Goal: Task Accomplishment & Management: Complete application form

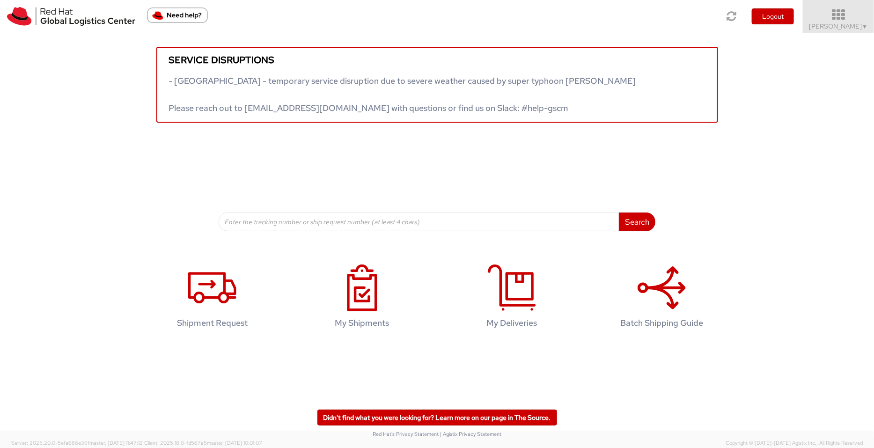
click at [845, 20] on icon at bounding box center [839, 14] width 82 height 13
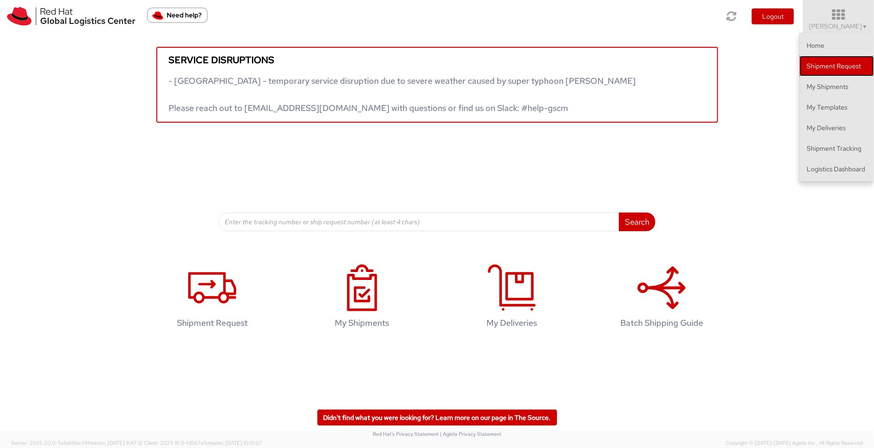
click at [829, 67] on link "Shipment Request" at bounding box center [837, 66] width 74 height 21
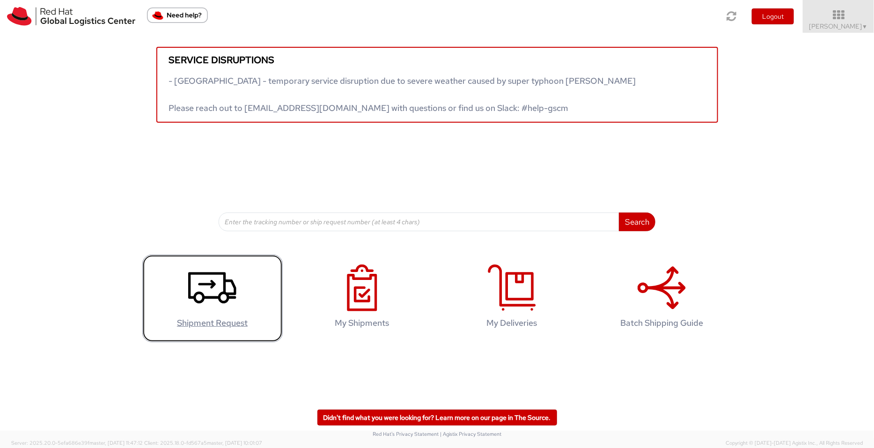
click at [210, 323] on h4 "Shipment Request" at bounding box center [212, 323] width 121 height 9
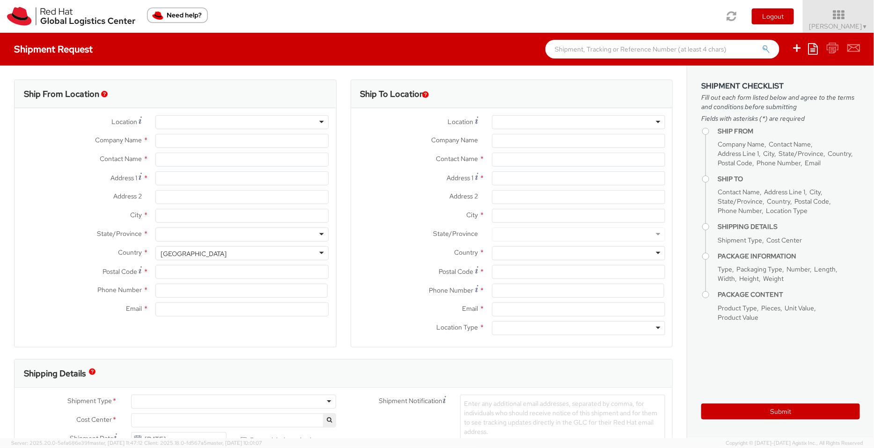
select select "901"
select select
type input "Red Hat India Private Limited"
type input "[PERSON_NAME]"
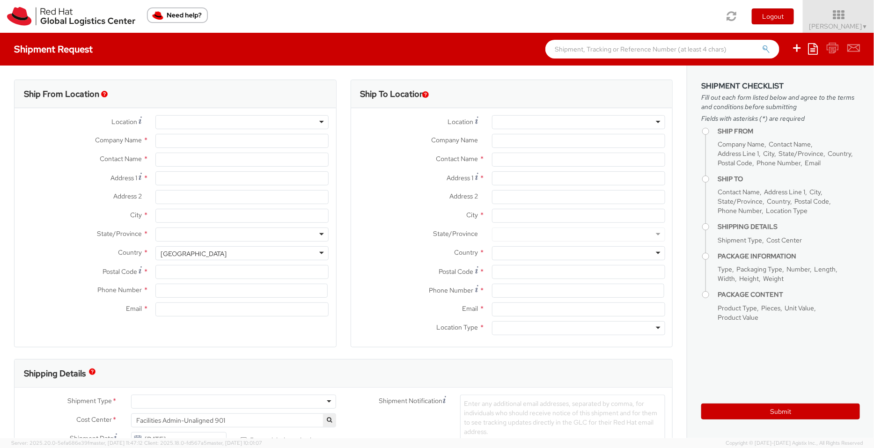
type input "[STREET_ADDRESS]"
type input "[GEOGRAPHIC_DATA], [GEOGRAPHIC_DATA]"
type input "[GEOGRAPHIC_DATA]"
type input "411013"
type input "912066817076"
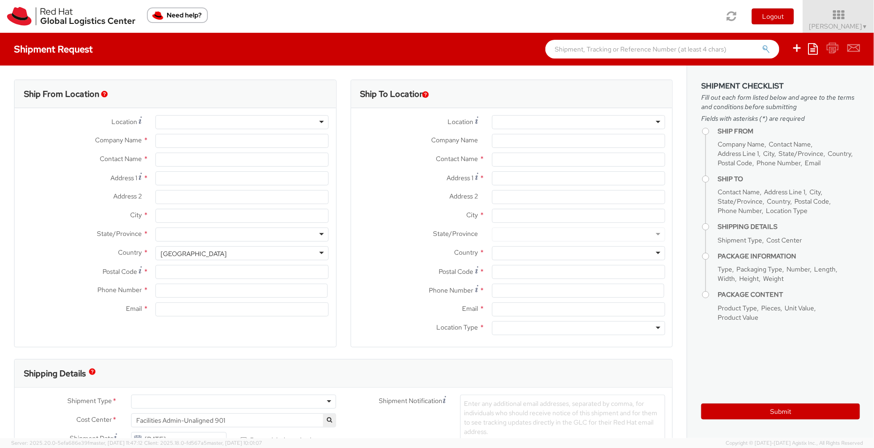
type input "[EMAIL_ADDRESS][DOMAIN_NAME]"
select select "CM"
select select "KGS"
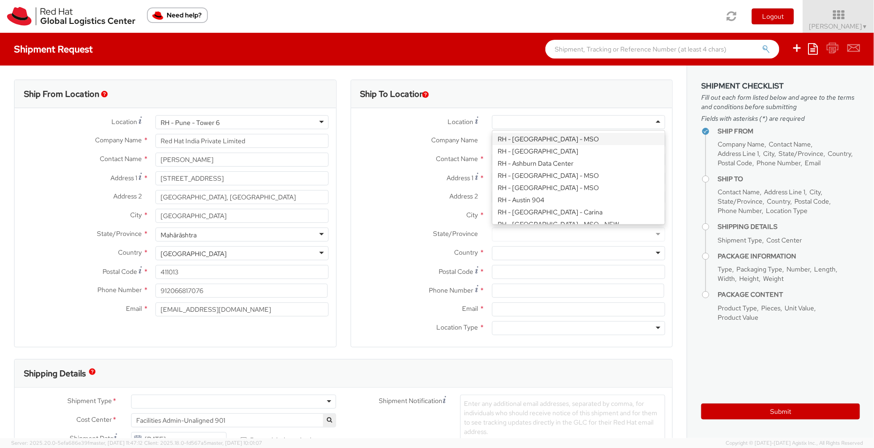
click at [653, 119] on div at bounding box center [578, 122] width 173 height 14
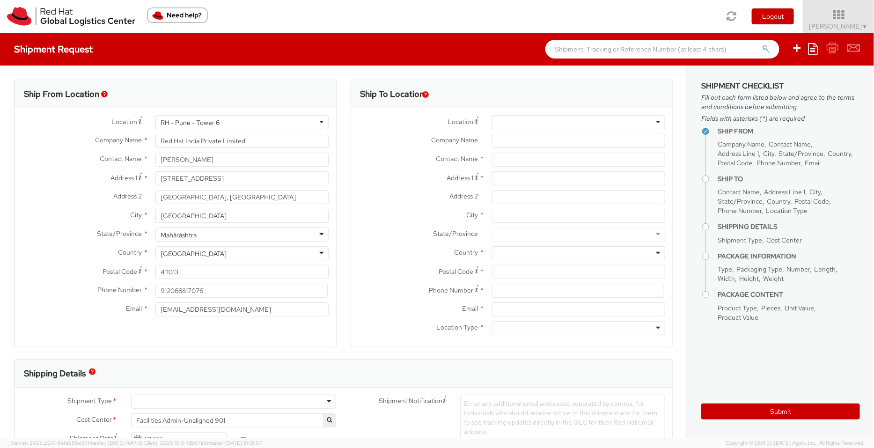
click at [404, 191] on label "Address 2 *" at bounding box center [418, 196] width 134 height 12
click at [492, 191] on input "Address 2 *" at bounding box center [578, 197] width 173 height 14
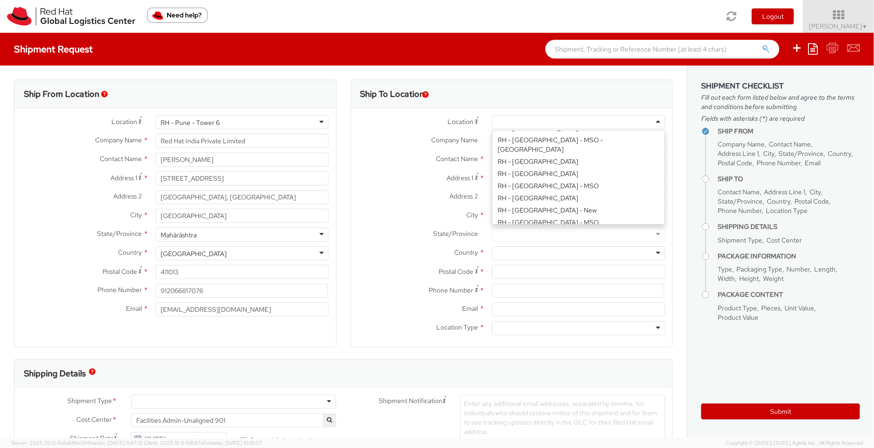
click at [648, 118] on div at bounding box center [578, 122] width 173 height 14
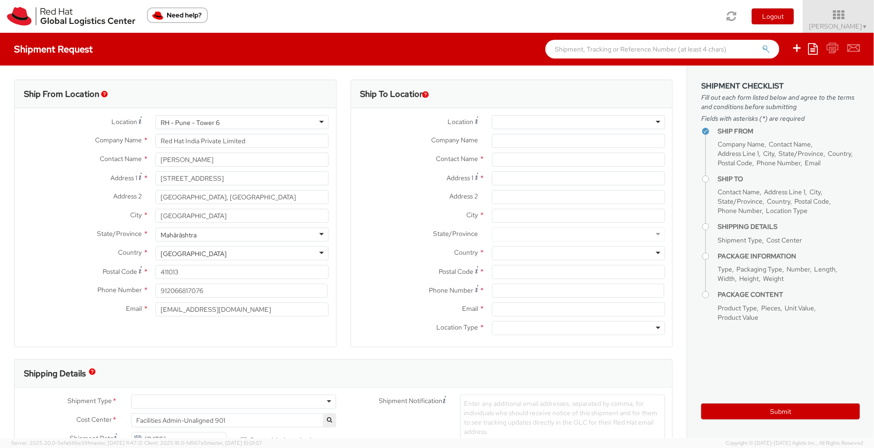
click at [405, 180] on label "Address 1 *" at bounding box center [418, 177] width 134 height 13
click at [492, 180] on input "Address 1 *" at bounding box center [578, 178] width 173 height 14
click at [523, 158] on input "text" at bounding box center [578, 160] width 173 height 14
type input "P"
click at [512, 176] on input "Address 1 *" at bounding box center [578, 178] width 173 height 14
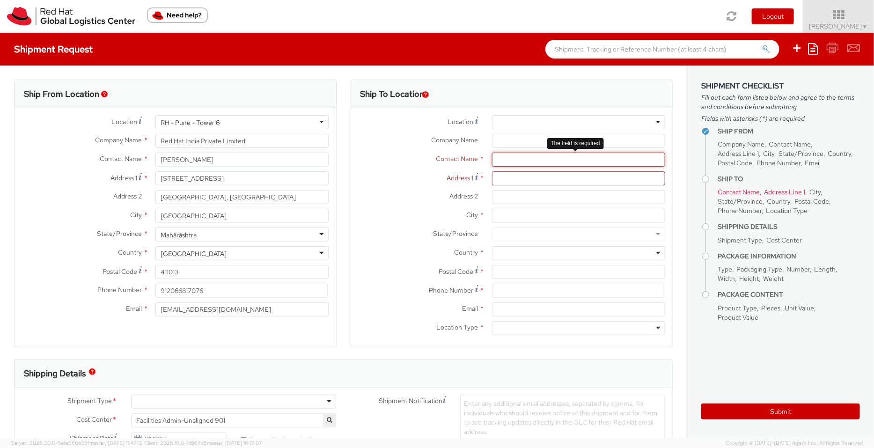
click at [502, 155] on input "text" at bounding box center [578, 160] width 173 height 14
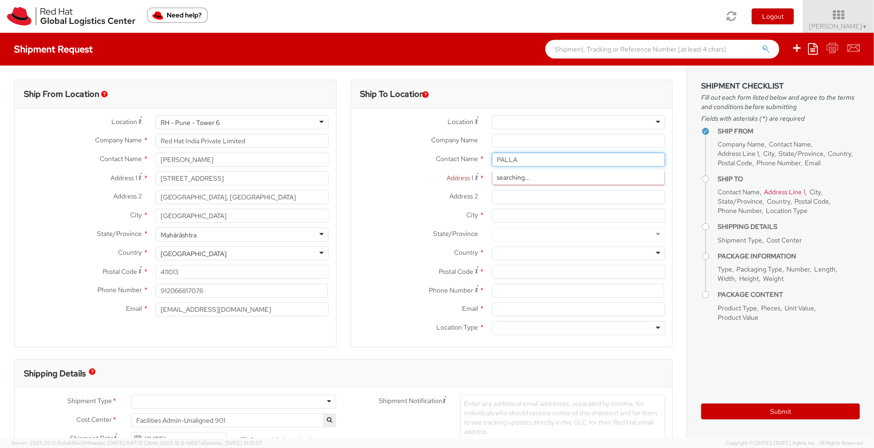
type input "PALLAV"
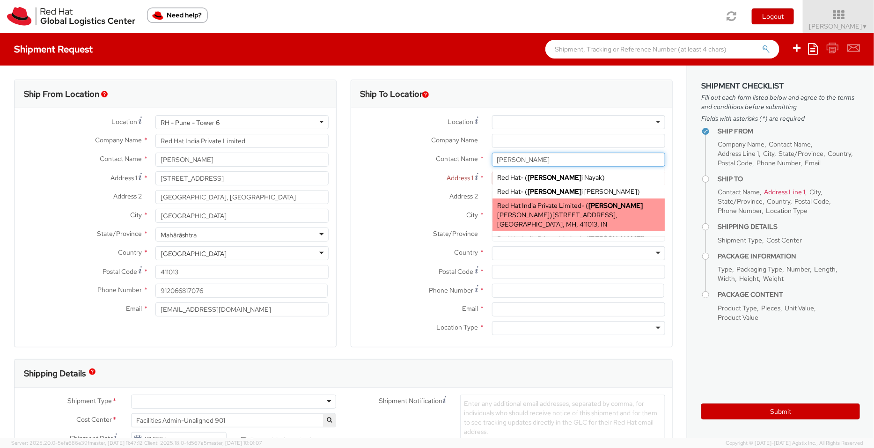
click at [565, 212] on span "Level 3, Wing A&B, Tower 6, Cybercity, Magarpatta City, Hadapsar, FLEX, PUNE, M…" at bounding box center [557, 220] width 121 height 18
type input "Red Hat India Private Limited"
type input "[PERSON_NAME]"
type input "[STREET_ADDRESS]"
type input "[GEOGRAPHIC_DATA], [GEOGRAPHIC_DATA]"
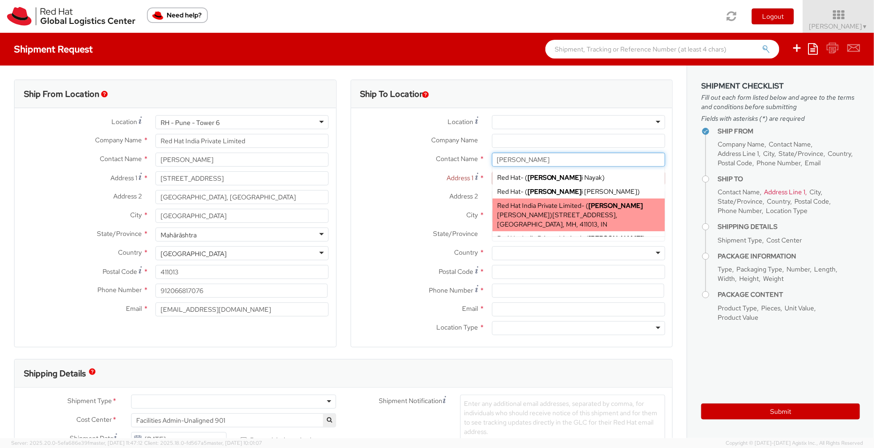
type input "[GEOGRAPHIC_DATA]"
type input "411013"
type input "[EMAIL_ADDRESS][DOMAIN_NAME]"
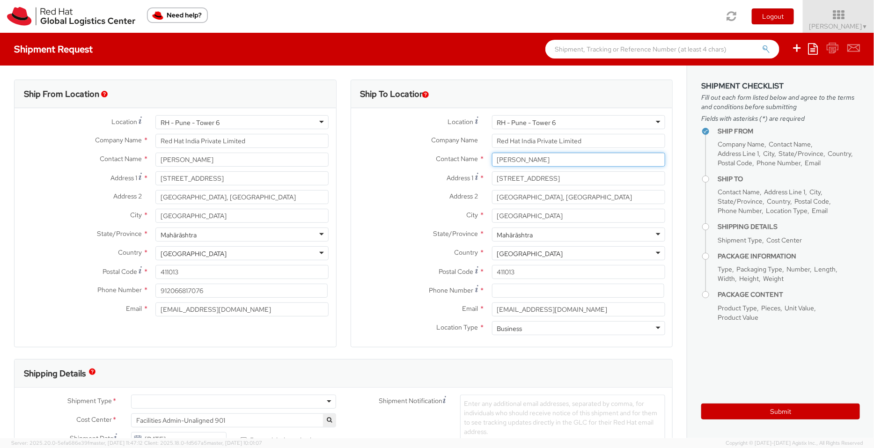
type input "[PERSON_NAME]"
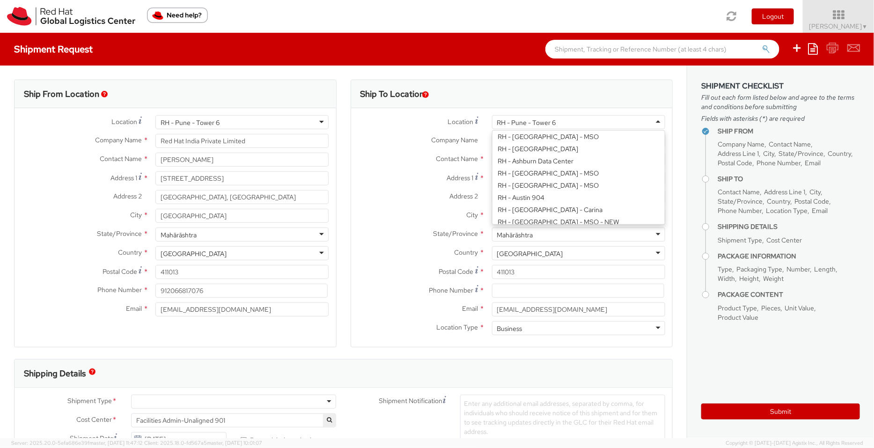
scroll to position [1119, 0]
click at [644, 120] on div "RH - Pune - Tower 6" at bounding box center [578, 122] width 173 height 14
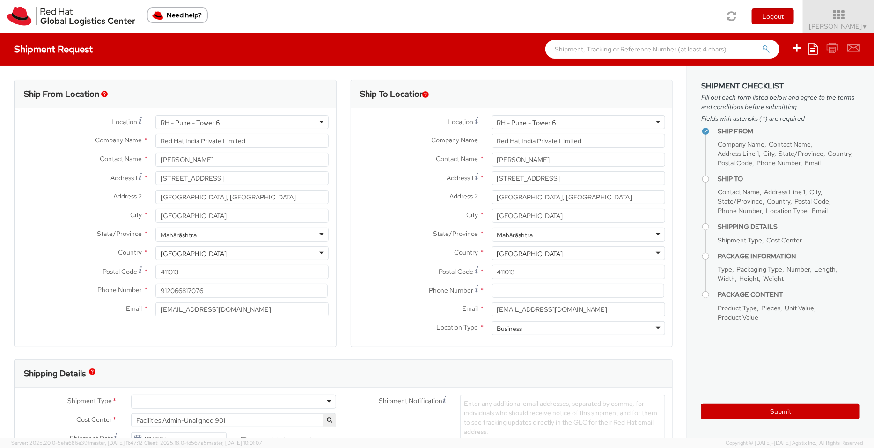
click at [357, 143] on label "Company Name *" at bounding box center [418, 140] width 134 height 12
click at [492, 143] on input "Red Hat India Private Limited" at bounding box center [578, 141] width 173 height 14
drag, startPoint x: 600, startPoint y: 140, endPoint x: 351, endPoint y: 130, distance: 248.9
click at [351, 130] on div "Location * RH - Pune - Tower 6 RH - Pune - Tower 6 RH - Amsterdam - MSO RH - Am…" at bounding box center [512, 227] width 322 height 225
type input "JDWVHDCNKJ"
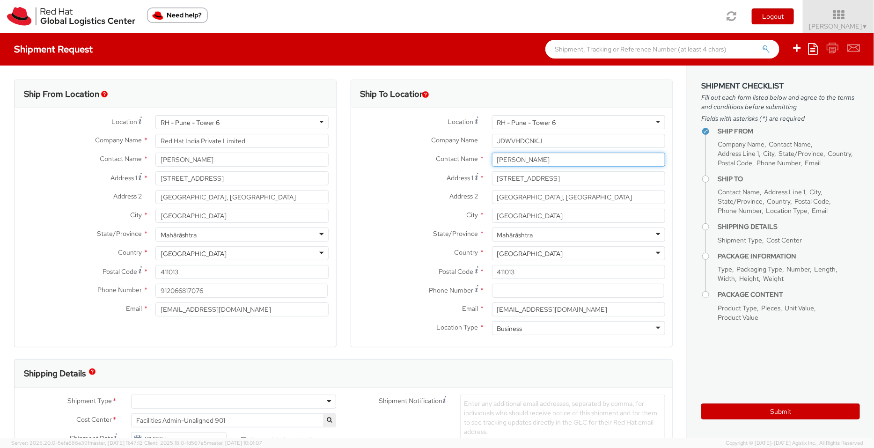
drag, startPoint x: 568, startPoint y: 160, endPoint x: 449, endPoint y: 167, distance: 119.6
click at [449, 167] on div "Contact Name * Pallav Sen Gupta PALLAV Red Hat - ( Pallav i Nayak ) Red Hat - (…" at bounding box center [512, 162] width 322 height 19
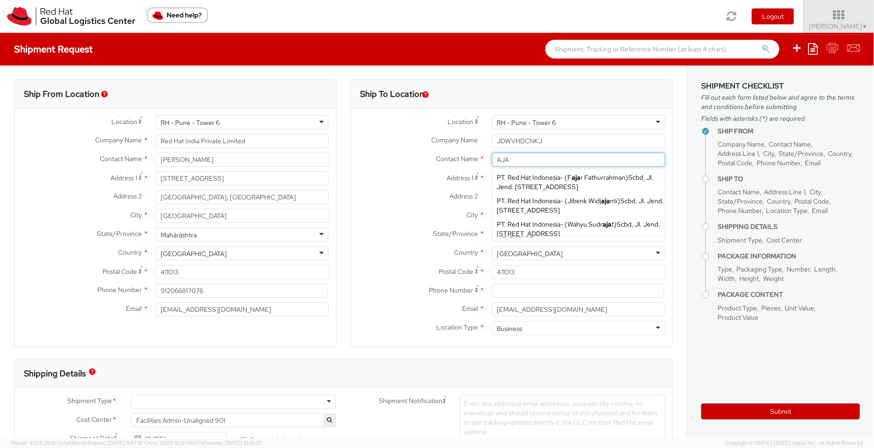
type input "AJA"
click at [414, 181] on label "Address 1 *" at bounding box center [418, 177] width 134 height 13
click at [492, 181] on input "[STREET_ADDRESS]" at bounding box center [578, 178] width 173 height 14
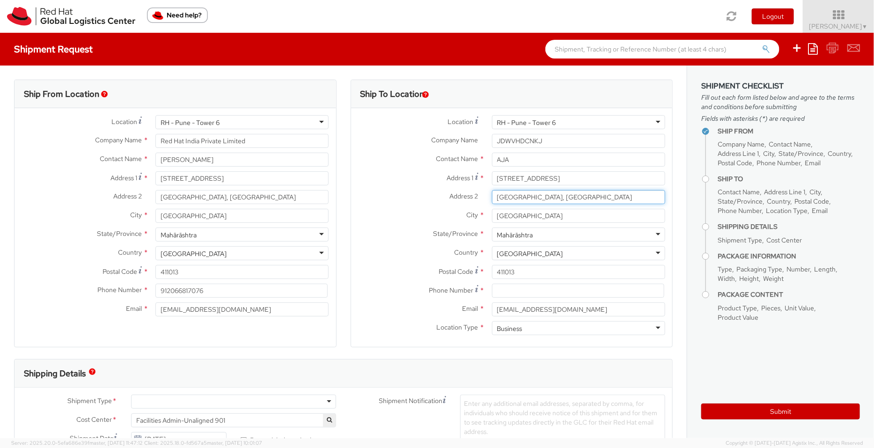
drag, startPoint x: 593, startPoint y: 195, endPoint x: 386, endPoint y: 190, distance: 206.6
click at [386, 190] on div "Address 2 * Magarpatta City, Hadapsar" at bounding box center [512, 197] width 322 height 14
drag, startPoint x: 615, startPoint y: 184, endPoint x: 468, endPoint y: 181, distance: 146.2
click at [468, 181] on div "Address 1 For cross streets use street names with '&' or 'and' in between. For …" at bounding box center [512, 178] width 322 height 14
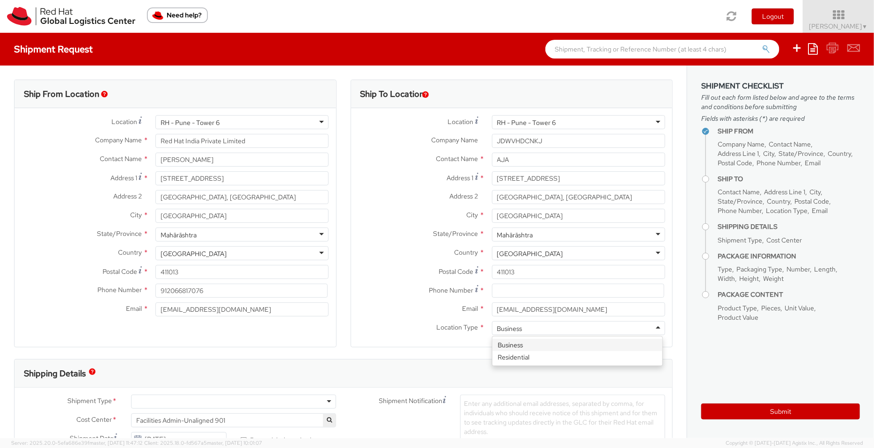
click at [651, 331] on div "Business" at bounding box center [578, 328] width 173 height 14
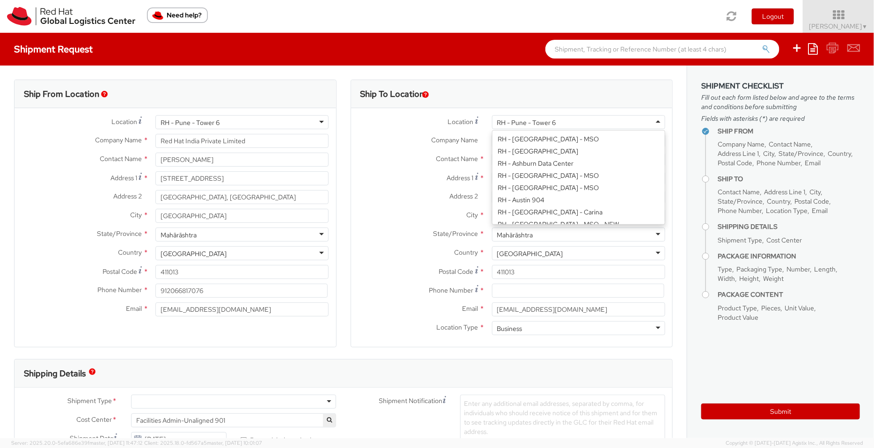
click at [553, 125] on div "RH - Pune - Tower 6" at bounding box center [578, 122] width 173 height 14
type input "S"
type input "A"
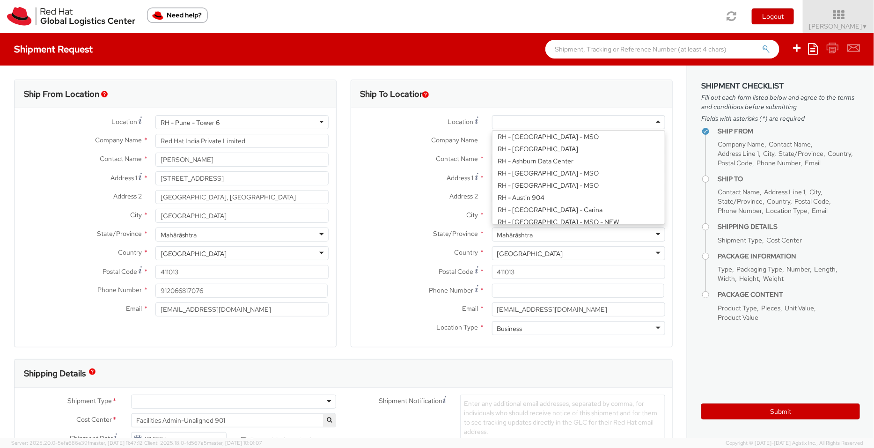
scroll to position [875, 0]
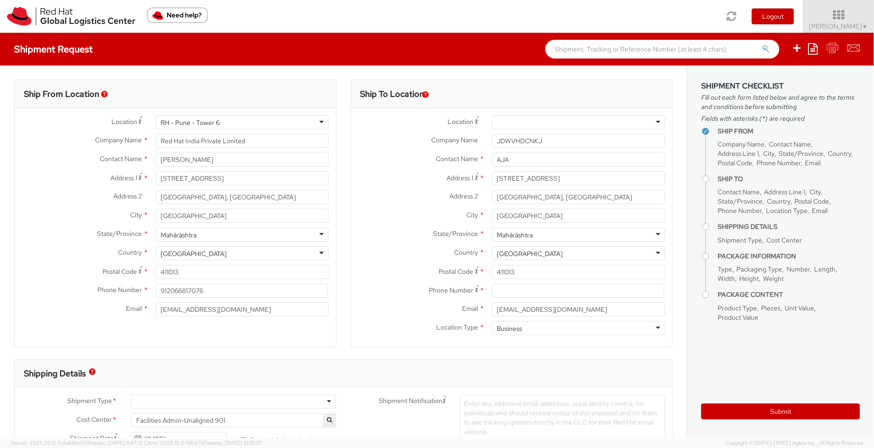
click at [378, 160] on label "Contact Name *" at bounding box center [418, 159] width 134 height 12
drag, startPoint x: 621, startPoint y: 174, endPoint x: 415, endPoint y: 172, distance: 206.6
click at [415, 172] on div "Address 1 * Level 3, Wing A&B, Tower 6, Cybercity" at bounding box center [512, 178] width 322 height 14
drag, startPoint x: 524, startPoint y: 179, endPoint x: 420, endPoint y: 167, distance: 104.7
click at [435, 170] on div "Location * RH - Amsterdam - MSO RH - Amsterdam Data Center RH - Ashburn Data Ce…" at bounding box center [512, 227] width 322 height 225
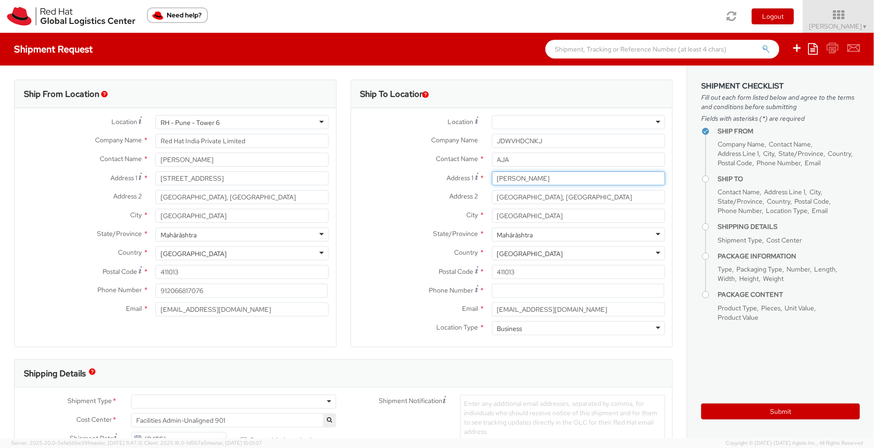
type input "ANISSA"
drag, startPoint x: 511, startPoint y: 161, endPoint x: 447, endPoint y: 154, distance: 64.1
click at [447, 154] on div "Contact Name * AJA AJA PT. Red Hat Indonesia - ( F aja r Fathurrahman ) Scbd, J…" at bounding box center [512, 160] width 322 height 14
click at [447, 155] on span "Contact Name" at bounding box center [458, 159] width 42 height 8
click at [550, 158] on input "AJA" at bounding box center [578, 160] width 173 height 14
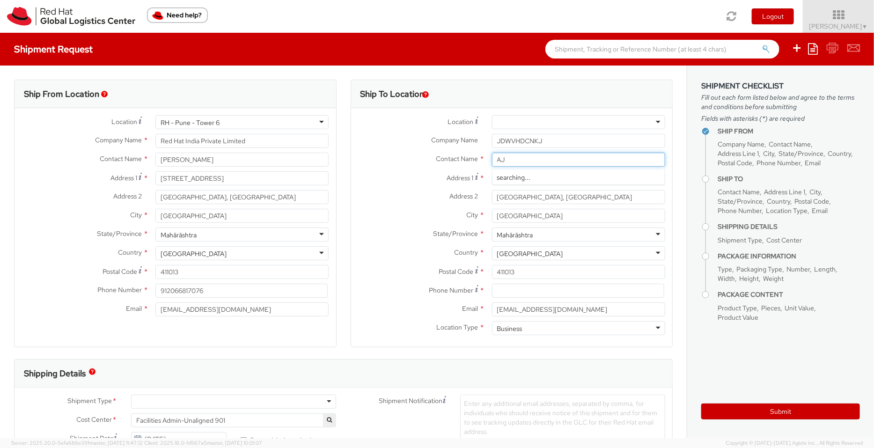
type input "A"
type input "ANISSA"
click at [546, 174] on span "Anissa Arthur" at bounding box center [581, 177] width 107 height 8
type input "Red Hat"
type input "[PERSON_NAME]"
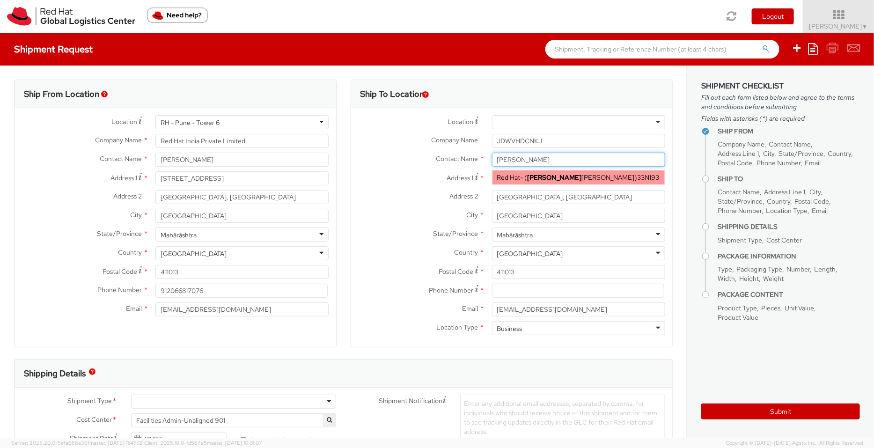
type input "61289232846"
type input "[EMAIL_ADDRESS][DOMAIN_NAME]"
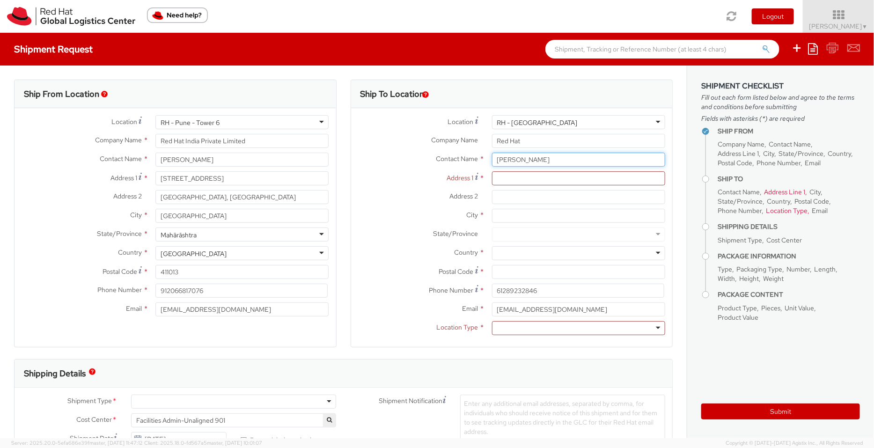
type input "[PERSON_NAME]"
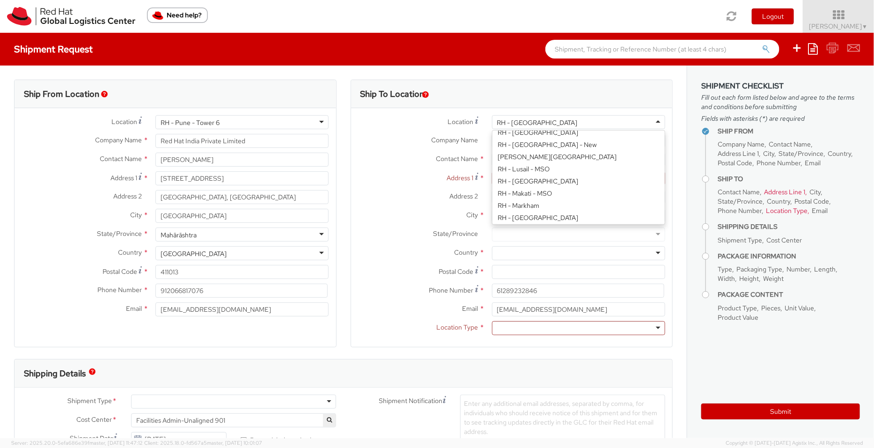
click at [536, 125] on div "RH - [GEOGRAPHIC_DATA]" at bounding box center [578, 122] width 173 height 14
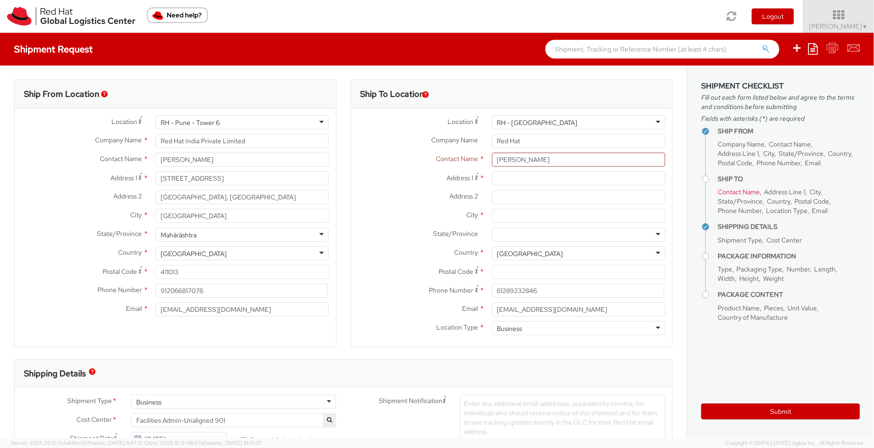
type input "Red Hat Software (Beijing) Co."
type input "Units 01-02, 28F, ZhongZhou Building"
type input "No. 3088 Jin Tian Road, Futian District"
type input "SHENZHEN"
type input "518048"
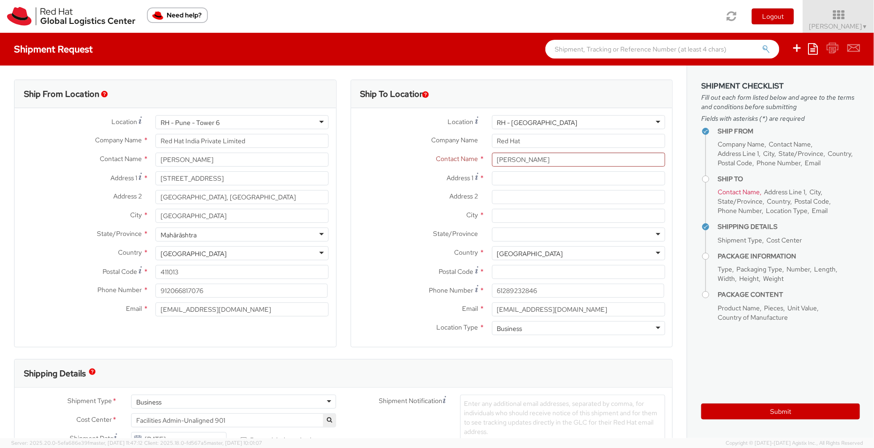
type input "0755 8435 6218"
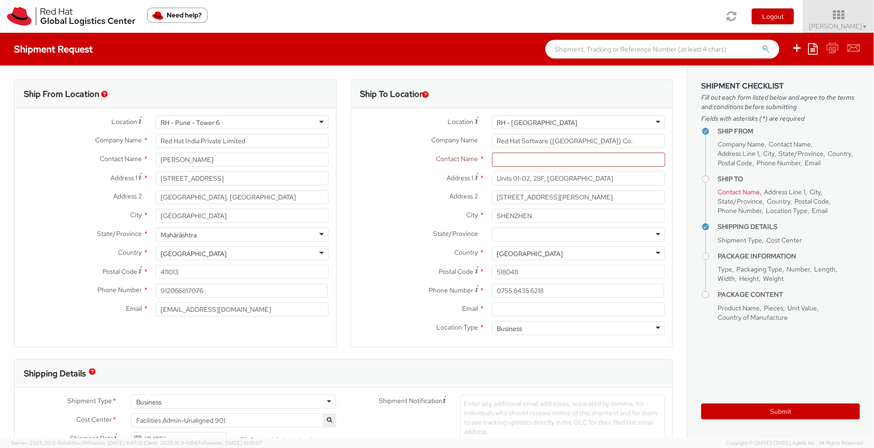
click at [537, 124] on div "RH - [GEOGRAPHIC_DATA]" at bounding box center [578, 122] width 173 height 14
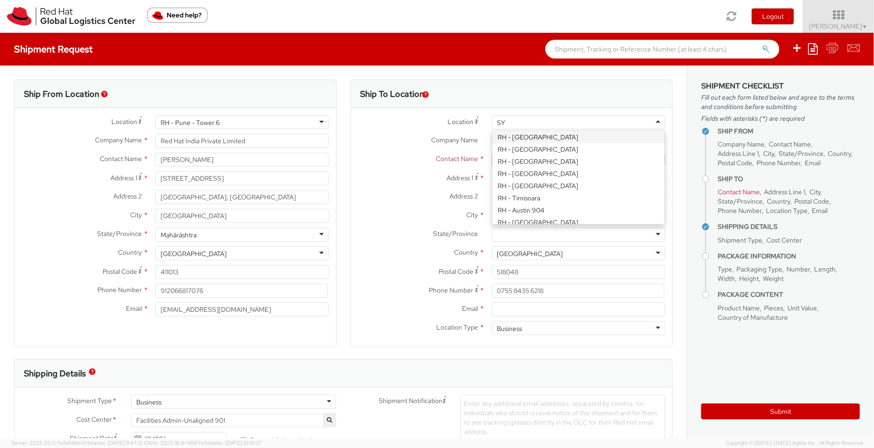
scroll to position [0, 0]
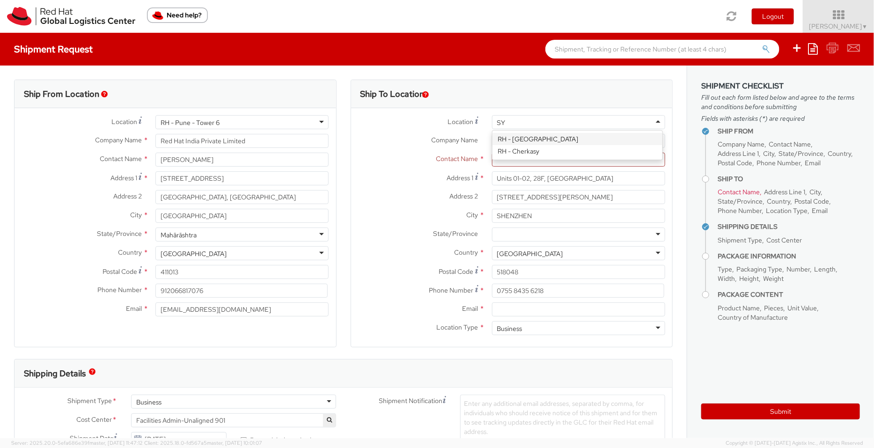
type input "SYD"
type input "Red Hat Asia-Pacific Pty Ltd"
type input "Level [STREET_ADDRESS][PERSON_NAME]"
type input "[GEOGRAPHIC_DATA]"
type input "2060"
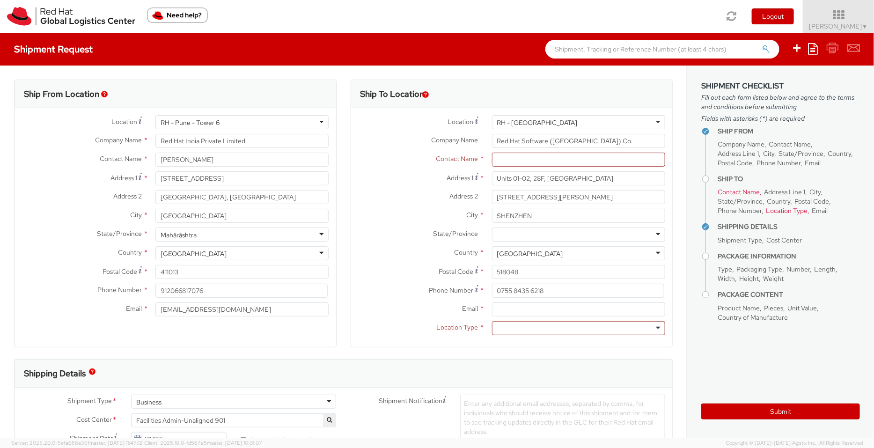
type input "[PHONE_NUMBER]"
click at [510, 159] on input "text" at bounding box center [578, 160] width 173 height 14
type input "a"
type input "[PERSON_NAME]"
click at [419, 192] on label "Address 2 *" at bounding box center [418, 196] width 134 height 12
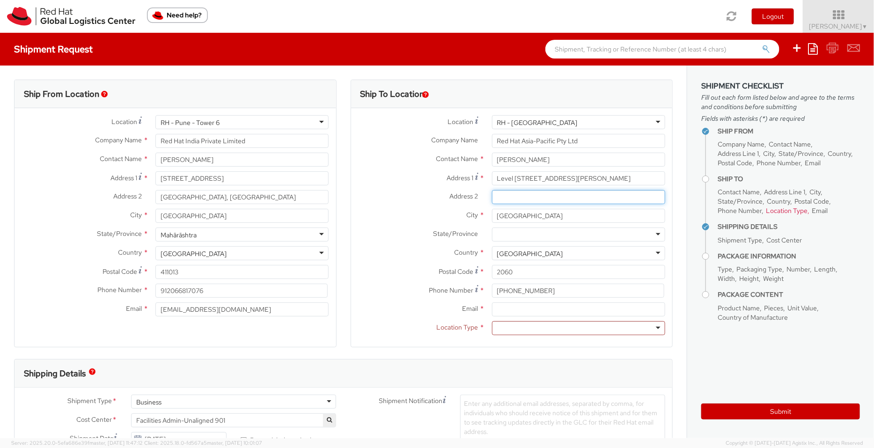
click at [492, 192] on input "Address 2 *" at bounding box center [578, 197] width 173 height 14
click at [499, 310] on input "Email *" at bounding box center [578, 310] width 173 height 14
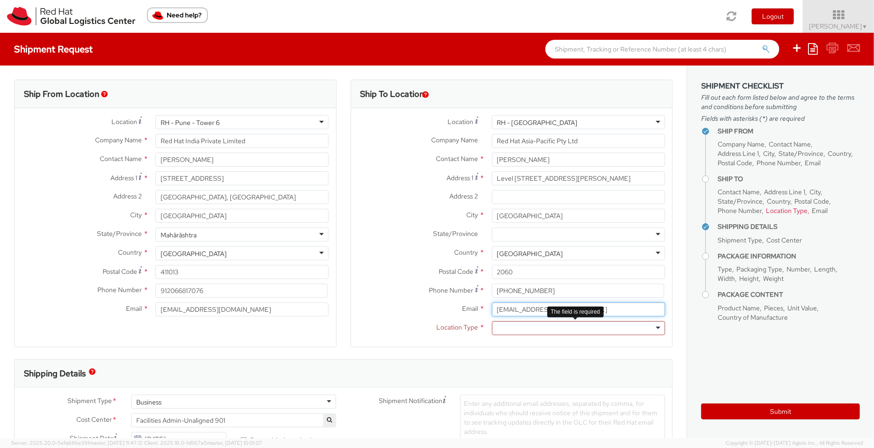
type input "[EMAIL_ADDRESS][DOMAIN_NAME]"
click at [571, 330] on div at bounding box center [578, 328] width 173 height 14
click at [393, 157] on label "Contact Name *" at bounding box center [418, 159] width 134 height 12
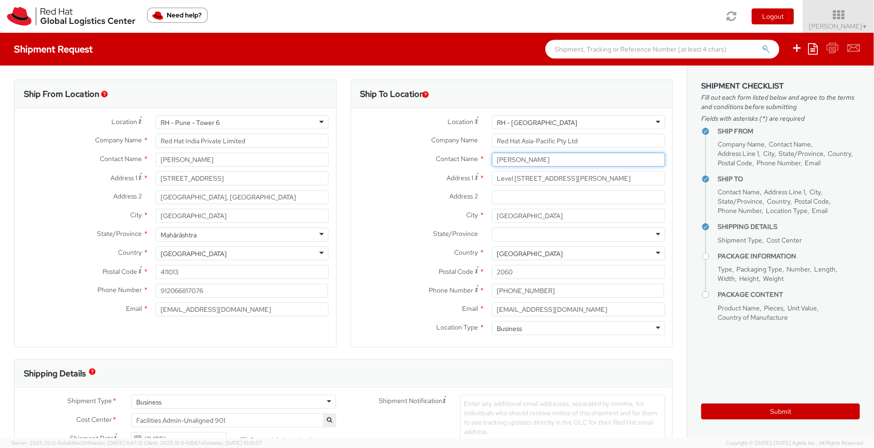
drag, startPoint x: 546, startPoint y: 162, endPoint x: 394, endPoint y: 167, distance: 151.8
click at [394, 167] on div "Contact Name * Anissa Arthur Anissa Arthur Red Hat - ( Anissa Arthur ) 33N193" at bounding box center [512, 162] width 322 height 19
type input "sarah z"
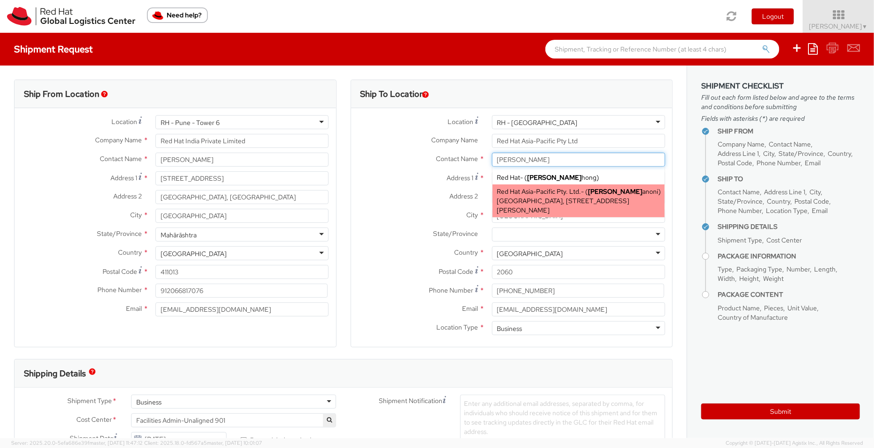
click at [497, 203] on span "Canberra House, Level 11, 40 Marcus Clarke Street, 11S110, CANBERRA, 2601, AU" at bounding box center [563, 206] width 133 height 18
type input "Red Hat Asia-Pacific Pty. Ltd."
type input "[PERSON_NAME]"
type input "[GEOGRAPHIC_DATA], Level 11"
type input "[STREET_ADDRESS][PERSON_NAME]"
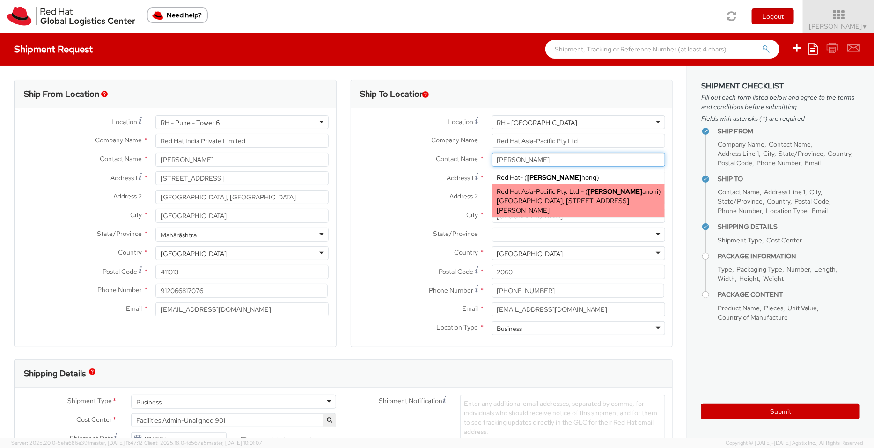
type input "[GEOGRAPHIC_DATA]"
type input "2601"
type input "61261452811"
type input "[EMAIL_ADDRESS][DOMAIN_NAME]"
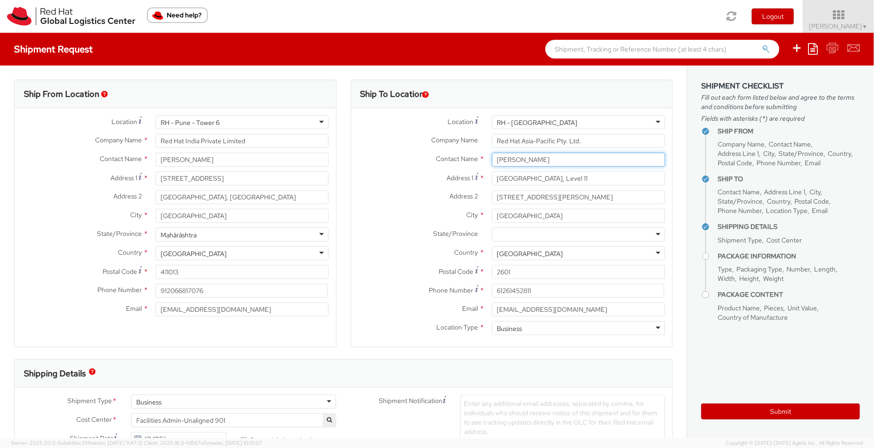
drag, startPoint x: 539, startPoint y: 159, endPoint x: 429, endPoint y: 163, distance: 110.2
click at [429, 163] on div "Contact Name * Sarah Zanoni sarah z Red Hat - ( Sarah Z hong ) Red Hat Asia-Pac…" at bounding box center [512, 160] width 322 height 14
type input "[PERSON_NAME]"
drag, startPoint x: 594, startPoint y: 144, endPoint x: 253, endPoint y: 135, distance: 341.1
click at [253, 135] on div "Ship From Location Location * RH - Pune - Tower 6 RH - Pune - Tower 6 RH - Amst…" at bounding box center [343, 220] width 673 height 280
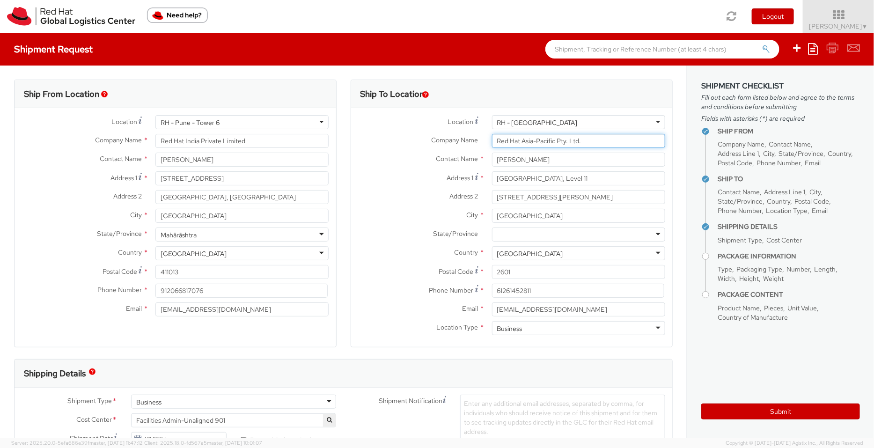
paste input "[PERSON_NAME]"
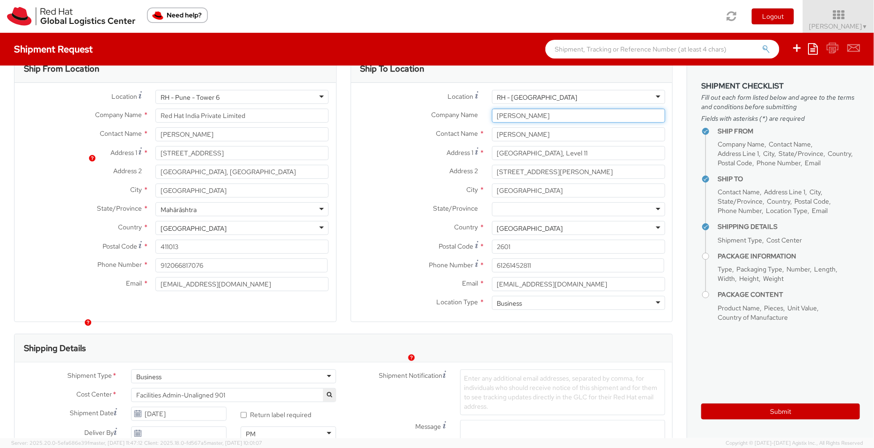
scroll to position [215, 0]
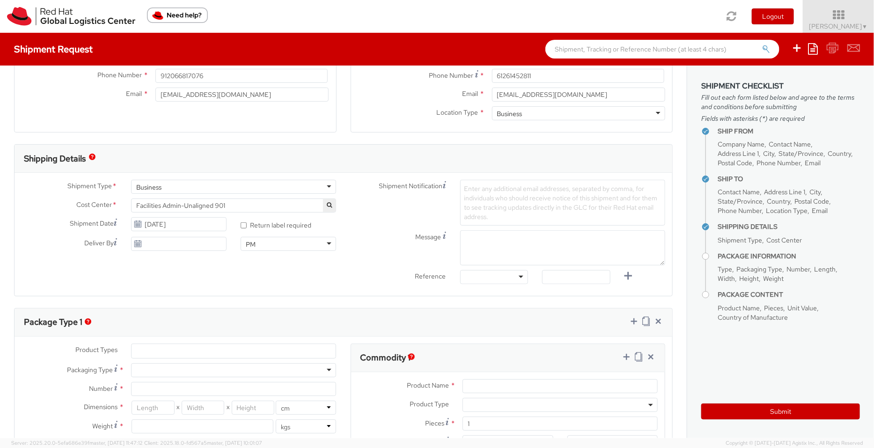
type input "[PERSON_NAME]"
click at [161, 188] on div "Business" at bounding box center [233, 187] width 205 height 14
click at [175, 184] on div "Business" at bounding box center [233, 187] width 205 height 14
click at [178, 160] on div "Shipping Details" at bounding box center [344, 159] width 658 height 28
click at [184, 207] on span "Facilities Admin-Unaligned 901" at bounding box center [233, 205] width 195 height 8
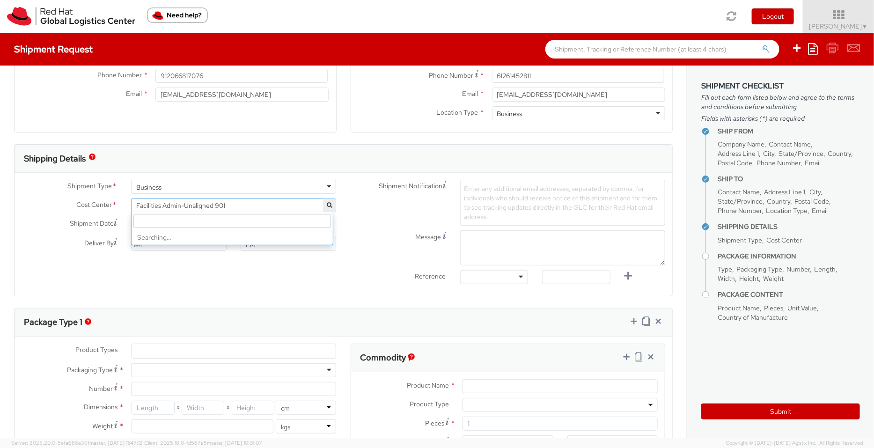
click at [184, 222] on input "search" at bounding box center [232, 221] width 198 height 14
type input "813"
select select "813"
click at [146, 222] on input "[DATE]" at bounding box center [179, 224] width 96 height 14
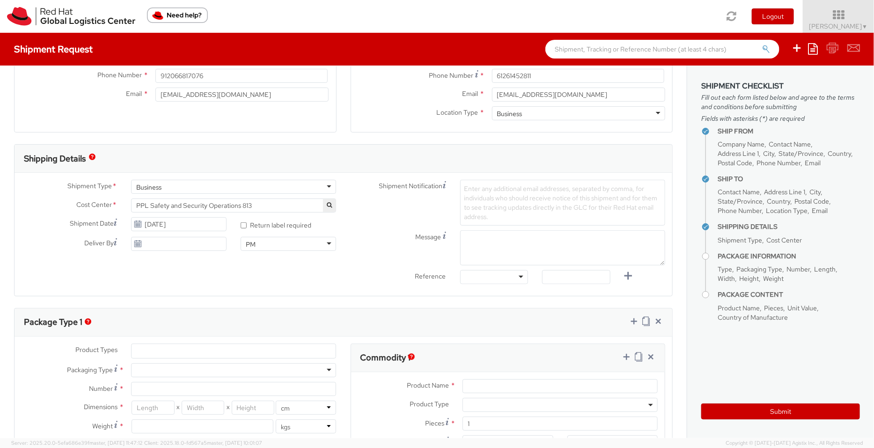
click at [365, 264] on div "Message" at bounding box center [508, 247] width 329 height 35
drag, startPoint x: 486, startPoint y: 198, endPoint x: 545, endPoint y: 194, distance: 59.1
click at [507, 200] on span "Enter any additional email addresses, separated by comma, for individuals who s…" at bounding box center [561, 203] width 193 height 37
click at [475, 228] on div "Shipment Notification Enter any additional email addresses, separated by comma,…" at bounding box center [508, 234] width 329 height 109
click at [502, 237] on textarea "Associate nam - jfs" at bounding box center [562, 247] width 205 height 35
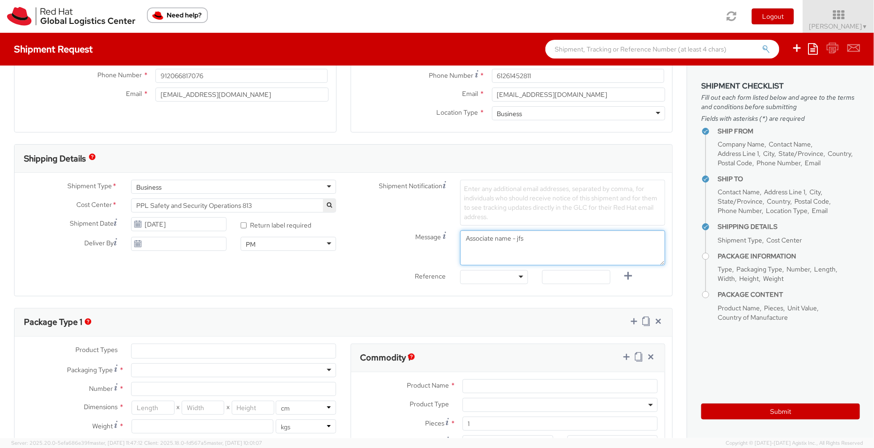
click at [553, 243] on textarea "Associate name - jfs" at bounding box center [562, 247] width 205 height 35
click at [462, 237] on textarea "Associate name - jfs" at bounding box center [562, 247] width 205 height 35
drag, startPoint x: 534, startPoint y: 237, endPoint x: 459, endPoint y: 235, distance: 75.4
click at [460, 235] on textarea "ID badge and supplies for Associate name - jfs" at bounding box center [562, 247] width 205 height 35
type textarea "ID badge and supplies for Associate name - jfs"
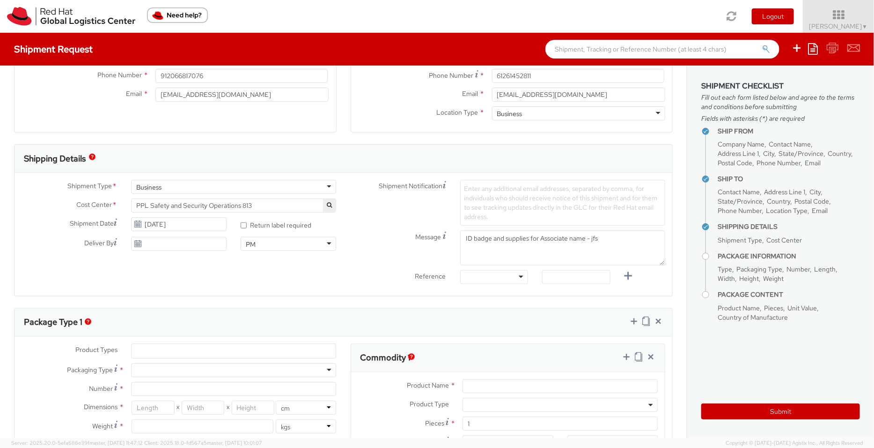
click at [281, 257] on div "Shipment Type * Business Business Business Cost Center * Facilities Admin-Unali…" at bounding box center [344, 234] width 658 height 109
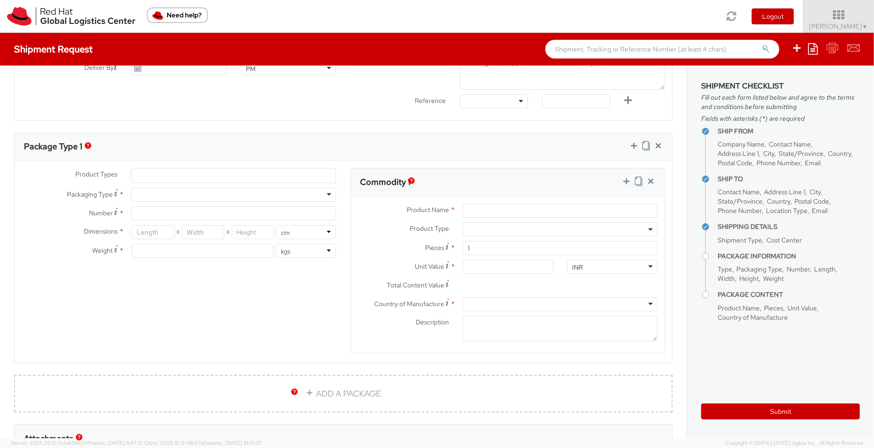
click at [253, 169] on ul at bounding box center [234, 176] width 204 height 14
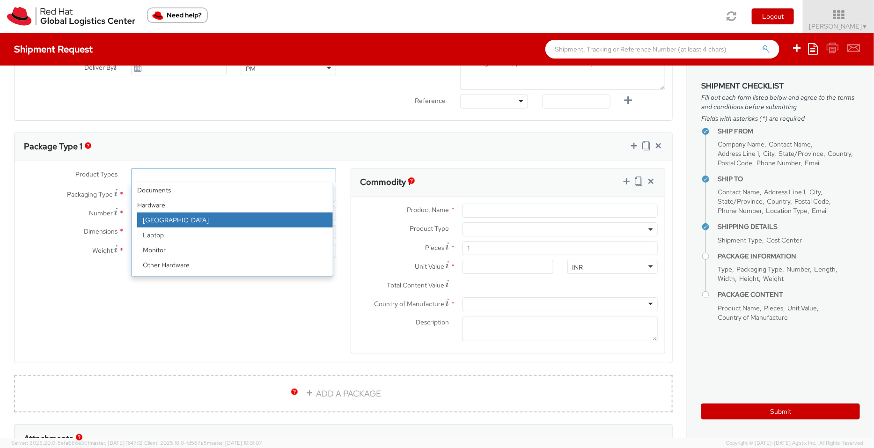
scroll to position [41, 0]
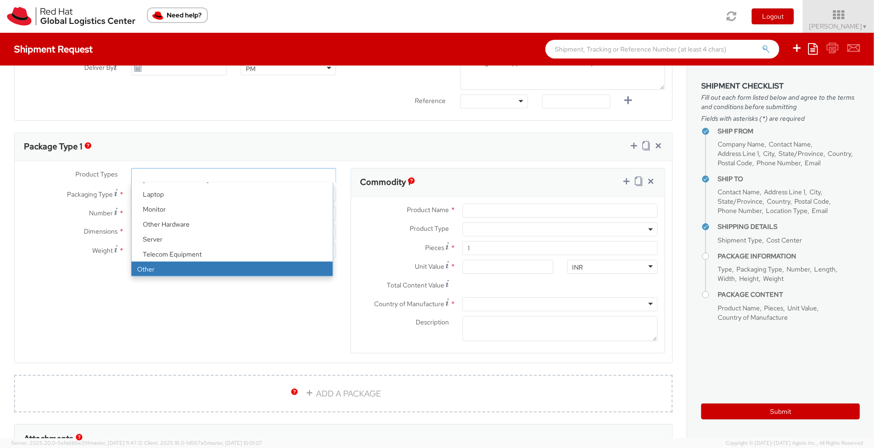
select select "OTHER"
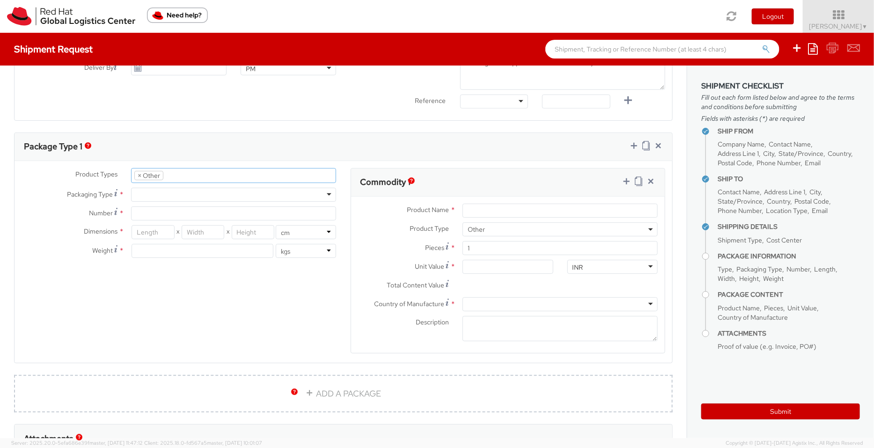
click at [225, 193] on div at bounding box center [233, 195] width 205 height 14
click at [266, 189] on div "Your Packaging" at bounding box center [233, 195] width 205 height 14
type input "1"
type input "24.13"
type input "31.75"
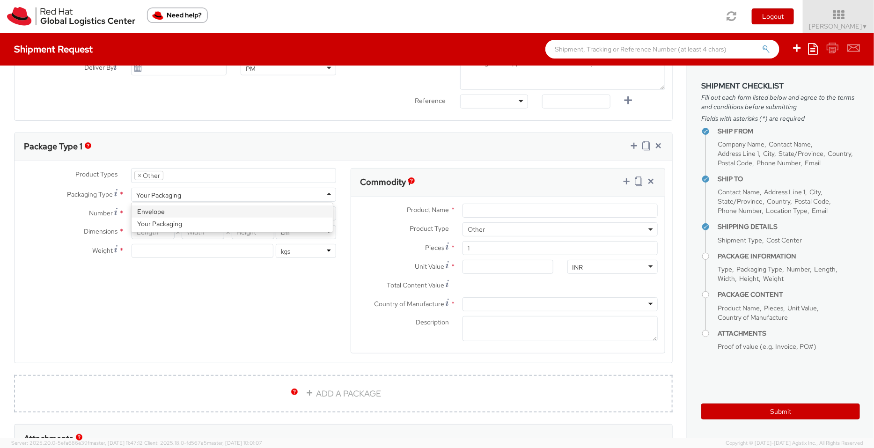
type input "0.64"
type input "0.5"
click at [208, 193] on div "Envelope" at bounding box center [233, 195] width 205 height 14
drag, startPoint x: 150, startPoint y: 234, endPoint x: 109, endPoint y: 237, distance: 41.3
click at [109, 237] on div "Dimensions * 24.13 X 31.75 X 0.64 in cm" at bounding box center [179, 232] width 329 height 14
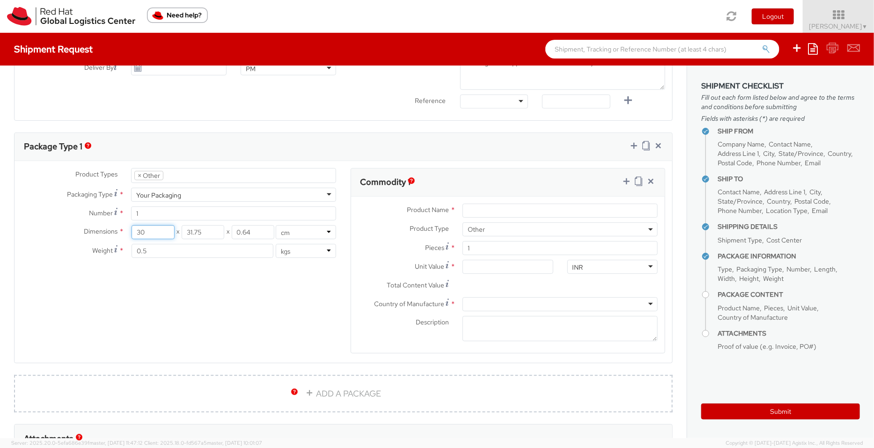
type input "30"
drag, startPoint x: 213, startPoint y: 234, endPoint x: 119, endPoint y: 223, distance: 94.2
click at [119, 223] on div "Product Types * Documents Docking Station Laptop Monitor Other Hardware Server …" at bounding box center [179, 217] width 329 height 99
type input "20"
drag, startPoint x: 258, startPoint y: 231, endPoint x: 223, endPoint y: 224, distance: 35.5
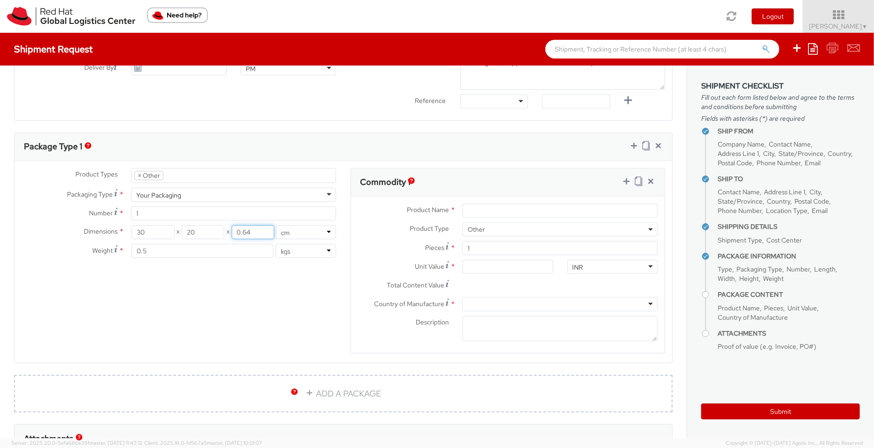
click at [223, 225] on div "30 X 20 X 0.64" at bounding box center [203, 232] width 143 height 14
click at [236, 283] on div "Product Types * Documents Docking Station Laptop Monitor Other Hardware Server …" at bounding box center [344, 267] width 658 height 198
drag, startPoint x: 258, startPoint y: 230, endPoint x: 205, endPoint y: 237, distance: 53.9
click at [205, 237] on div "30 X 20 X 0.63" at bounding box center [203, 232] width 143 height 14
type input "1"
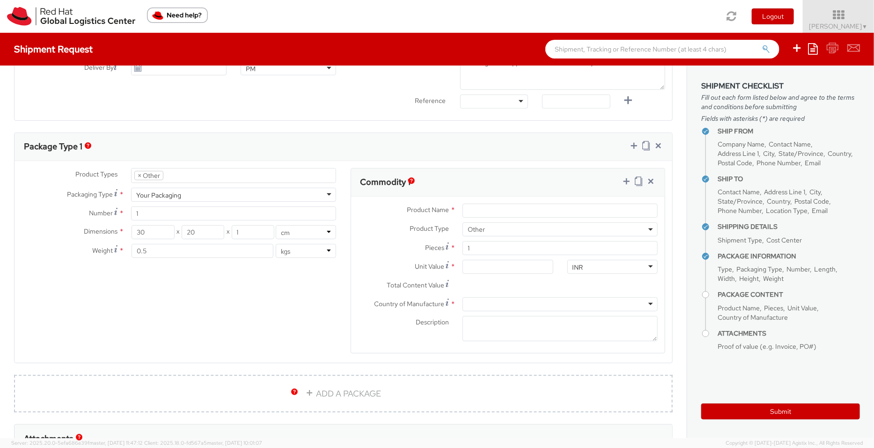
click at [237, 340] on div "Product Types * Documents Docking Station Laptop Monitor Other Hardware Server …" at bounding box center [344, 267] width 658 height 198
click at [508, 210] on input "Product Name *" at bounding box center [560, 211] width 195 height 14
drag, startPoint x: 487, startPoint y: 209, endPoint x: 429, endPoint y: 215, distance: 58.4
click at [429, 215] on div "Product Name * Id" at bounding box center [508, 211] width 314 height 14
paste input "Red Hat Employee Security ID Badge"
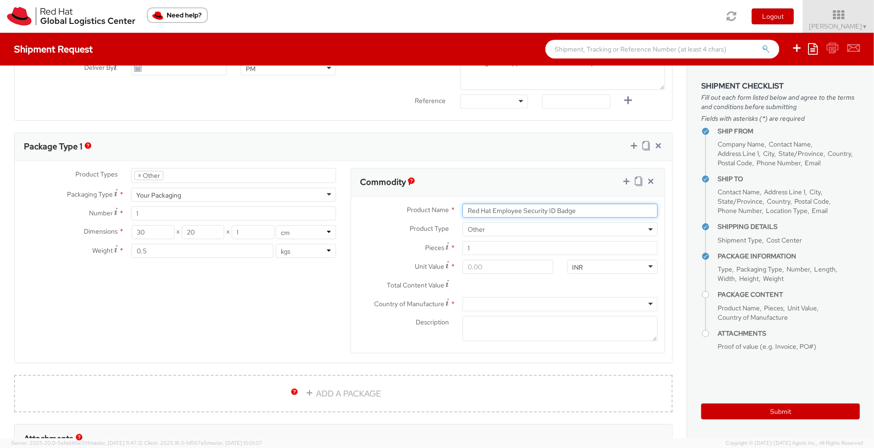
type input "Red Hat Employee Security ID Badge"
click at [482, 263] on input "Unit Value *" at bounding box center [508, 267] width 91 height 14
type input "3.00"
type input "31.00"
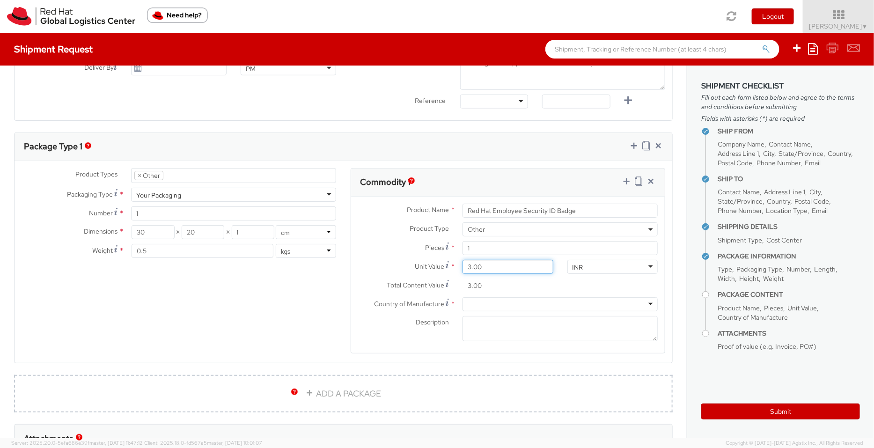
type input "31.00"
type input "315.00"
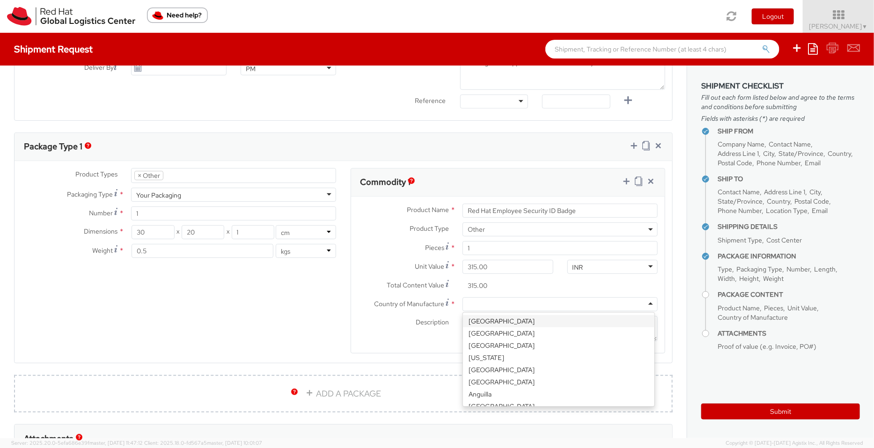
click at [475, 301] on div at bounding box center [560, 304] width 195 height 14
type input "united"
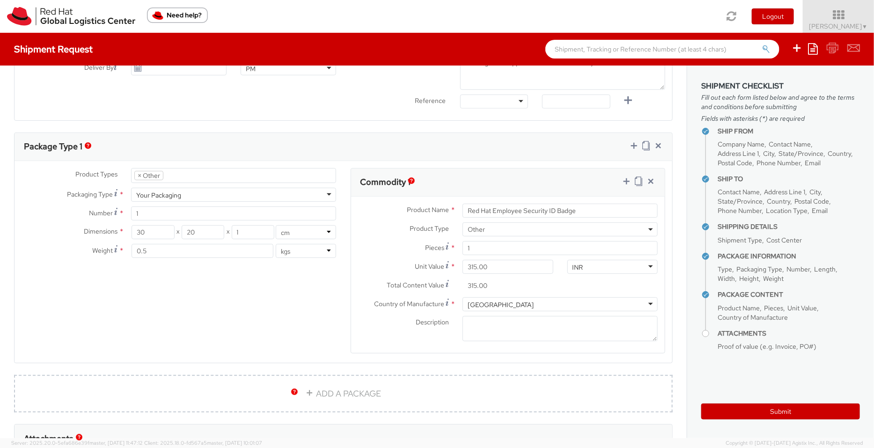
scroll to position [0, 0]
click at [468, 327] on textarea "Description *" at bounding box center [560, 329] width 195 height 26
drag, startPoint x: 486, startPoint y: 209, endPoint x: 435, endPoint y: 209, distance: 50.6
click at [435, 209] on div "Product Name * Red Hat Employee Security ID Badge" at bounding box center [508, 211] width 314 height 14
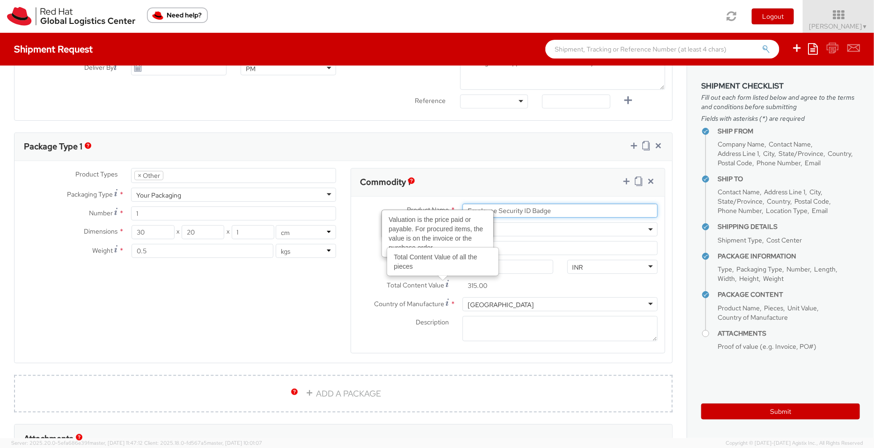
type input "Employee Security ID Badge"
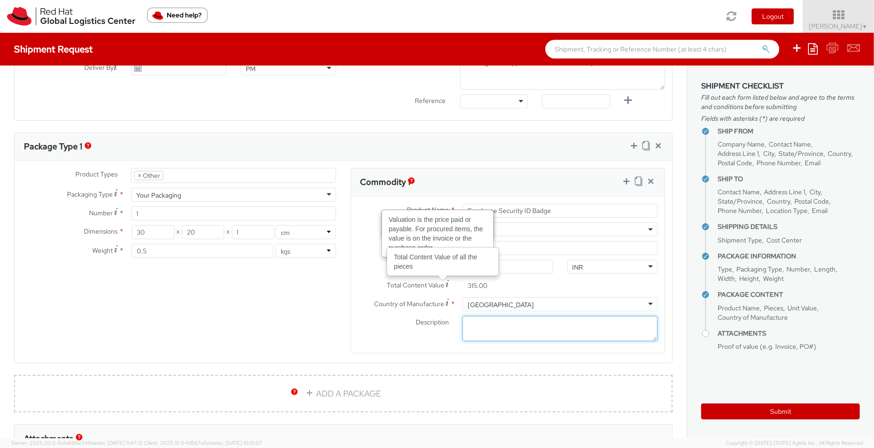
click at [471, 329] on textarea "Description *" at bounding box center [560, 329] width 195 height 26
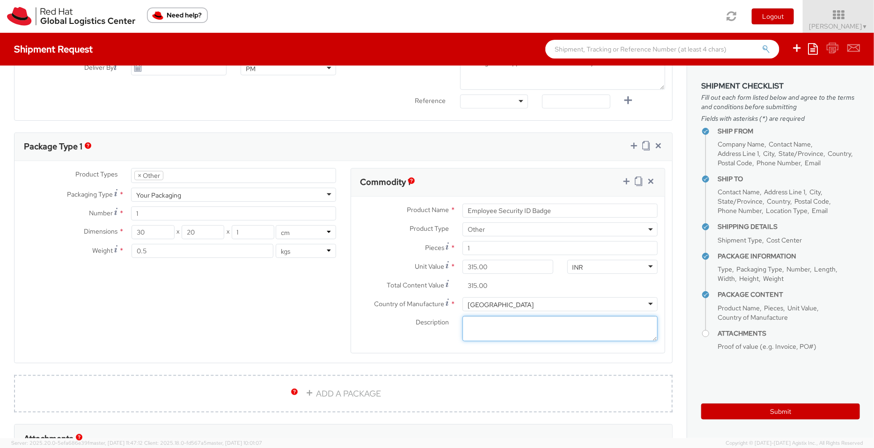
paste textarea "Red Hat"
click at [463, 322] on textarea "Red Hat branded" at bounding box center [560, 329] width 195 height 26
drag, startPoint x: 527, startPoint y: 328, endPoint x: 410, endPoint y: 328, distance: 116.6
click at [410, 328] on div "Description * Red Hat branded" at bounding box center [508, 329] width 314 height 26
type textarea "Red Hat branded"
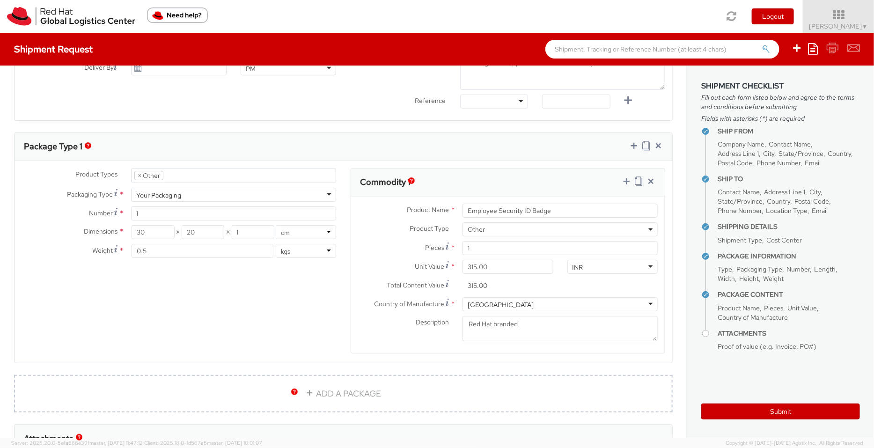
click at [366, 267] on label "Unit Value *" at bounding box center [403, 266] width 105 height 13
click at [463, 267] on input "315.00" at bounding box center [508, 267] width 91 height 14
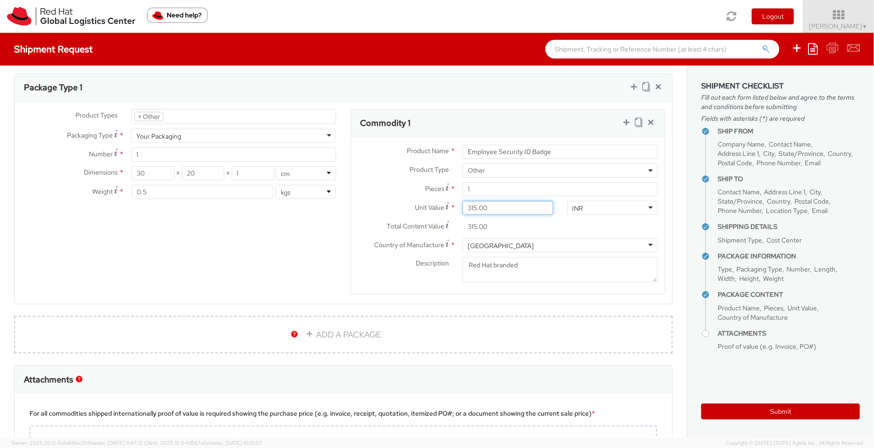
scroll to position [449, 0]
click at [635, 121] on icon at bounding box center [638, 123] width 7 height 9
select select "OTHER"
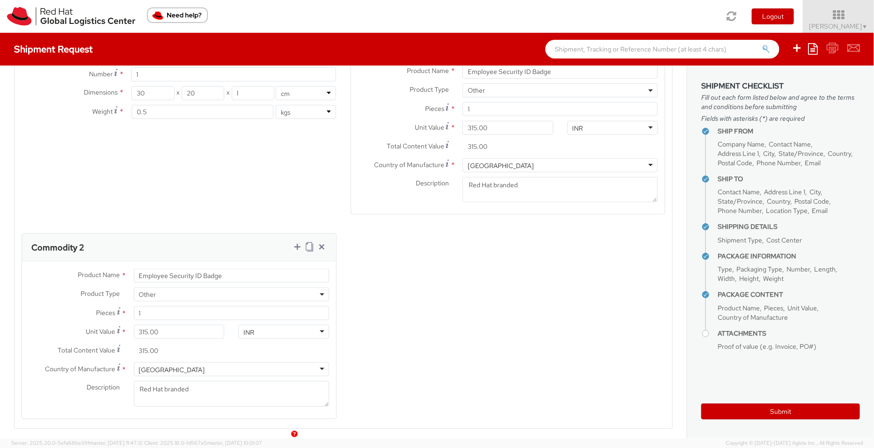
scroll to position [576, 0]
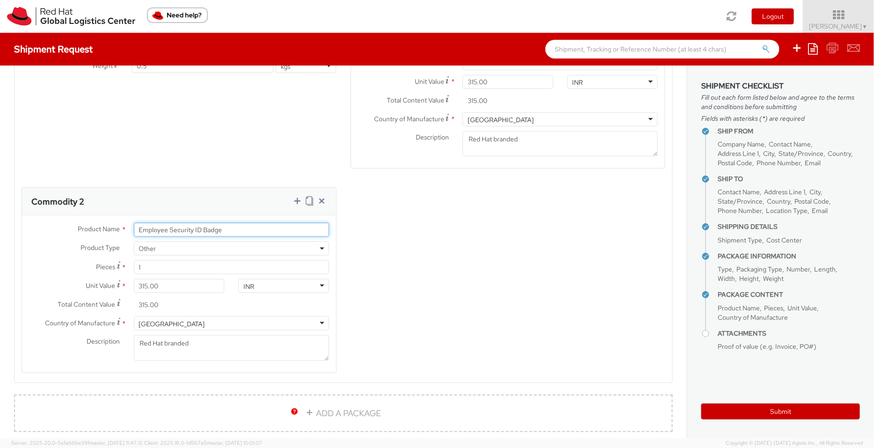
drag, startPoint x: 233, startPoint y: 225, endPoint x: 47, endPoint y: 224, distance: 186.4
click at [47, 224] on div "Product Name * Employee Security ID Badge" at bounding box center [179, 230] width 314 height 14
paste input "Badge Reel- Clip w/ reel"
drag, startPoint x: 215, startPoint y: 227, endPoint x: 172, endPoint y: 230, distance: 43.7
click at [172, 230] on input "Badge Reel- Clip w/ reel" at bounding box center [231, 230] width 195 height 14
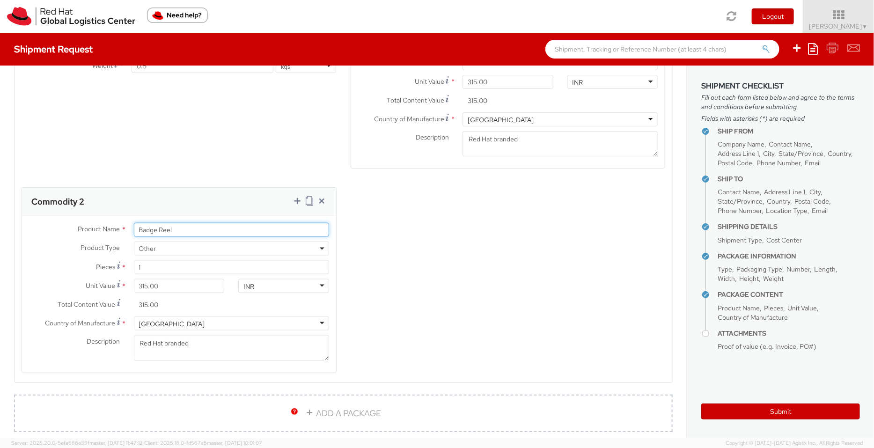
type input "Badge Reel"
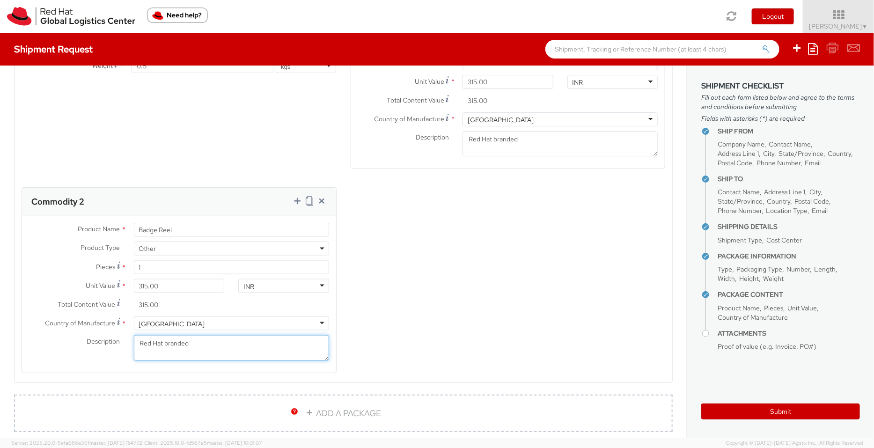
drag, startPoint x: 204, startPoint y: 341, endPoint x: 74, endPoint y: 338, distance: 129.8
click at [74, 338] on div "Description * Red Hat branded" at bounding box center [179, 348] width 314 height 26
paste textarea "- Clip w/ reel"
type textarea "- Clip w/ reel"
drag, startPoint x: 162, startPoint y: 287, endPoint x: 94, endPoint y: 290, distance: 68.0
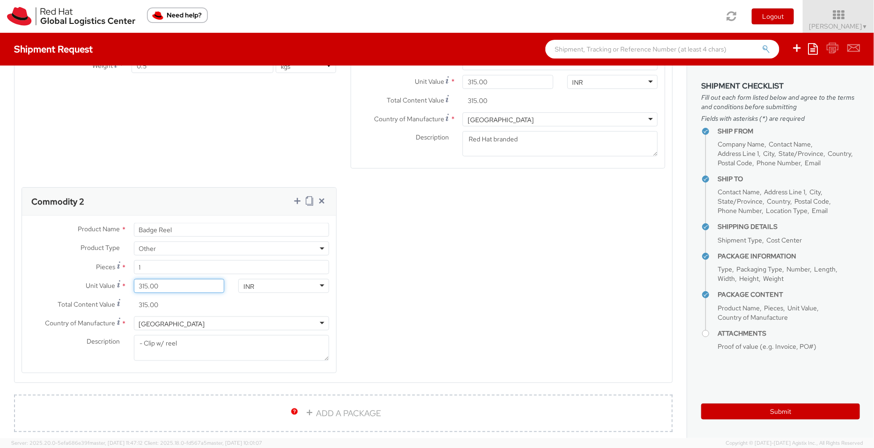
click at [94, 290] on div "Unit Value * 315.00" at bounding box center [126, 286] width 209 height 14
type input "4.00"
type input "40.00"
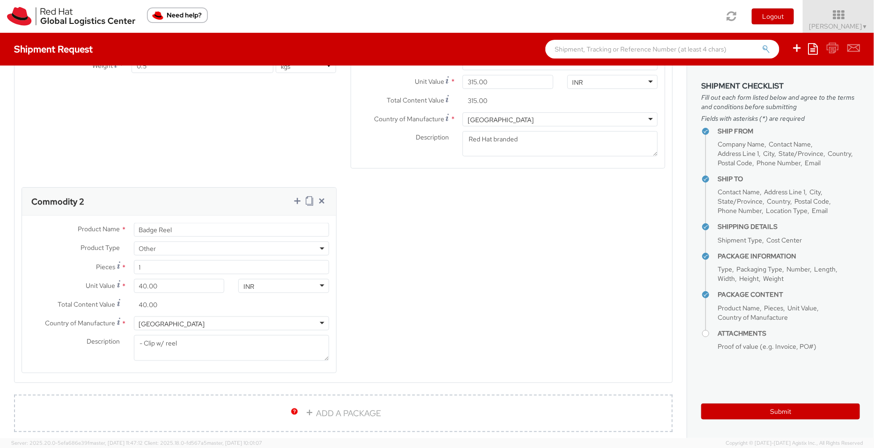
click at [422, 316] on div "Product Types * Documents Docking Station Laptop Monitor Other Hardware Server …" at bounding box center [344, 184] width 658 height 402
click at [306, 202] on icon at bounding box center [309, 200] width 7 height 9
select select "OTHER"
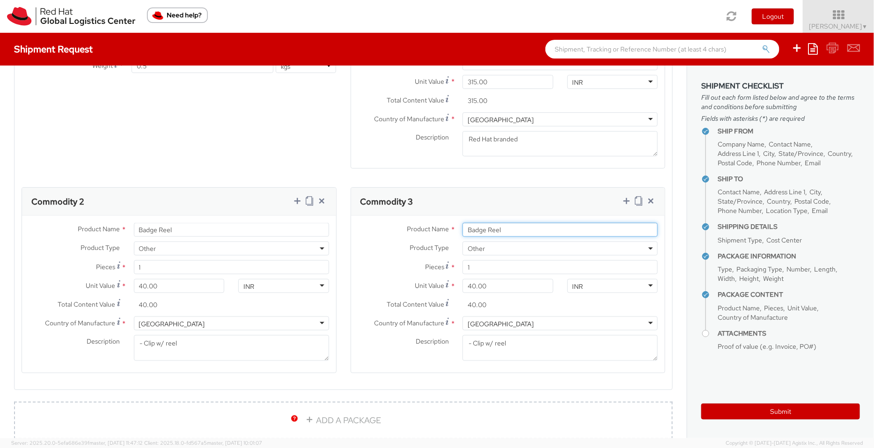
drag, startPoint x: 494, startPoint y: 234, endPoint x: 440, endPoint y: 232, distance: 53.9
click at [440, 232] on div "Product Name * Badge Reel" at bounding box center [508, 230] width 314 height 14
paste input "Holder - - Plastic wallet/sleeve"
drag, startPoint x: 564, startPoint y: 228, endPoint x: 507, endPoint y: 230, distance: 57.2
click at [507, 230] on input "Badge Holder - - Plastic wallet/sleeve" at bounding box center [560, 230] width 195 height 14
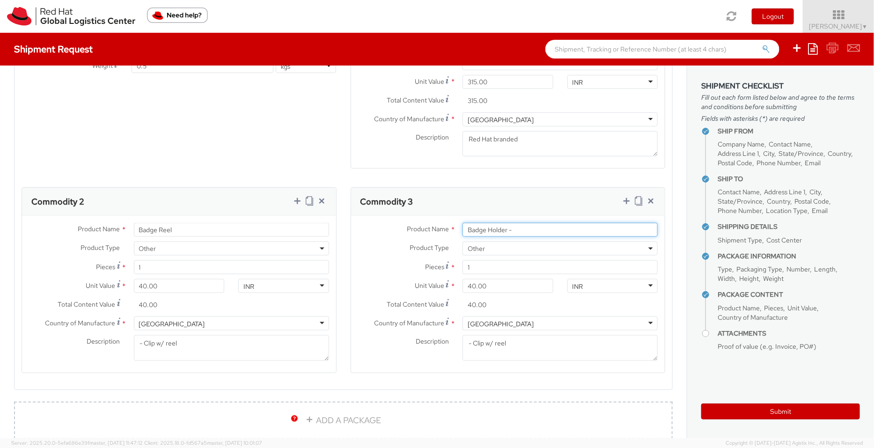
type input "Badge Holder -"
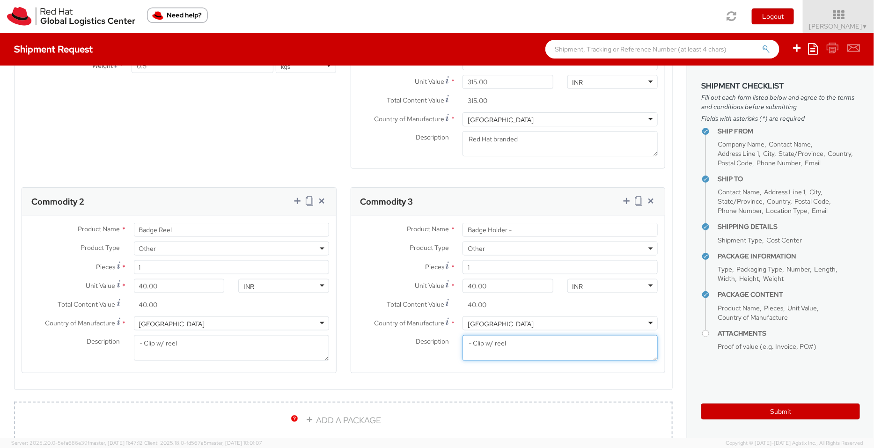
drag, startPoint x: 508, startPoint y: 349, endPoint x: 419, endPoint y: 347, distance: 89.0
click at [419, 347] on div "Description * - Clip w/ reel" at bounding box center [508, 348] width 314 height 26
paste textarea "- Plastic wallet/sleeve"
type textarea "- Plastic wallet/sleeve"
drag, startPoint x: 468, startPoint y: 284, endPoint x: 463, endPoint y: 287, distance: 5.7
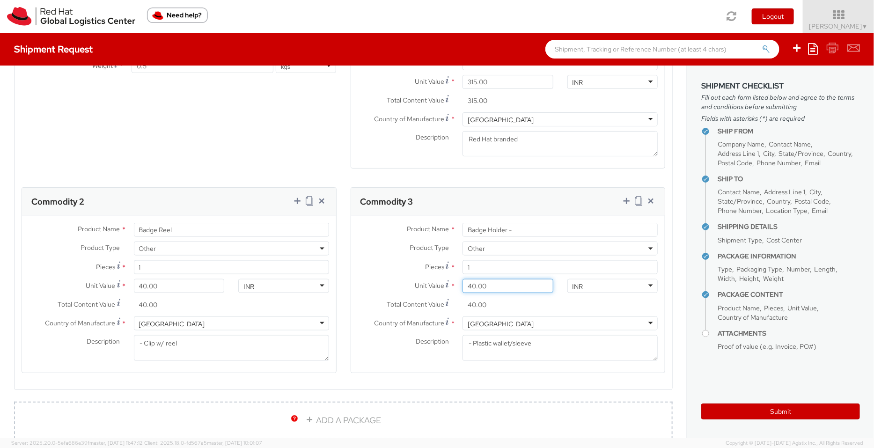
click at [463, 287] on input "40.00" at bounding box center [508, 286] width 91 height 14
type input "1.00"
type input "16.00"
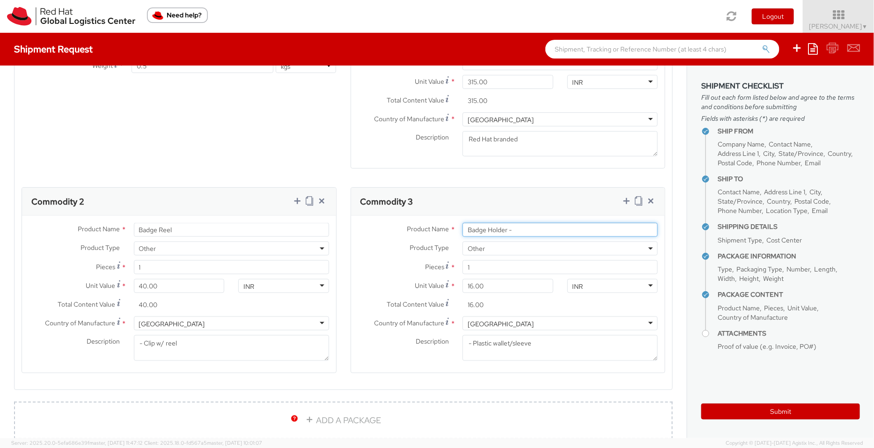
click at [514, 230] on input "Badge Holder -" at bounding box center [560, 230] width 195 height 14
type input "Badge Holder"
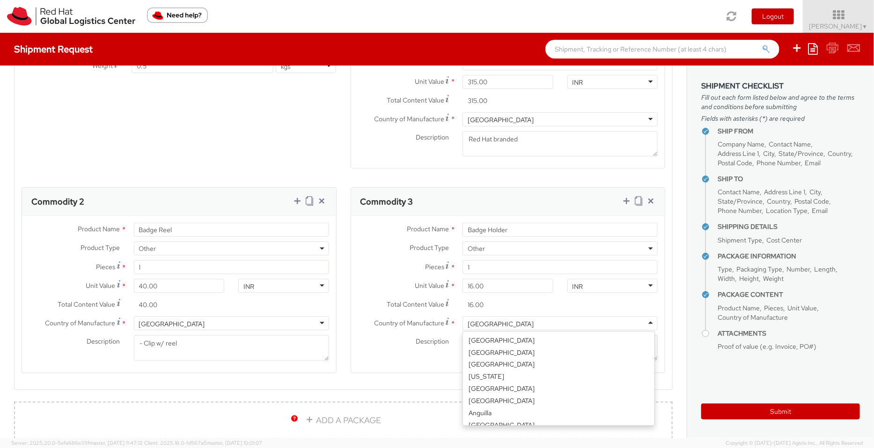
click at [486, 322] on div "[GEOGRAPHIC_DATA]" at bounding box center [501, 323] width 66 height 9
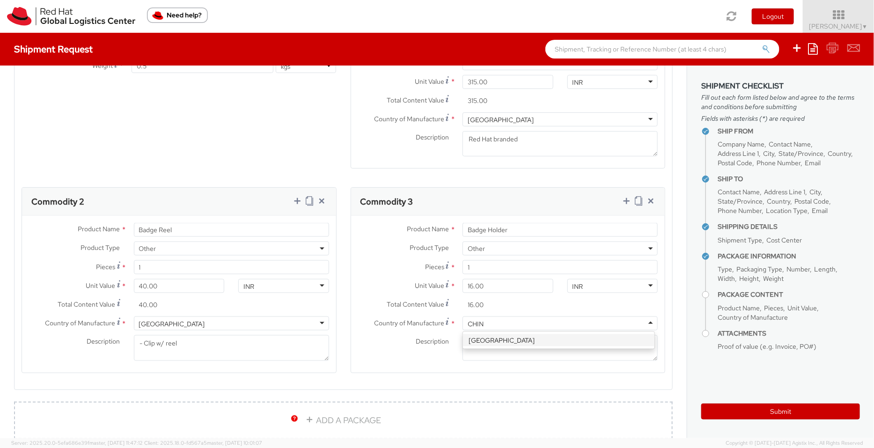
type input "CHINA"
click at [174, 327] on div "[GEOGRAPHIC_DATA]" at bounding box center [172, 323] width 66 height 9
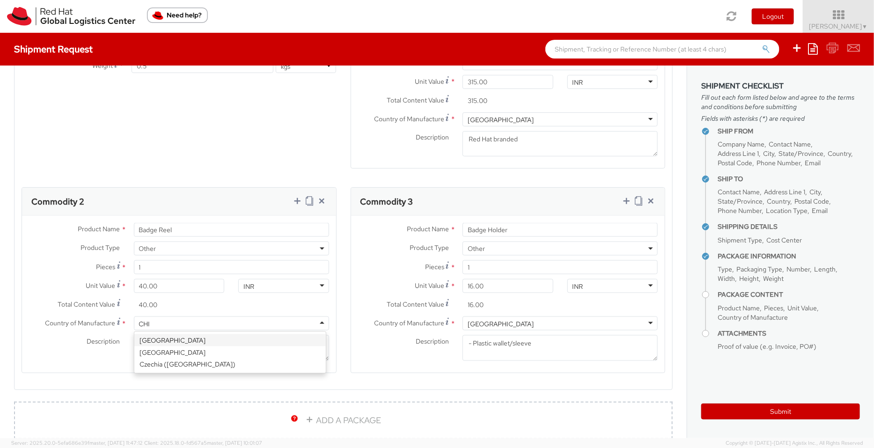
scroll to position [0, 0]
type input "CHINA"
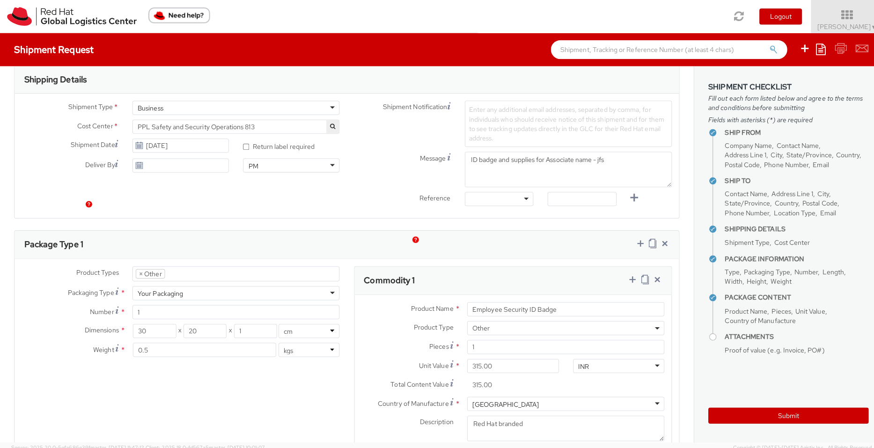
scroll to position [372, 0]
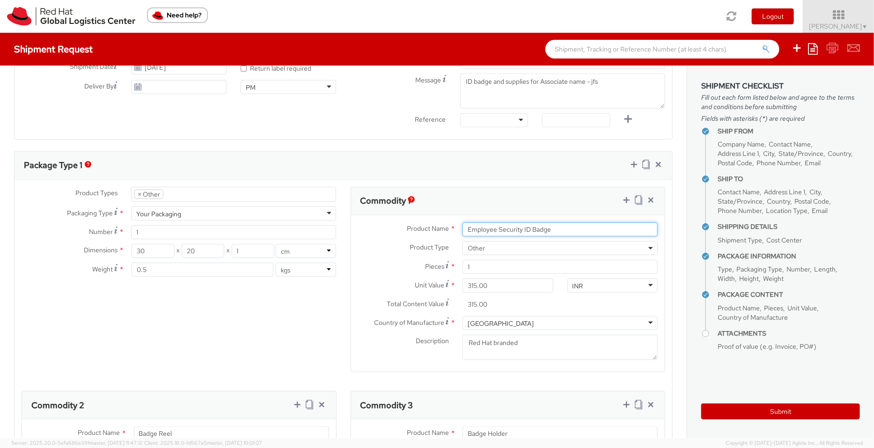
drag, startPoint x: 556, startPoint y: 231, endPoint x: 400, endPoint y: 223, distance: 155.7
click at [400, 223] on div "Product Name * Employee Security ID Badge" at bounding box center [508, 229] width 314 height 14
paste input "text"
type input "ID Badge"
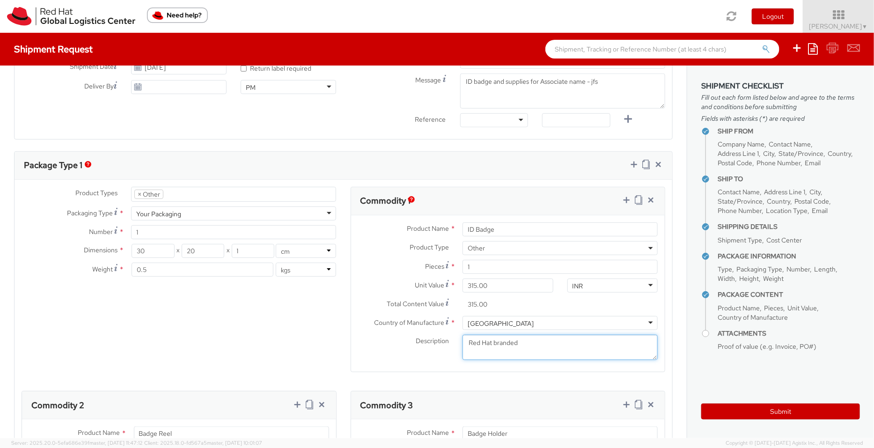
drag, startPoint x: 529, startPoint y: 341, endPoint x: 403, endPoint y: 338, distance: 126.0
click at [403, 338] on div "Description * Red Hat branded" at bounding box center [508, 348] width 314 height 26
paste textarea "Produced Internally - personalized (Sample - not for resale, value for customs …"
paste textarea "8523520000"
drag, startPoint x: 621, startPoint y: 354, endPoint x: 576, endPoint y: 352, distance: 45.0
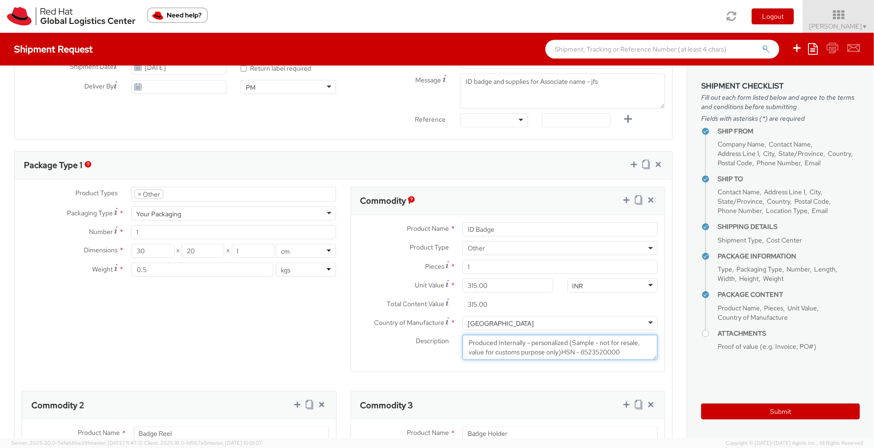
click at [576, 352] on textarea "Produced Internally - personalized (Sample - not for resale, value for customs …" at bounding box center [560, 348] width 195 height 26
type textarea "Produced Internally - personalized (Sample - not for resale, value for customs …"
click at [493, 282] on input "315.00" at bounding box center [508, 286] width 91 height 14
type input "31.00"
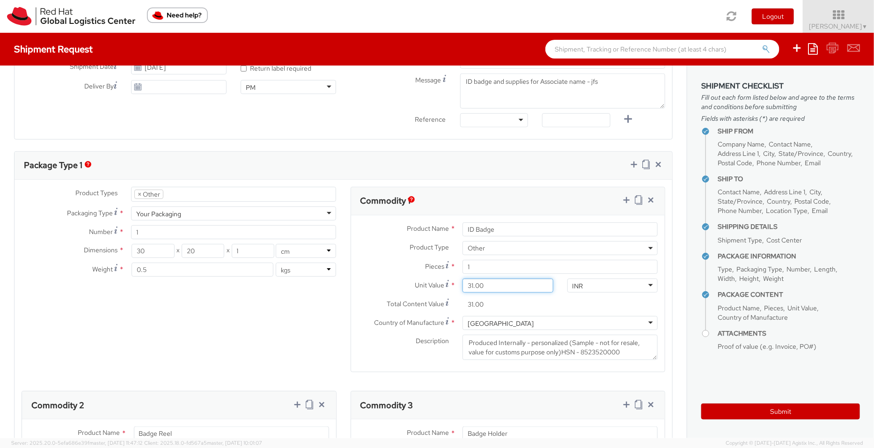
type input "3.00"
type input "0.00"
type input "4.00"
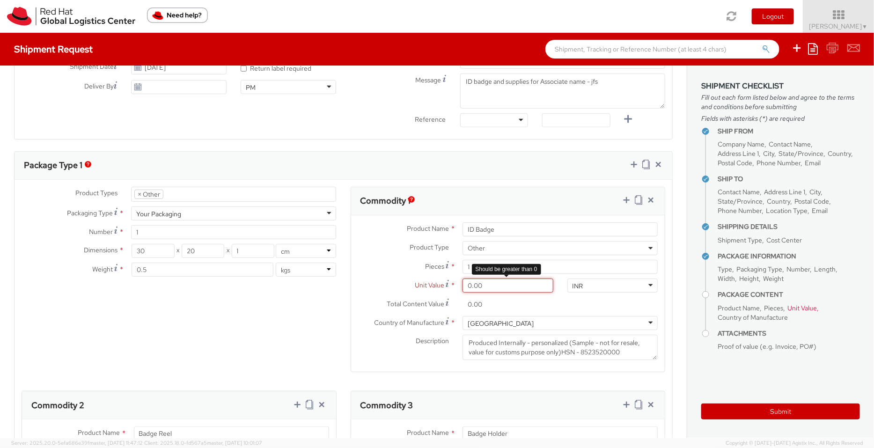
type input "4.00"
type input "0.00"
type input "3.00"
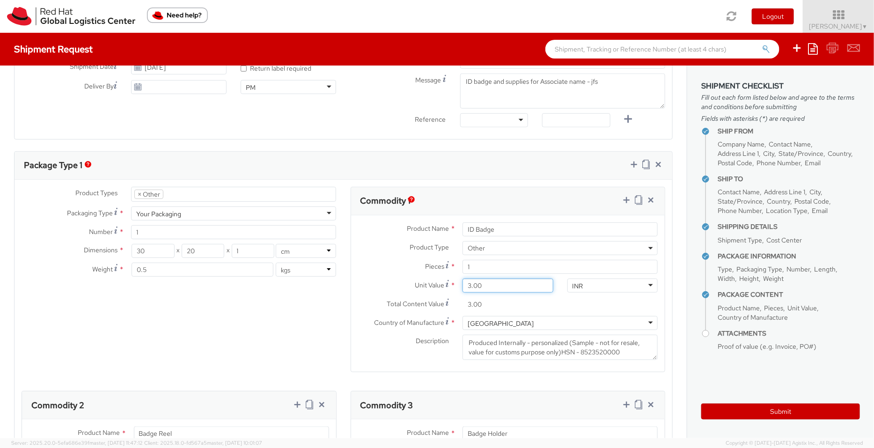
type input "3.40"
click at [585, 284] on div "INR" at bounding box center [613, 286] width 91 height 14
type input "USD"
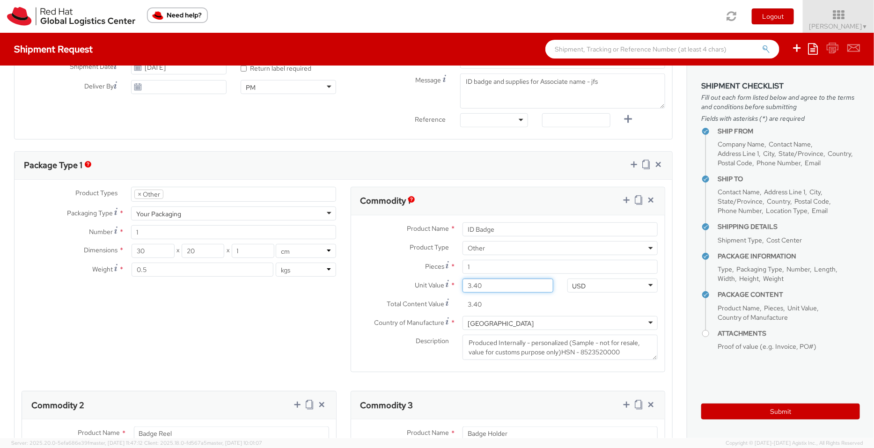
click at [478, 283] on input "3.40" at bounding box center [508, 286] width 91 height 14
type input "36.00"
type input "368.00"
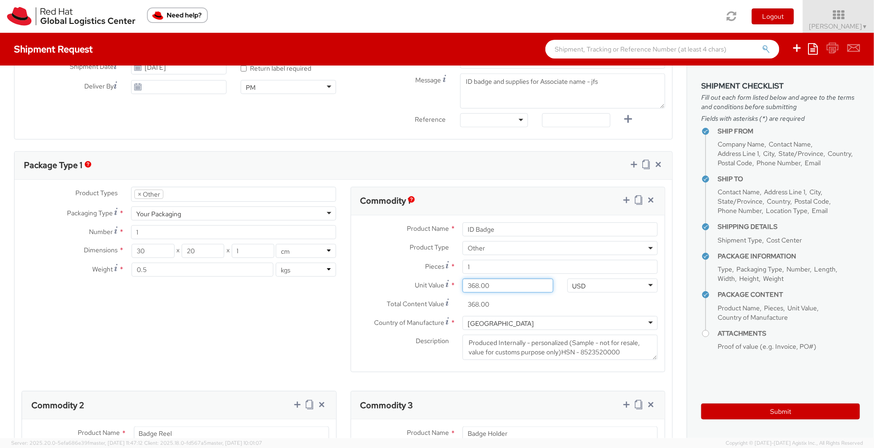
click at [465, 283] on input "368.00" at bounding box center [508, 286] width 91 height 14
click at [511, 282] on input "368.00" at bounding box center [508, 286] width 91 height 14
type input "36.00"
type input "3.00"
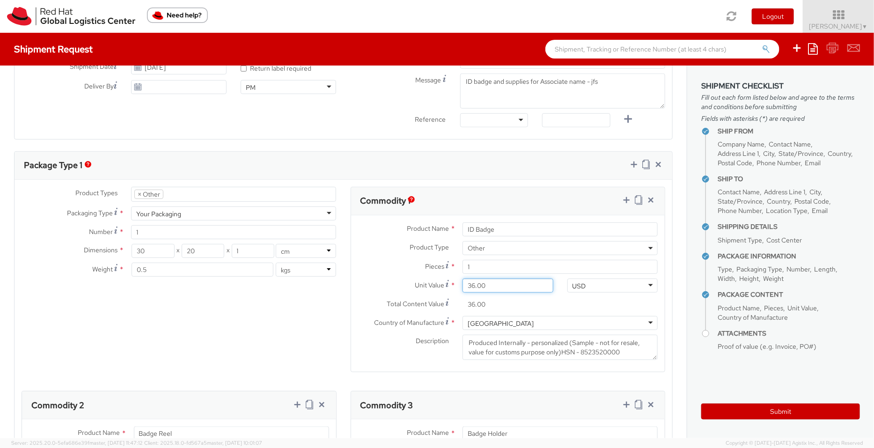
type input "3.00"
type input "3.60"
type input "3.68"
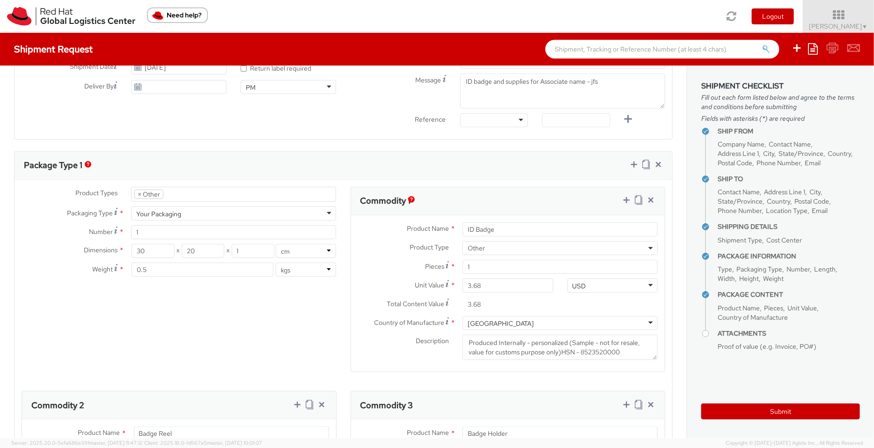
click at [267, 292] on div "Product Types * Documents Docking Station Laptop Monitor Other Hardware Server …" at bounding box center [344, 391] width 658 height 409
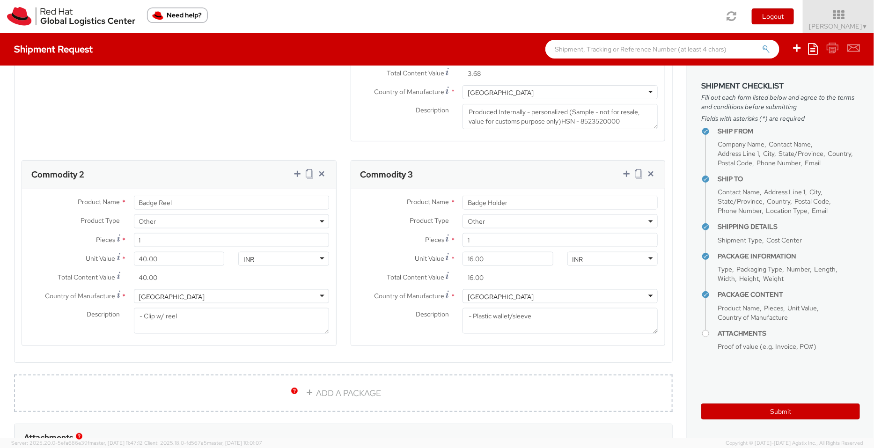
scroll to position [628, 0]
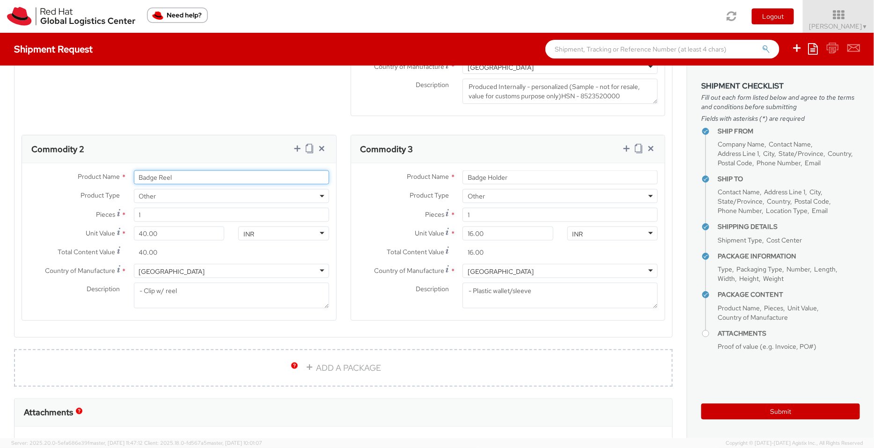
drag, startPoint x: 180, startPoint y: 175, endPoint x: 90, endPoint y: 170, distance: 89.6
click at [90, 170] on div "Product Name * Badge Reel" at bounding box center [179, 177] width 314 height 14
paste input "Cover/Pouch"
type input "Cover/Pouch"
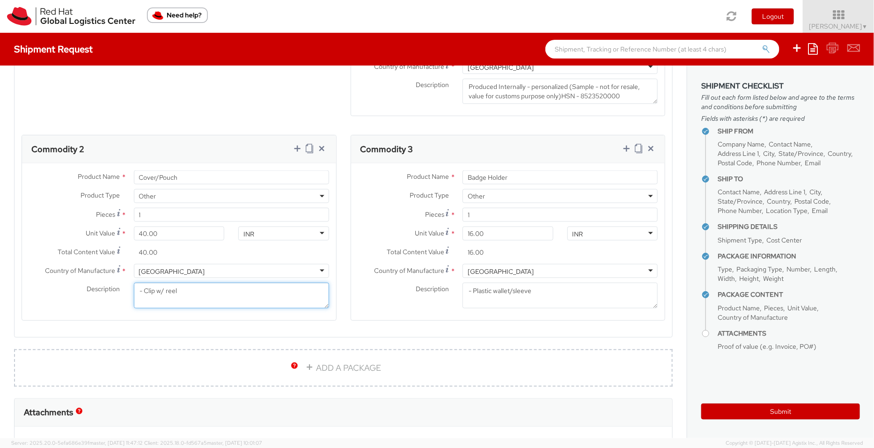
drag, startPoint x: 192, startPoint y: 289, endPoint x: 94, endPoint y: 289, distance: 98.4
click at [94, 289] on div "Description * - Clip w/ reel" at bounding box center [179, 296] width 314 height 26
paste textarea "Plastic (Sample - not for resale, value for customs purpose only)"
paste textarea "4202320000"
type textarea "- Plastic (Sample - not for resale, value for customs purpose only) HSN -420232…"
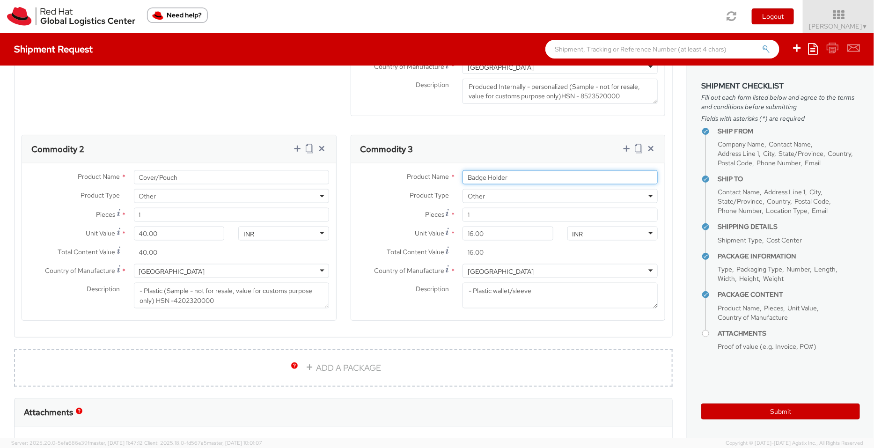
drag, startPoint x: 516, startPoint y: 175, endPoint x: 397, endPoint y: 164, distance: 119.9
click at [397, 164] on div "Product Name * Badge Holder Product Type * Documents Docking Station Laptop Mon…" at bounding box center [508, 241] width 314 height 157
paste input "Pulley"
type input "Pulley"
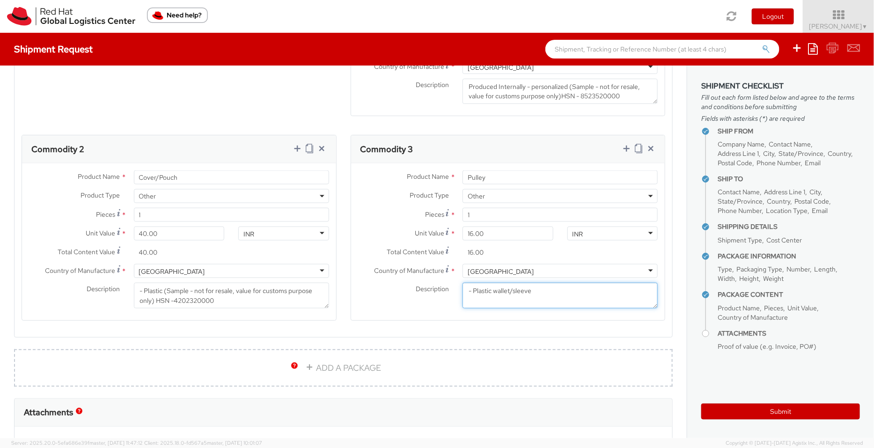
drag, startPoint x: 525, startPoint y: 292, endPoint x: 431, endPoint y: 281, distance: 93.9
click at [431, 281] on div "Country of Manufacture * China China Afghanistan Albania Algeria American Samoa…" at bounding box center [508, 288] width 314 height 49
paste textarea "(Sample - not for resale, value for customs purpose only)"
paste textarea "8308900000"
type textarea "(Sample - not for resale, value for customs purpose only)HSN -8308900000"
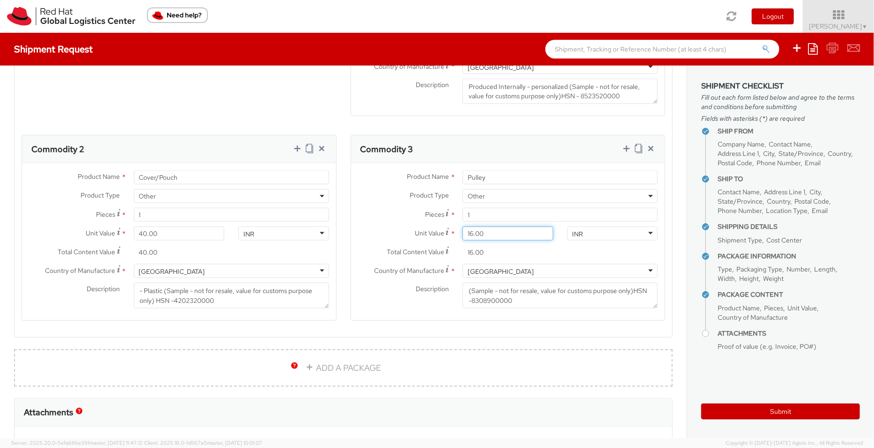
drag, startPoint x: 489, startPoint y: 236, endPoint x: 406, endPoint y: 230, distance: 82.7
click at [406, 230] on div "Unit Value * 16.00" at bounding box center [455, 234] width 209 height 14
type input "0.00"
type input "0.60"
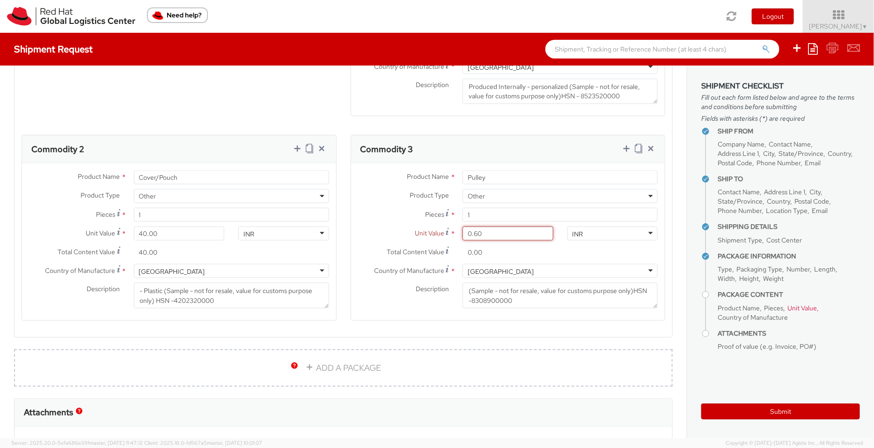
type input "0.60"
type input "0.63"
click at [595, 232] on div "INR" at bounding box center [613, 234] width 91 height 14
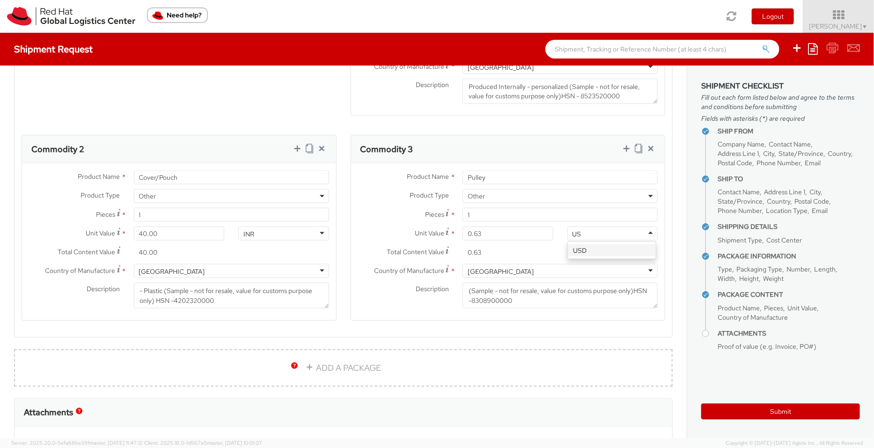
type input "USD"
click at [145, 233] on input "40.00" at bounding box center [179, 234] width 91 height 14
type input "4.00"
type input "43.00"
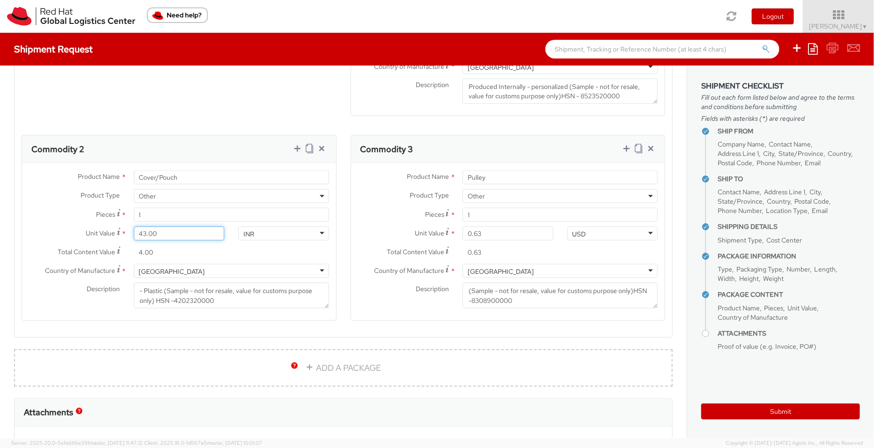
type input "43.00"
click at [274, 230] on div "INR" at bounding box center [283, 234] width 91 height 14
type input "USD"
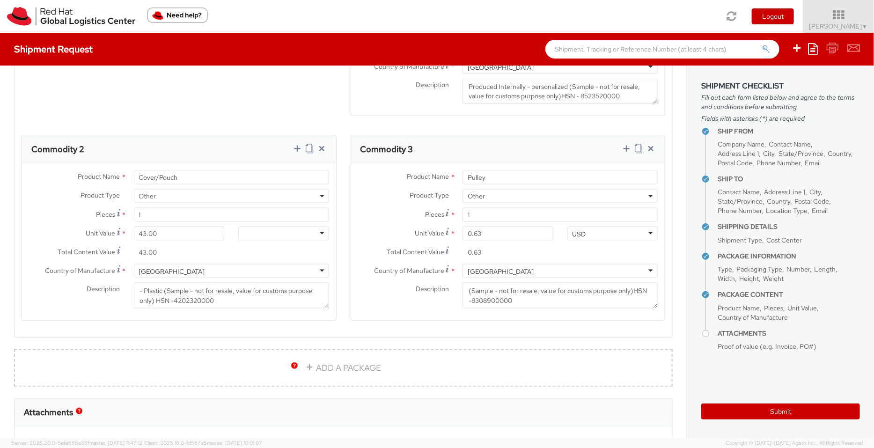
click at [244, 326] on agx-form-section "Commodity 2 Product Name * Cover/Pouch Product Type * Documents Docking Station…" at bounding box center [179, 234] width 329 height 198
click at [288, 230] on div at bounding box center [283, 234] width 91 height 14
type input "USD"
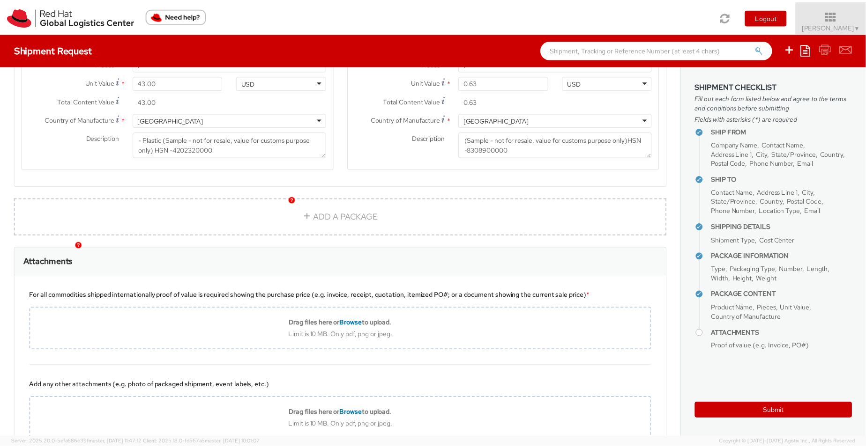
scroll to position [845, 0]
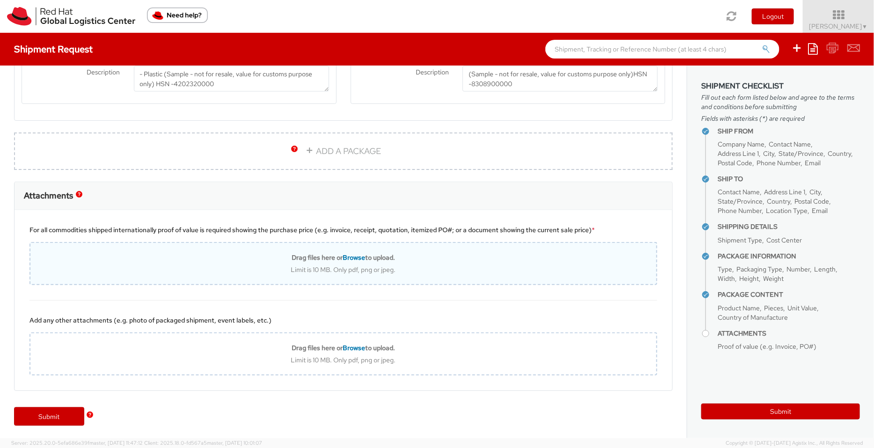
click at [328, 256] on b "Drag files here or Browse to upload." at bounding box center [344, 257] width 104 height 8
type input "C:\fakepath\56126193_UPLOAD_SHIPMENT_UPLOAD_SHIPMENT_SalesOrd25191977__2___1_Ne…"
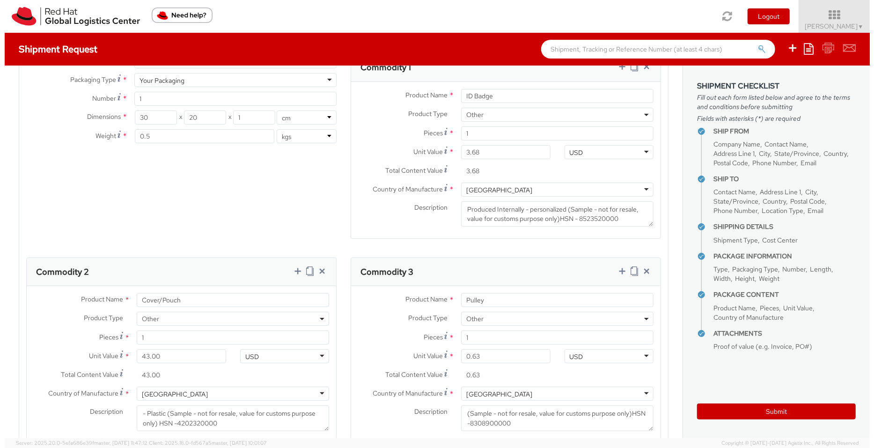
scroll to position [0, 0]
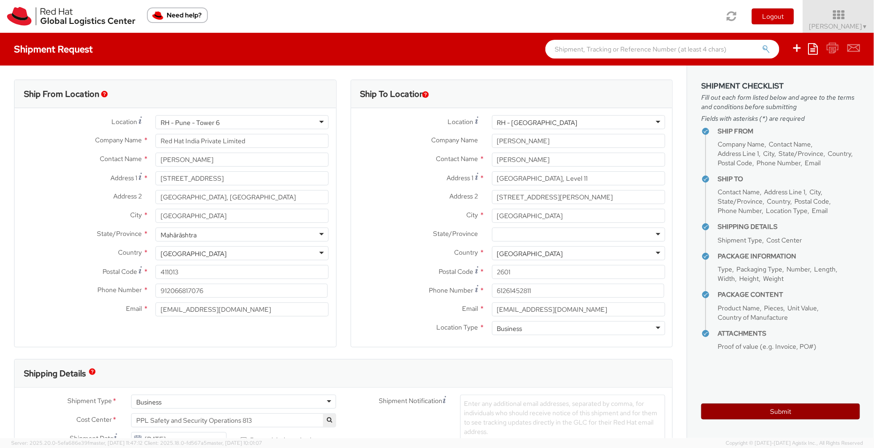
click at [775, 413] on button "Submit" at bounding box center [781, 412] width 159 height 16
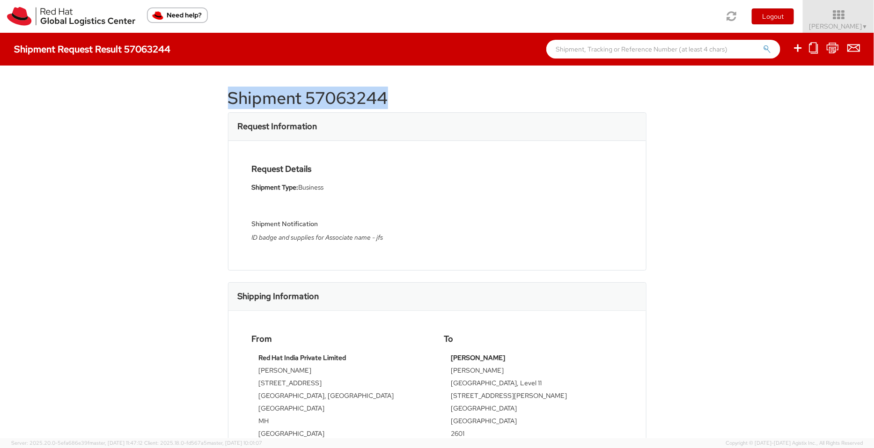
drag, startPoint x: 390, startPoint y: 98, endPoint x: 221, endPoint y: 93, distance: 169.2
click at [221, 93] on div "Shipment 57063244 Request Information Request Details Shipment Type: Business S…" at bounding box center [437, 252] width 874 height 373
click at [389, 97] on h1 "Shipment 57063244" at bounding box center [437, 98] width 419 height 19
drag, startPoint x: 389, startPoint y: 97, endPoint x: 302, endPoint y: 92, distance: 86.8
click at [302, 92] on h1 "Shipment 57063244" at bounding box center [437, 98] width 419 height 19
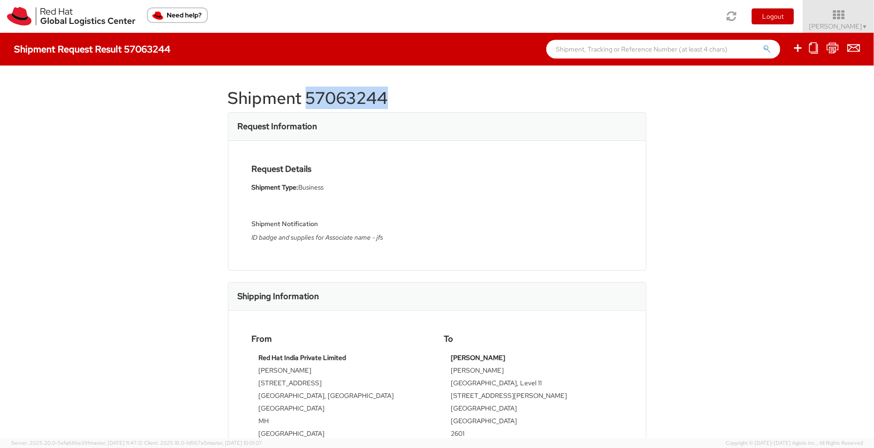
copy h1 "57063244"
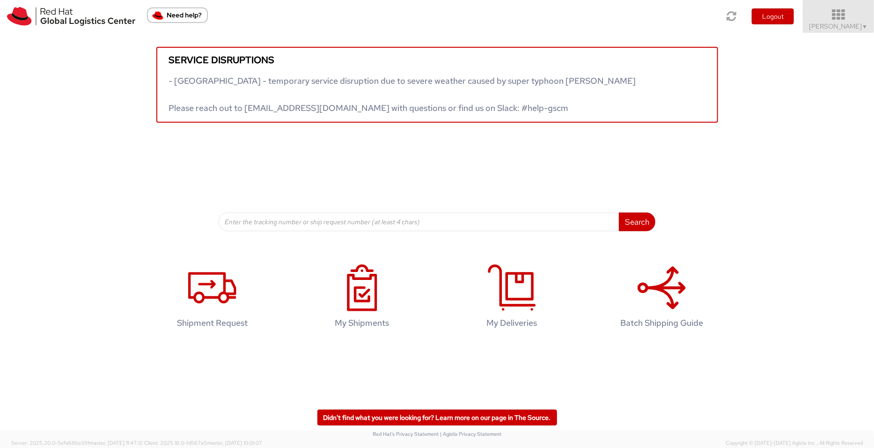
click at [824, 28] on span "Pallav Sen Gupta ▼" at bounding box center [839, 26] width 59 height 8
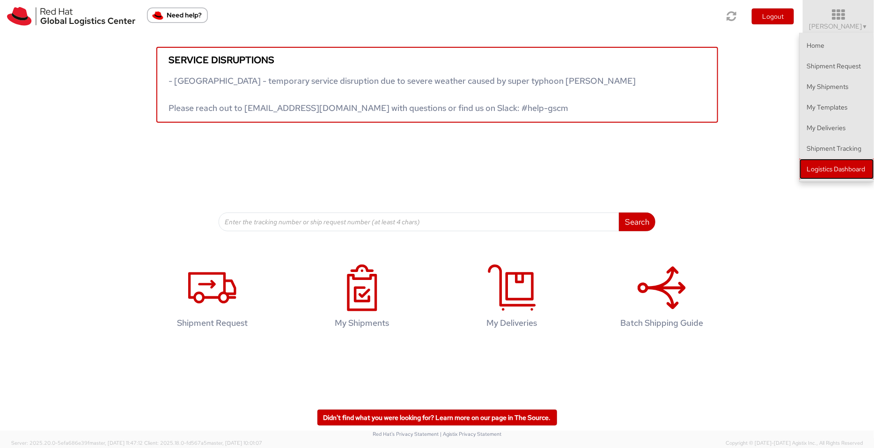
click at [845, 166] on link "Logistics Dashboard" at bounding box center [837, 169] width 74 height 21
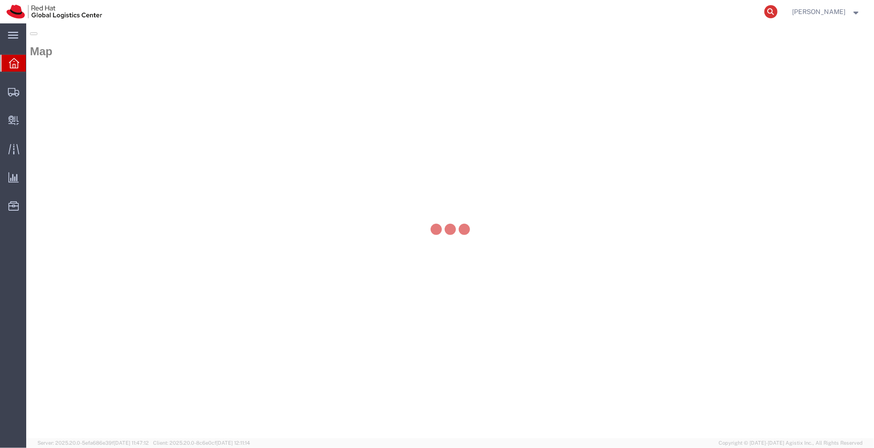
click at [769, 10] on icon at bounding box center [771, 11] width 13 height 13
paste input "8418767044"
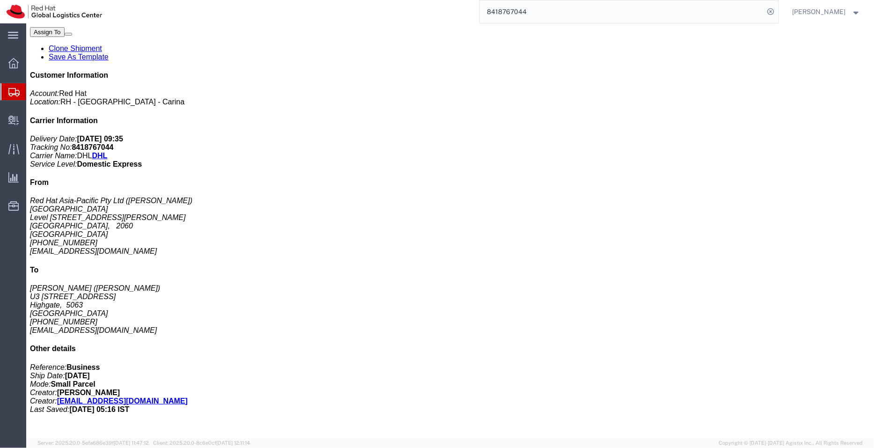
scroll to position [156, 0]
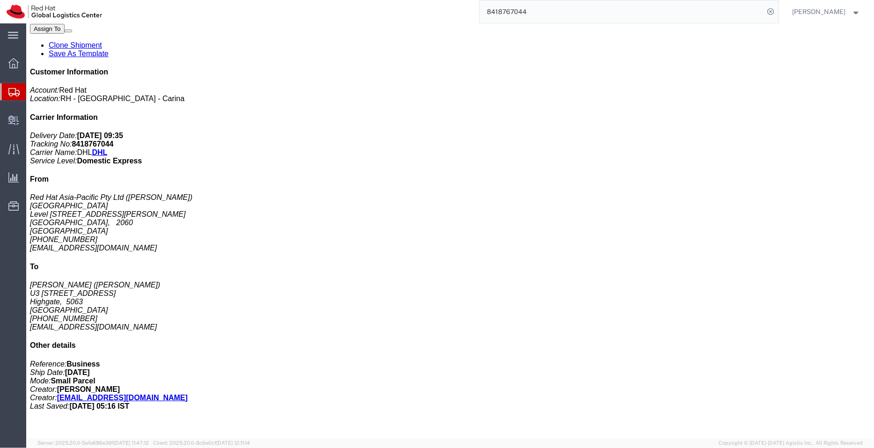
click h3 "Red Hat Employee Security ID Badge"
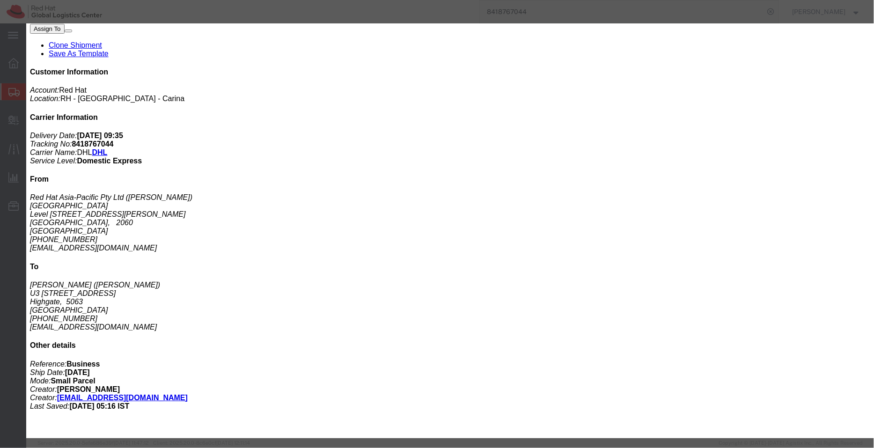
drag, startPoint x: 295, startPoint y: 48, endPoint x: 172, endPoint y: 55, distance: 122.4
click div "Product Name: Red Hat Employee Security ID Badge"
copy b "Red Hat Employee Security ID Badge"
click icon "button"
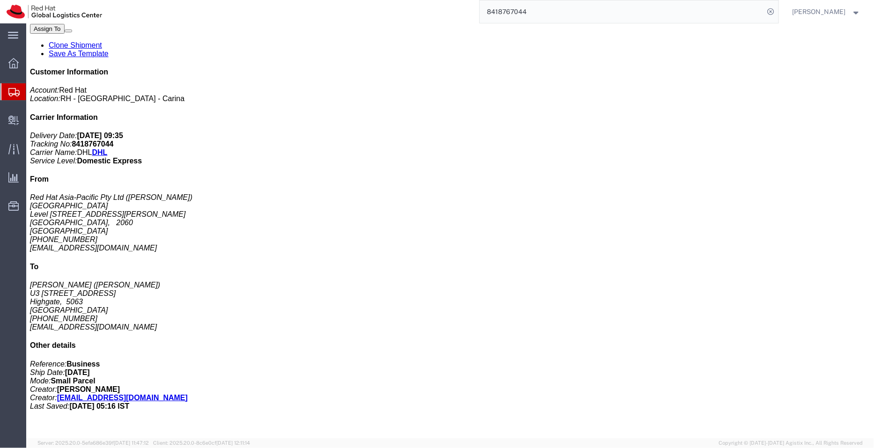
click p "Pieces: 1.00 Each"
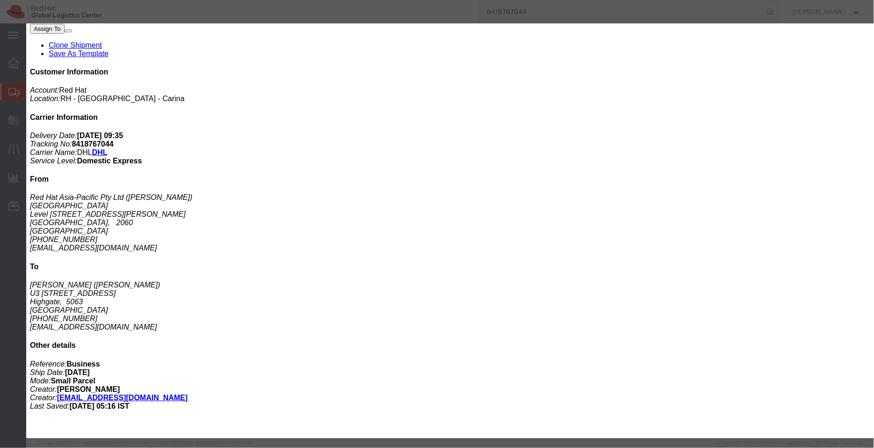
drag, startPoint x: 298, startPoint y: 44, endPoint x: 218, endPoint y: 44, distance: 80.6
click div "Product Name: Badge Reel- Clip w/ reel"
copy b "Badge Reel- Clip w/ reel"
click div
click icon "button"
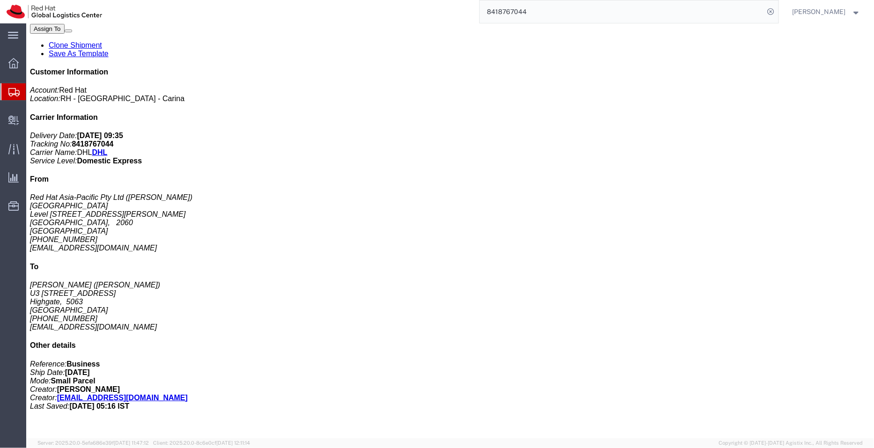
click h3 "Badge Holder - - Plastic wallet/sleeve"
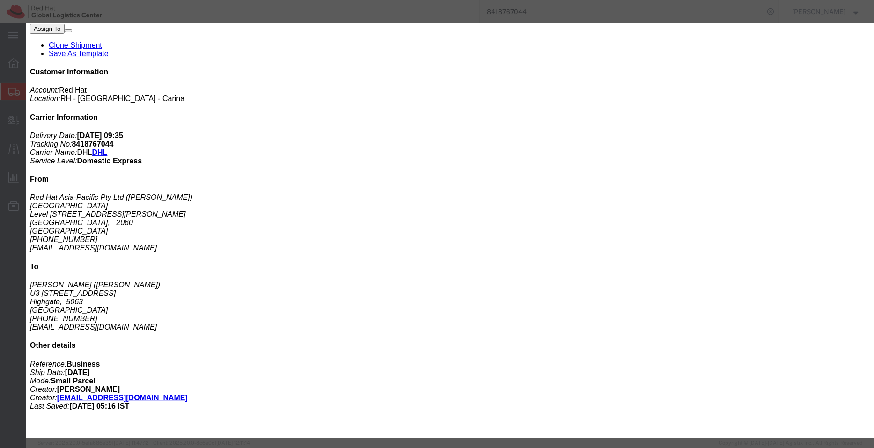
drag, startPoint x: 290, startPoint y: 51, endPoint x: 168, endPoint y: 50, distance: 122.2
click div "Product Name: Badge Holder - - Plastic wallet/sleeve"
copy b "Badge Holder - - Plastic wallet/sleeve"
click icon "button"
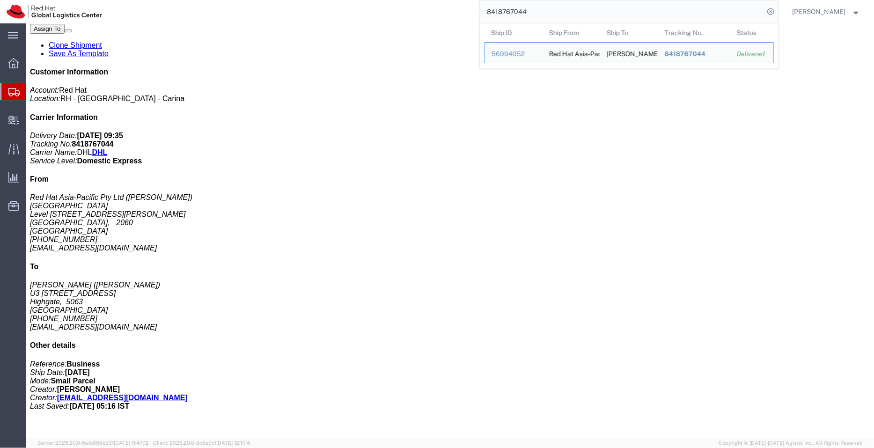
drag, startPoint x: 505, startPoint y: 13, endPoint x: 450, endPoint y: 14, distance: 55.3
click at [450, 14] on div "8418767044 Ship ID Ship From Ship To Tracking Nu. Status Ship ID 56994052 Ship …" at bounding box center [444, 11] width 670 height 23
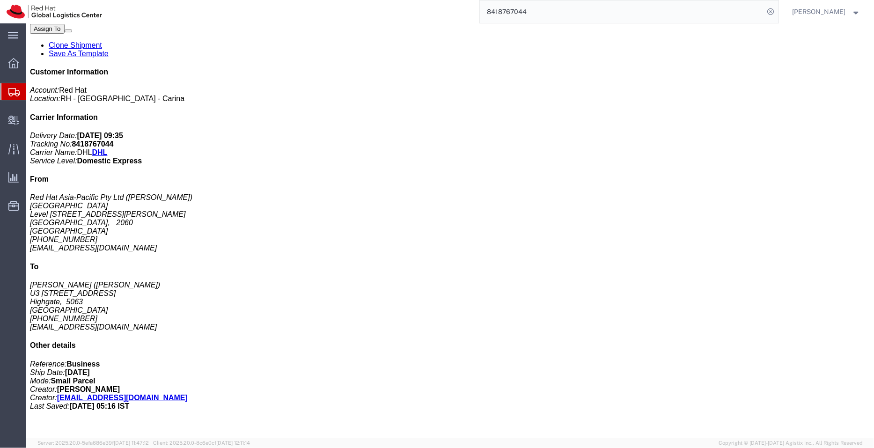
paste input "390817087521"
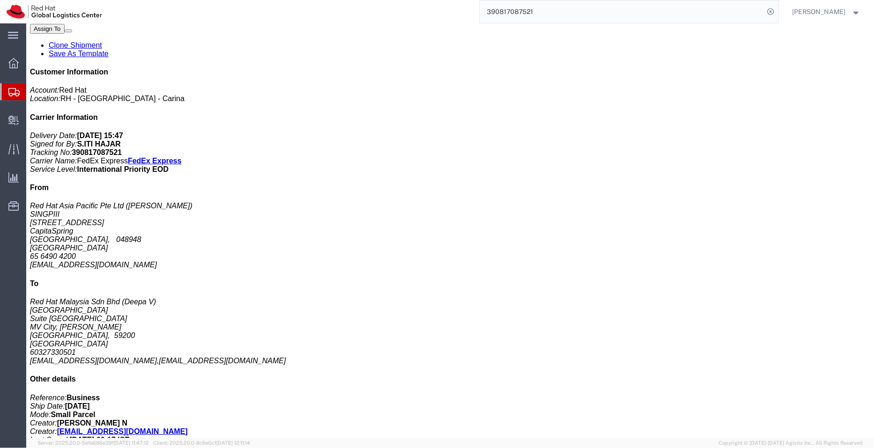
drag, startPoint x: 166, startPoint y: 222, endPoint x: 156, endPoint y: 232, distance: 14.6
click div "ID Badge Pieces: 1.00 Each Total value: 3.67 USD Country of Origin: [GEOGRAPHIC…"
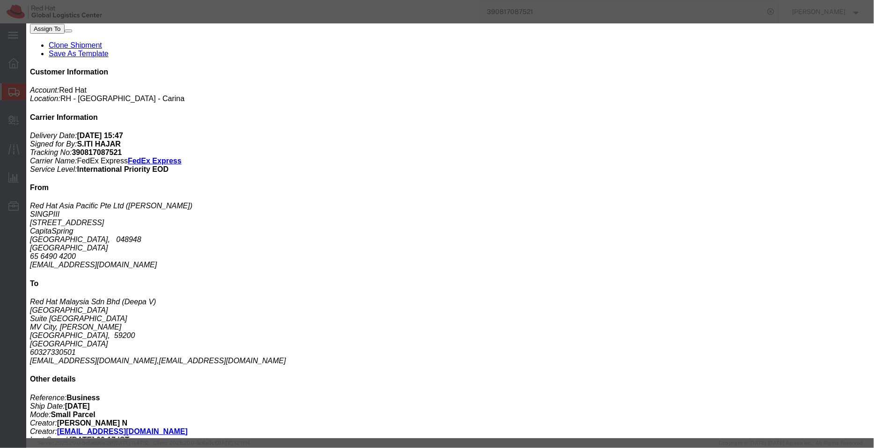
drag, startPoint x: 217, startPoint y: 43, endPoint x: 247, endPoint y: 42, distance: 30.0
click div "Product Name: ID Badge Description: Produced Internally - personalized (Sample …"
copy b "ID Badge"
drag, startPoint x: 313, startPoint y: 71, endPoint x: 170, endPoint y: 67, distance: 142.9
click div "Product Name: ID Badge Description: Produced Internally - personalized (Sample …"
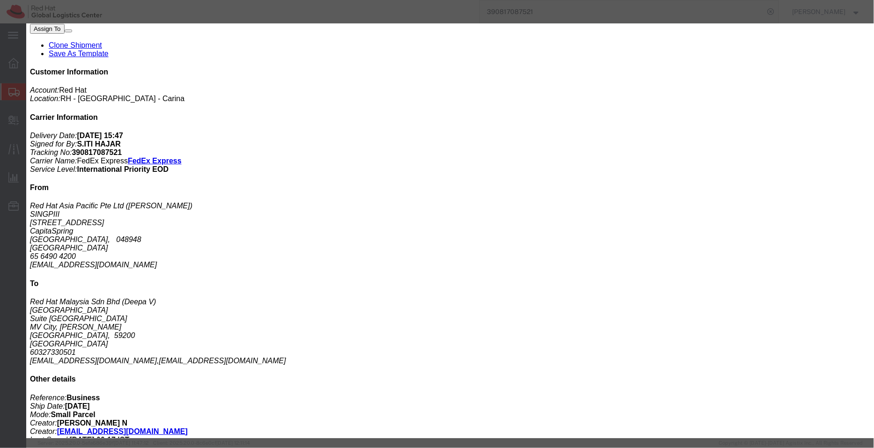
copy b "Produced Internally - personalized (Sample - not for resale, value for customs …"
drag, startPoint x: 432, startPoint y: 120, endPoint x: 391, endPoint y: 119, distance: 41.7
click div "Controlled: Shipment Controlled: HTS/Tariff Code: 8523520000"
drag, startPoint x: 435, startPoint y: 122, endPoint x: 394, endPoint y: 120, distance: 41.2
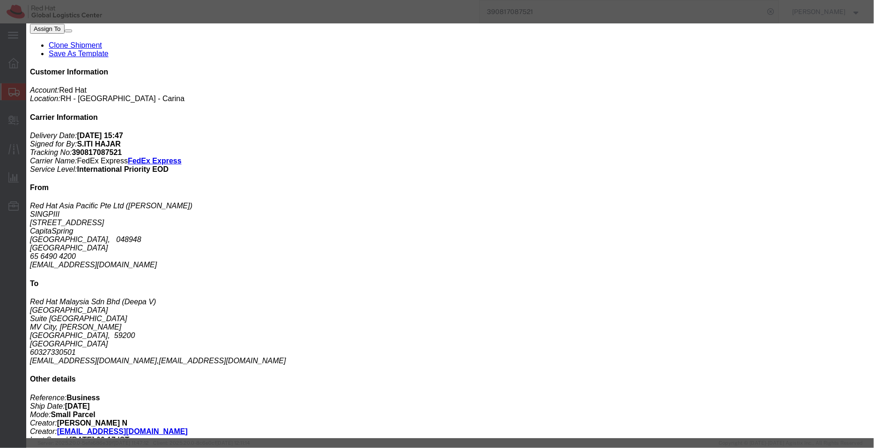
click div "Controlled: Shipment Controlled: HTS/Tariff Code: 8523520000"
copy b "8523520000"
click icon "button"
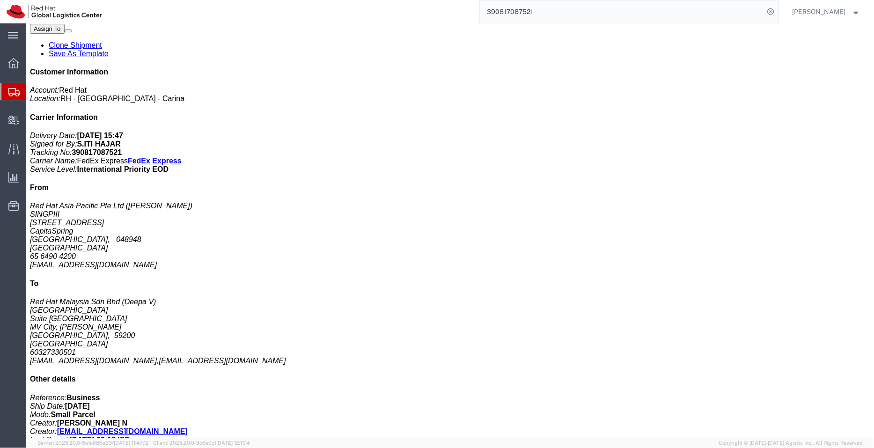
click p "Pieces: 1.00 Each"
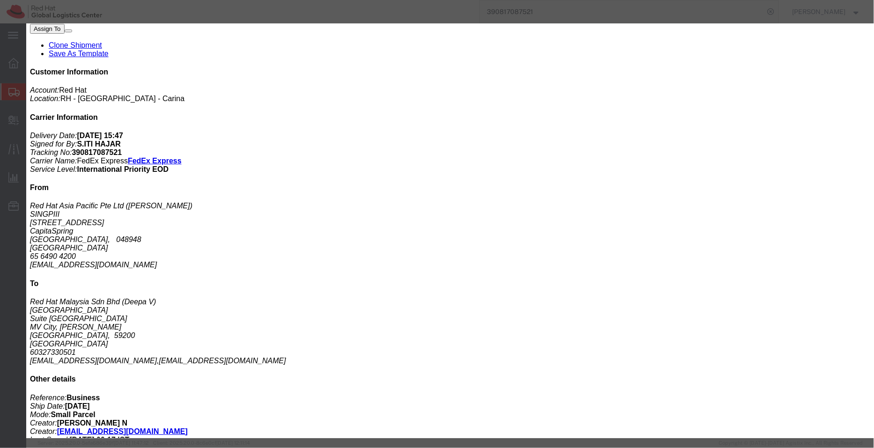
drag, startPoint x: 267, startPoint y: 41, endPoint x: 220, endPoint y: 43, distance: 46.4
click div "Product Name: Cover/Pouch Description: - Plastic (Sample - not for resale, valu…"
copy b "Cover/Pouch"
drag, startPoint x: 250, startPoint y: 75, endPoint x: 171, endPoint y: 65, distance: 79.4
click div "Product Name: Cover/Pouch Description: - Plastic (Sample - not for resale, valu…"
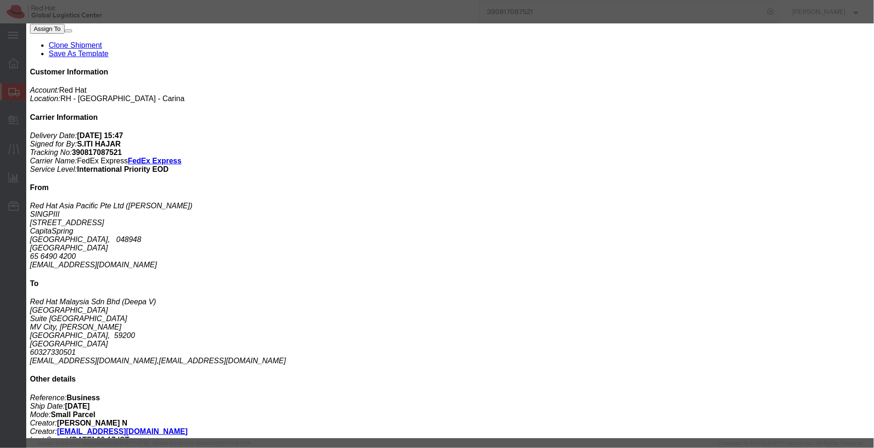
copy b "- Plastic (Sample - not for resale, value for customs purpose only)"
drag, startPoint x: 437, startPoint y: 120, endPoint x: 391, endPoint y: 121, distance: 45.9
click div "Controlled: Shipment Controlled: HTS/Tariff Code: 4202320000"
copy b "4202320000"
click icon "button"
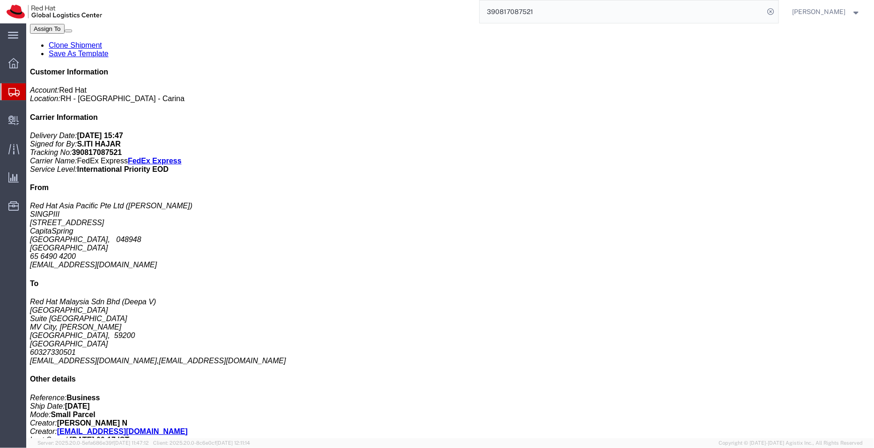
click div "Pulley Pieces: 1.00 Each Total value: 0.63 USD Country of Origin: [GEOGRAPHIC_D…"
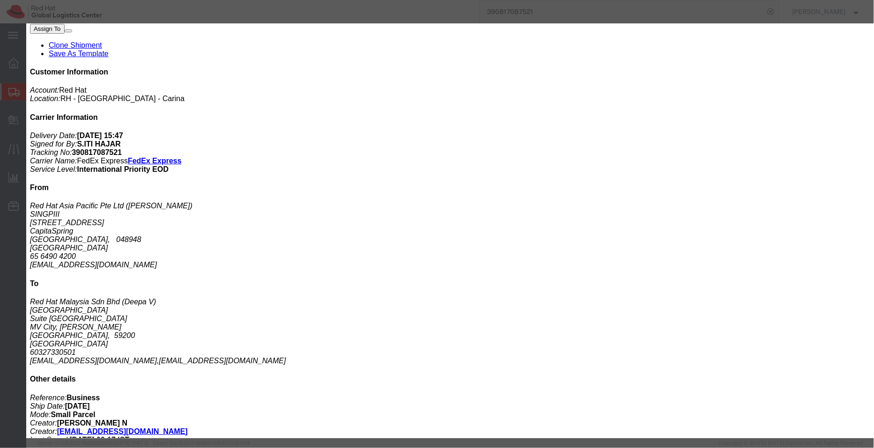
drag, startPoint x: 242, startPoint y: 44, endPoint x: 220, endPoint y: 41, distance: 22.3
click div "Product Name: Pulley Description: (Sample - not for resale, value for customs p…"
copy b "Pulley"
drag, startPoint x: 220, startPoint y: 68, endPoint x: 158, endPoint y: 67, distance: 61.8
click div "Product Name: Pulley Description: (Sample - not for resale, value for customs p…"
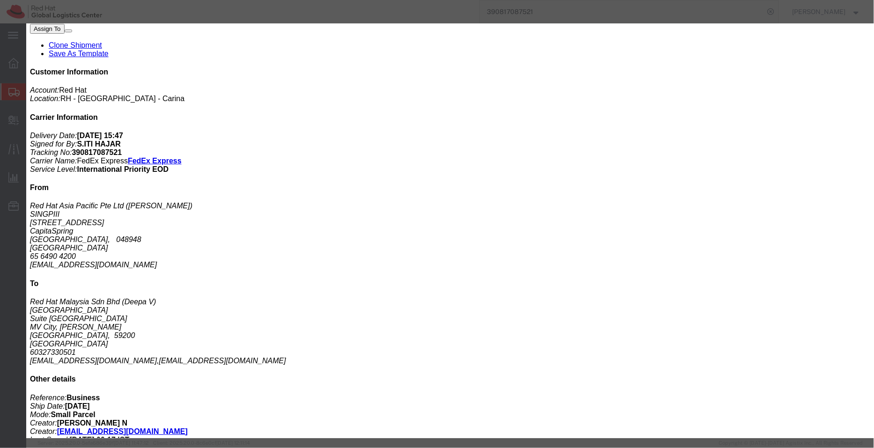
drag, startPoint x: 428, startPoint y: 121, endPoint x: 395, endPoint y: 121, distance: 32.8
click div "Controlled: Shipment Controlled: HTS/Tariff Code: 8308900000"
click icon "button"
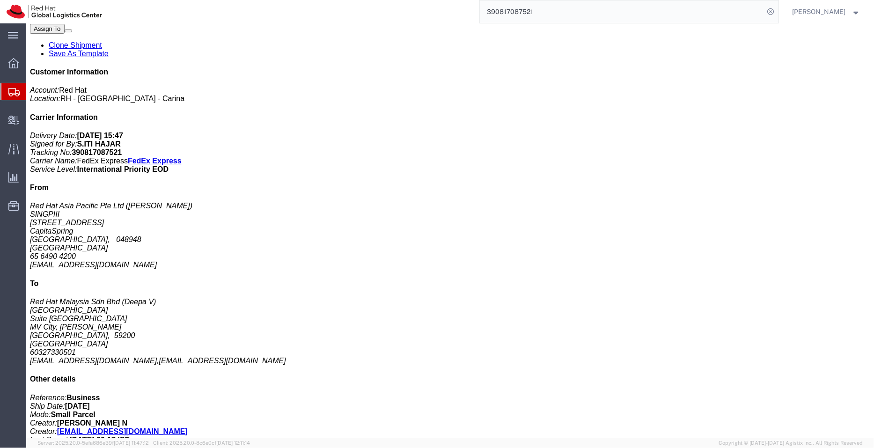
click link "Documents"
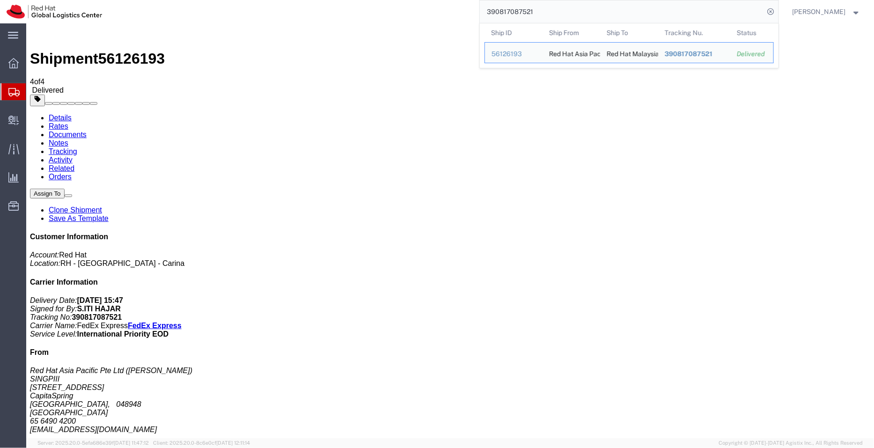
drag, startPoint x: 530, startPoint y: 13, endPoint x: 449, endPoint y: 13, distance: 81.0
click at [449, 13] on div "390817087521 Ship ID Ship From Ship To Tracking Nu. Status Ship ID 56126193 Shi…" at bounding box center [444, 11] width 670 height 23
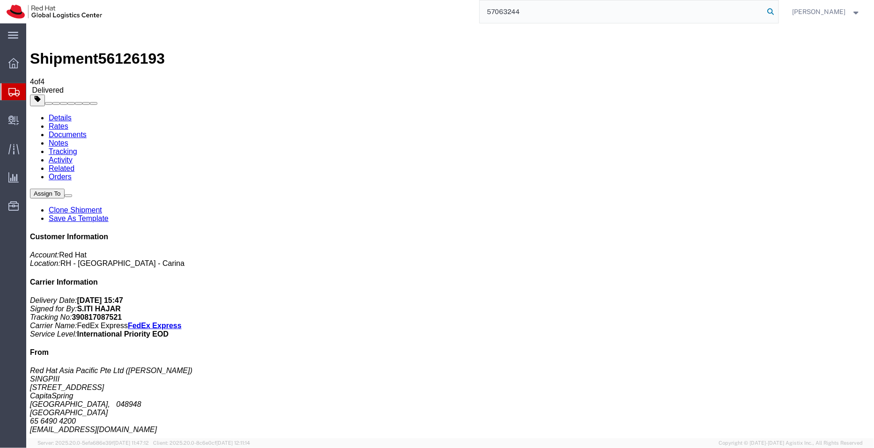
type input "57063244"
click at [777, 9] on icon at bounding box center [771, 11] width 13 height 13
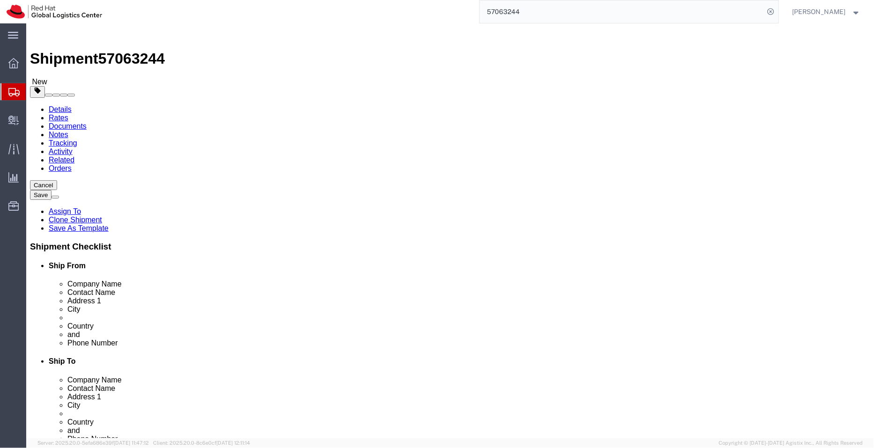
select select "38432"
select select "37938"
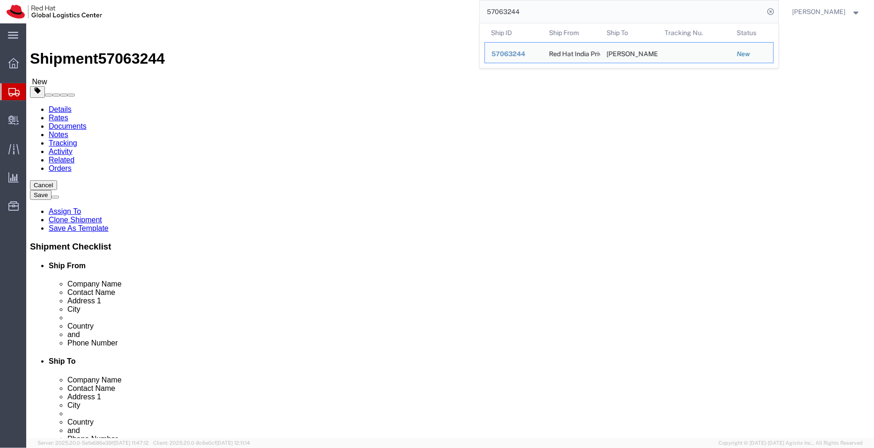
click button "Cancel"
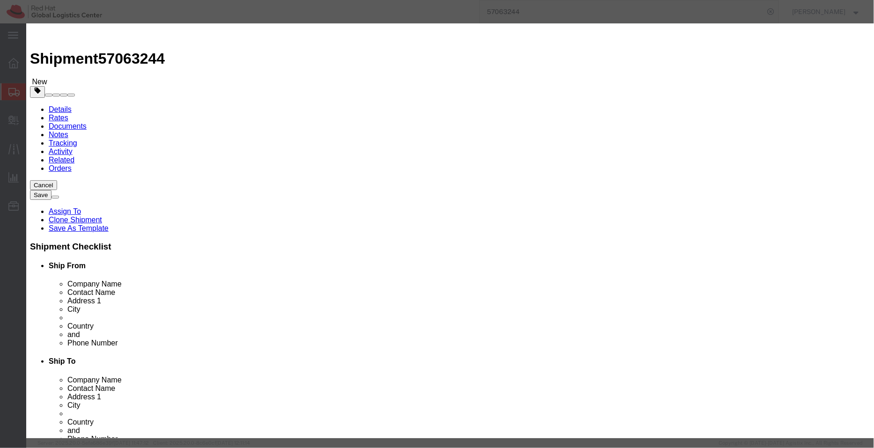
click button "Yes"
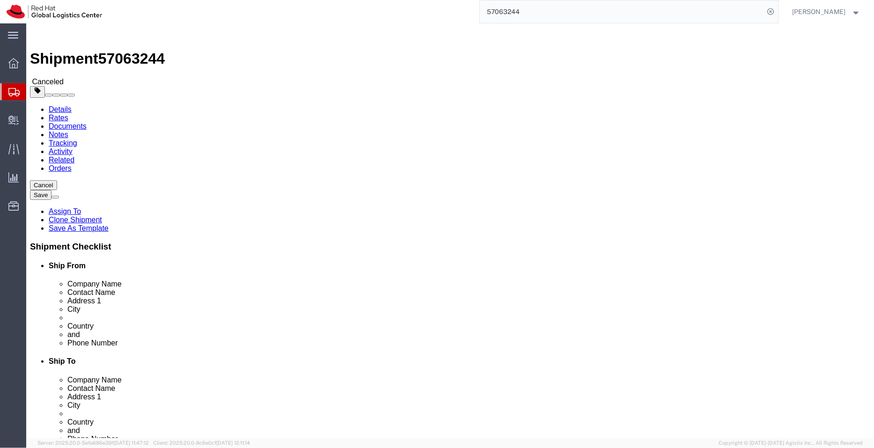
click at [0, 0] on span "Shipment Manager" at bounding box center [0, 0] width 0 height 0
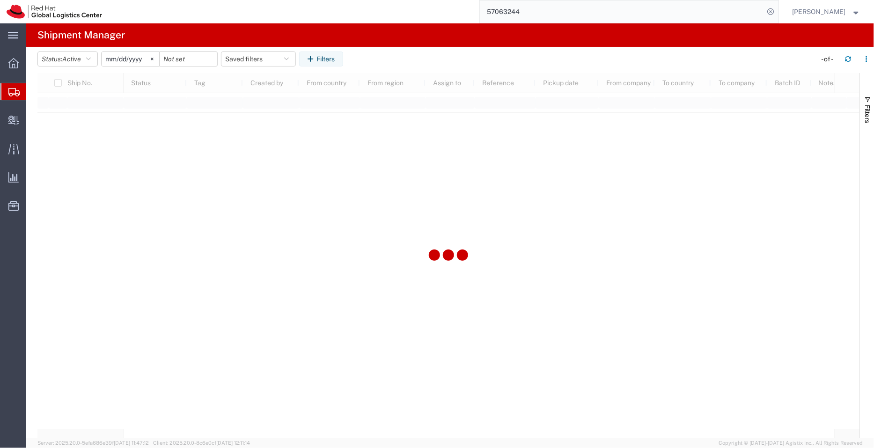
type input "[DATE]"
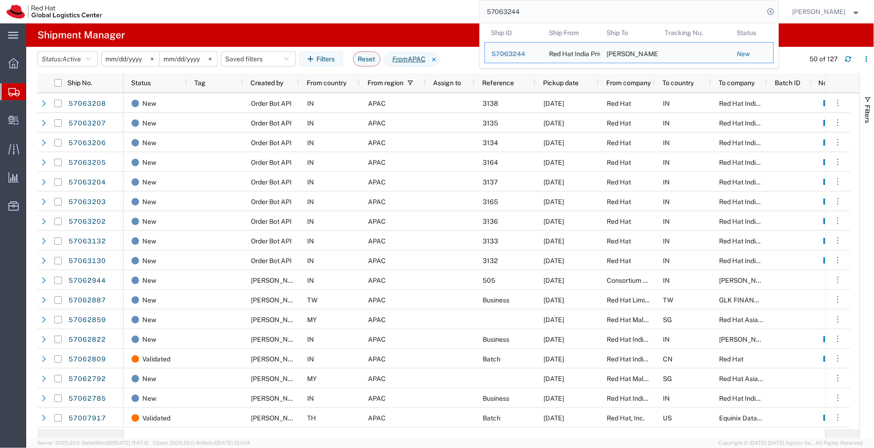
drag, startPoint x: 529, startPoint y: 13, endPoint x: 474, endPoint y: 2, distance: 56.7
click at [474, 2] on div "57063244 Ship ID Ship From Ship To Tracking Nu. Status Ship ID 57063244 Ship Fr…" at bounding box center [444, 11] width 670 height 23
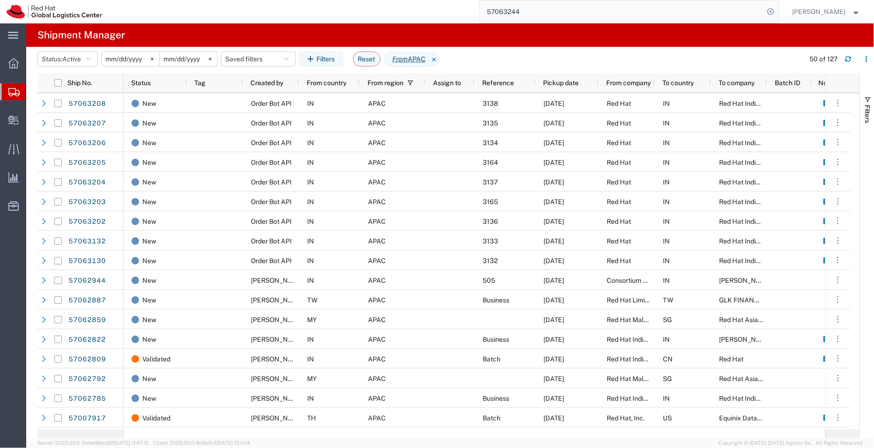
paste input "2809"
type input "57062809"
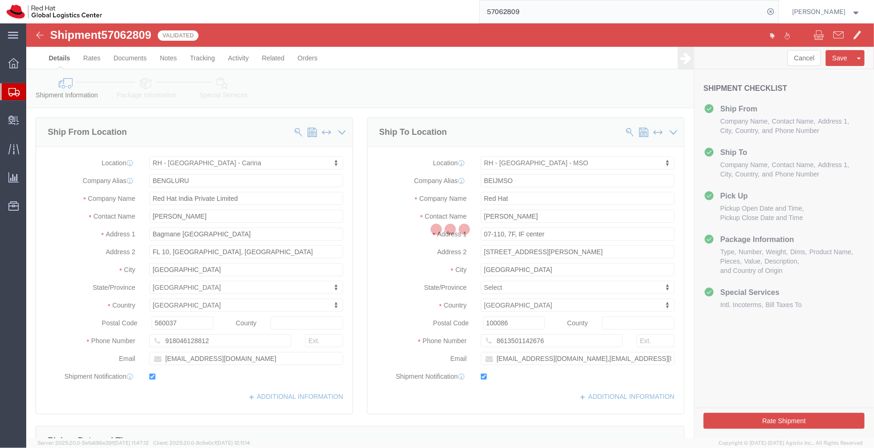
select select "37925"
select select "69331"
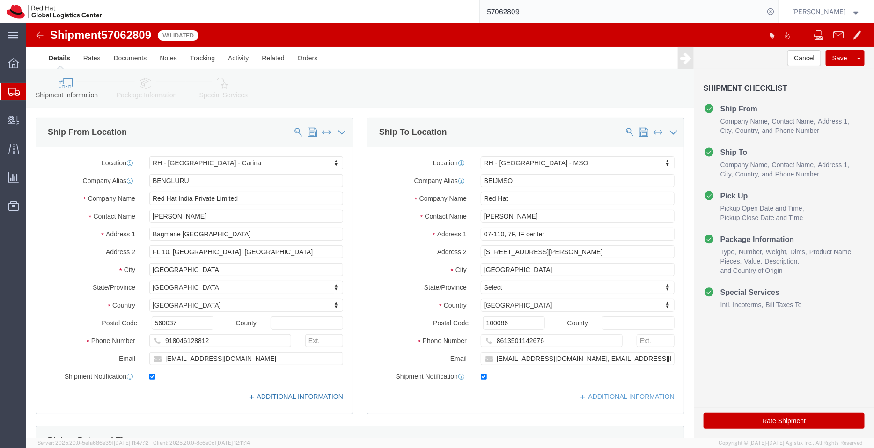
click link "ADDITIONAL INFORMATION"
drag, startPoint x: 847, startPoint y: 28, endPoint x: 874, endPoint y: 15, distance: 29.3
click link "ADDITIONAL INFORMATION"
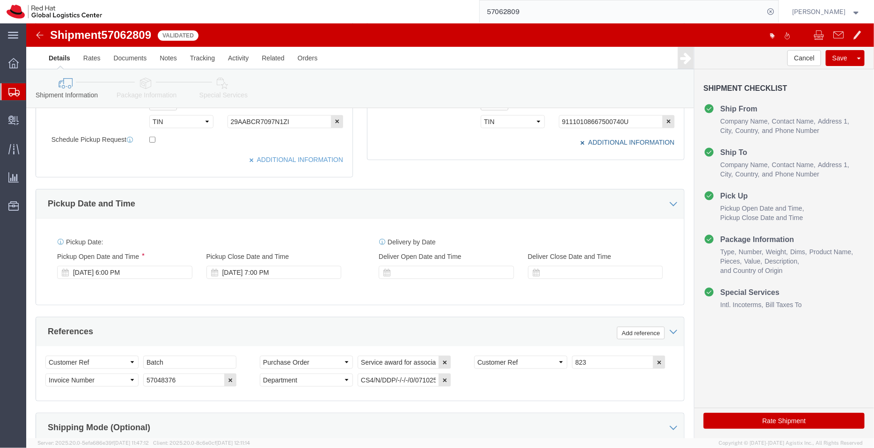
scroll to position [311, 0]
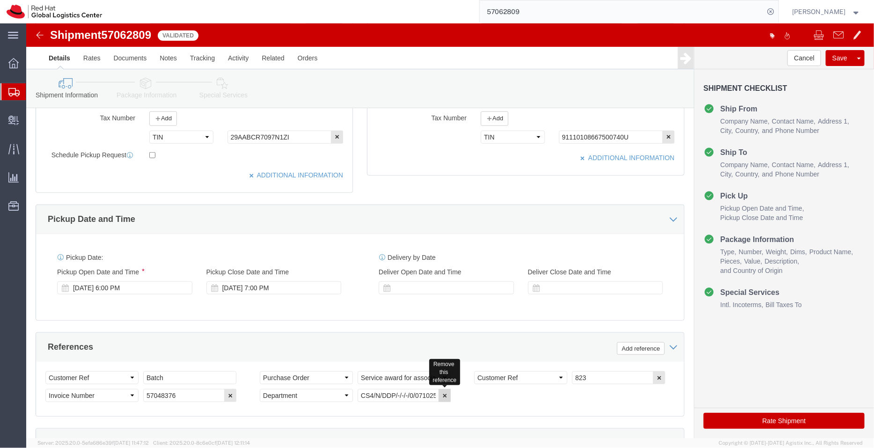
click icon "button"
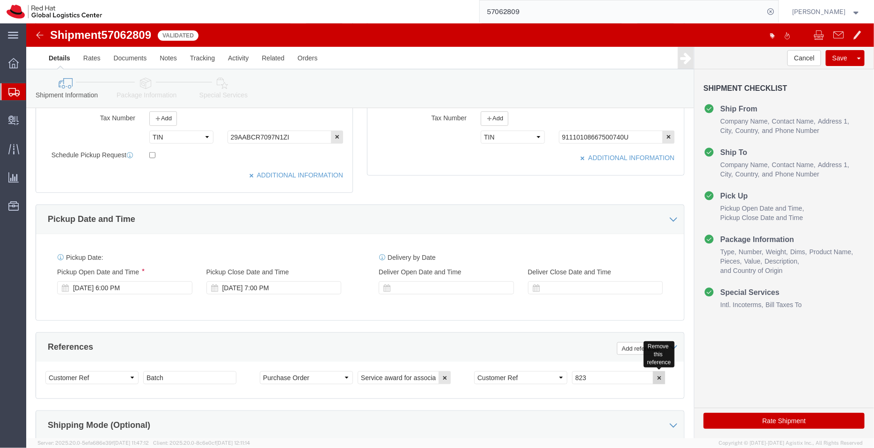
click icon "button"
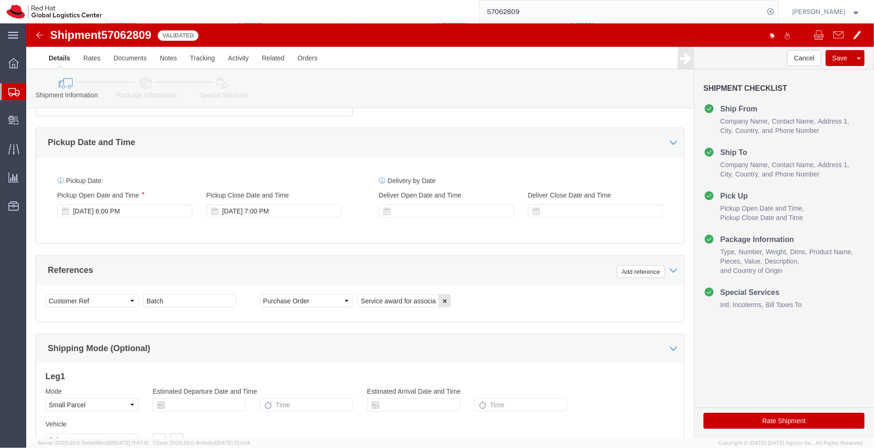
scroll to position [479, 0]
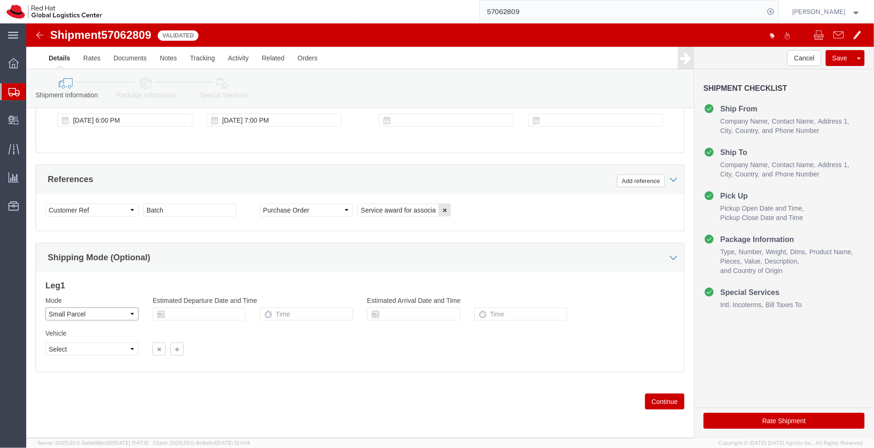
click select "Select Air Less than Truckload Multi-Leg Ocean Freight Rail Small Parcel Truckl…"
select select
click select "Select Air Less than Truckload Multi-Leg Ocean Freight Rail Small Parcel Truckl…"
click icon
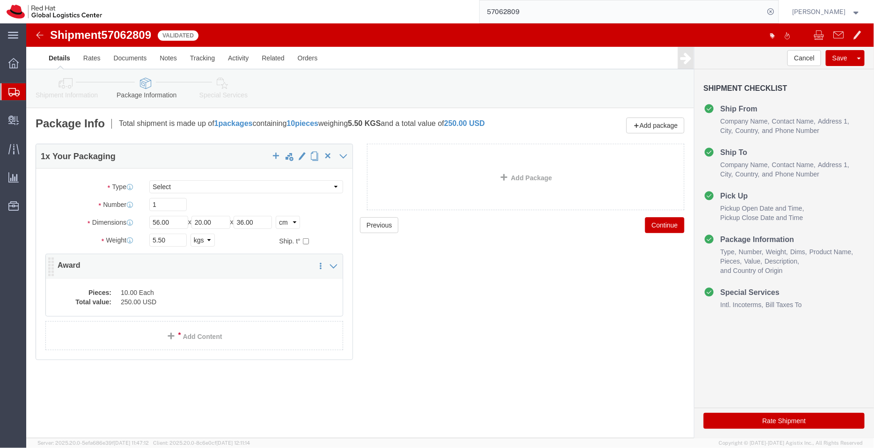
click dd "250.00 USD"
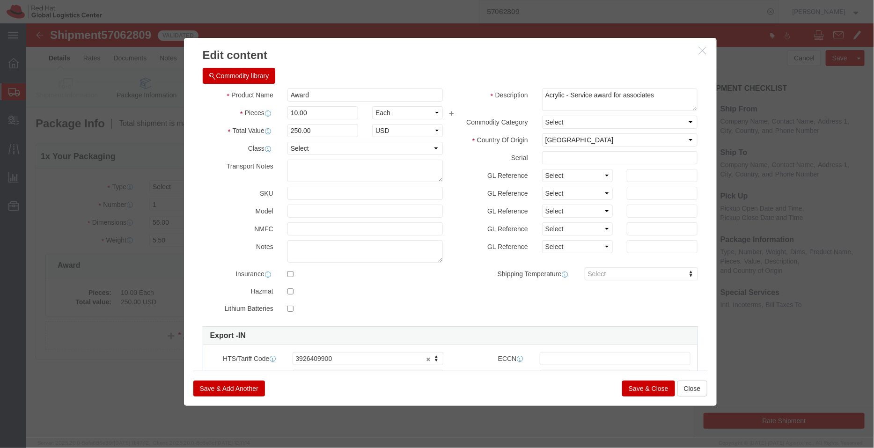
click button "Save & Close"
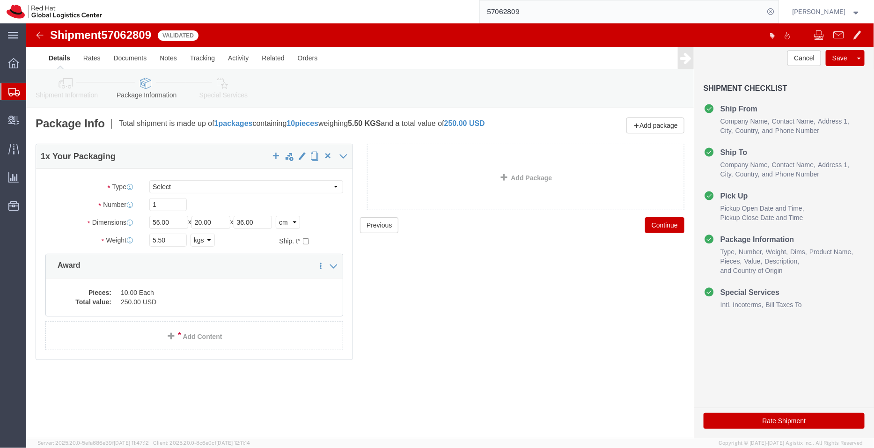
click link "Special Services"
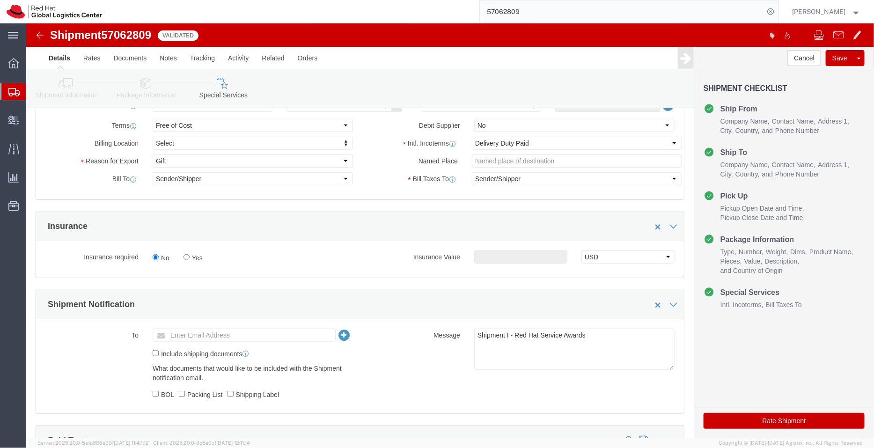
scroll to position [249, 0]
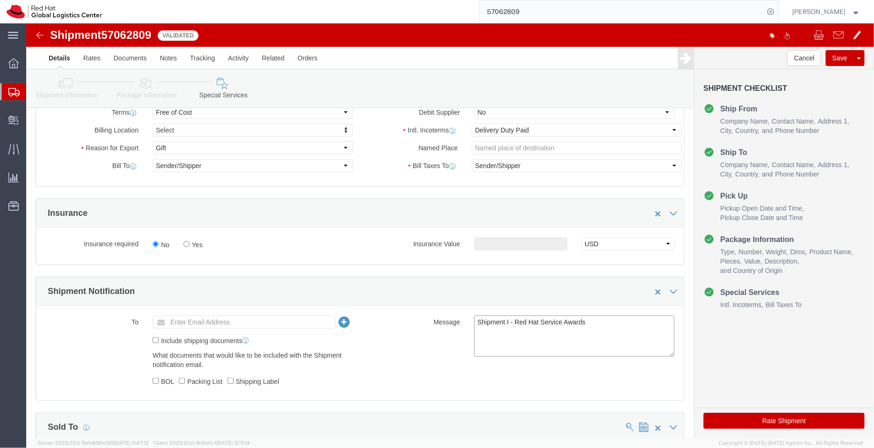
click textarea "Shipment I - Red Hat Service Awards"
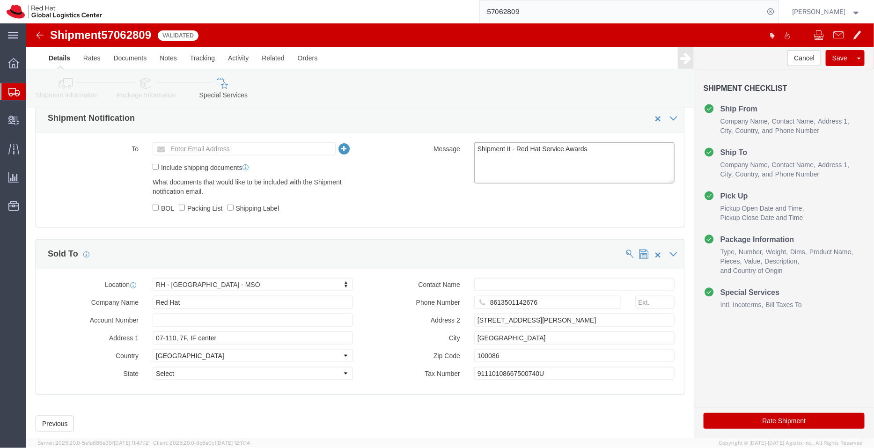
scroll to position [425, 0]
type textarea "Shipment II - Red Hat Service Awards"
click icon
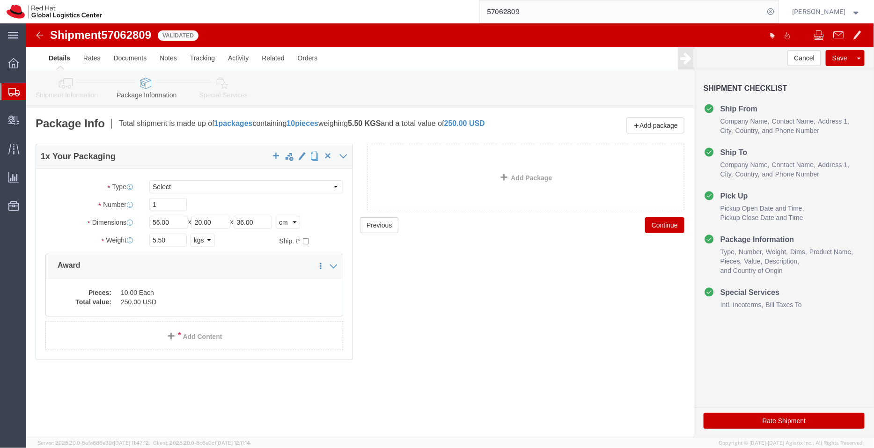
click icon
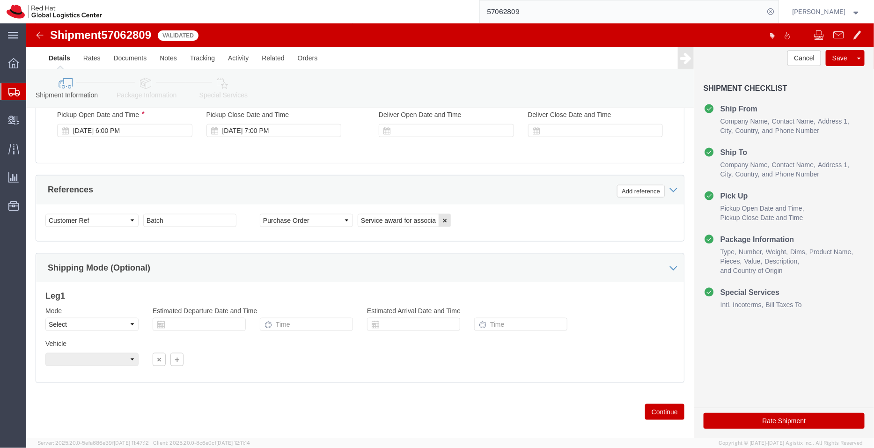
scroll to position [106, 0]
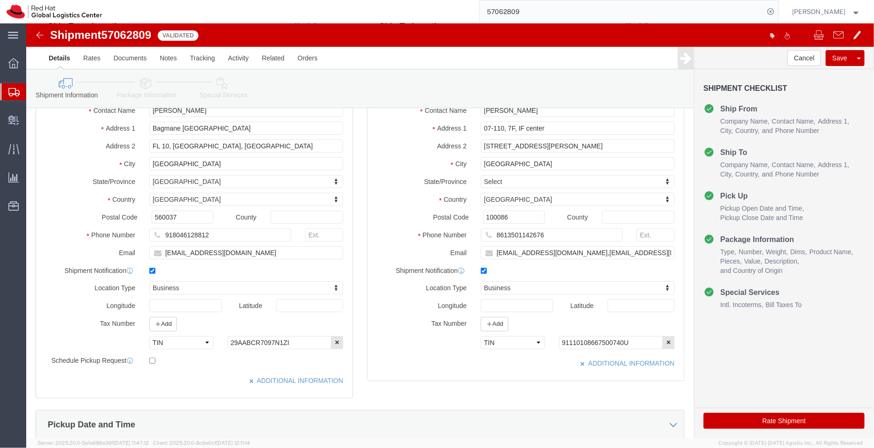
click div "Country [GEOGRAPHIC_DATA] Select [GEOGRAPHIC_DATA] [GEOGRAPHIC_DATA] [GEOGRAPHI…"
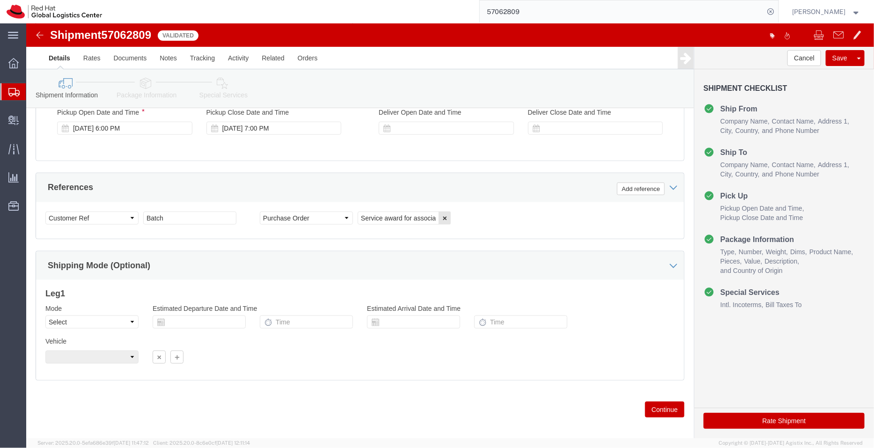
scroll to position [479, 0]
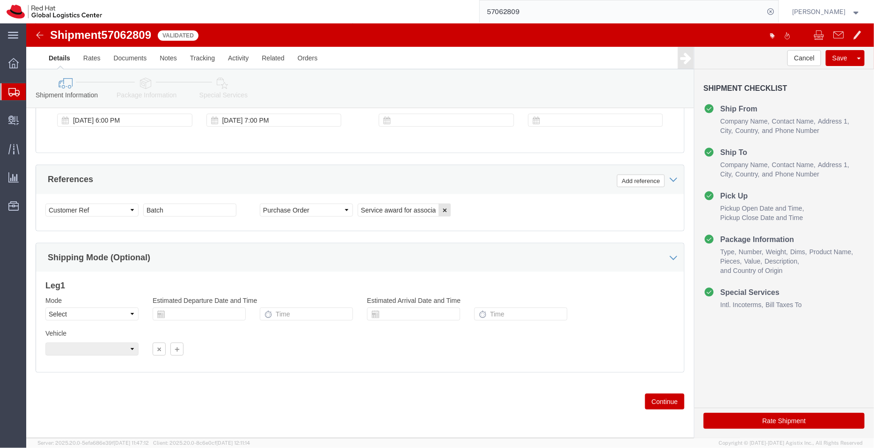
click icon
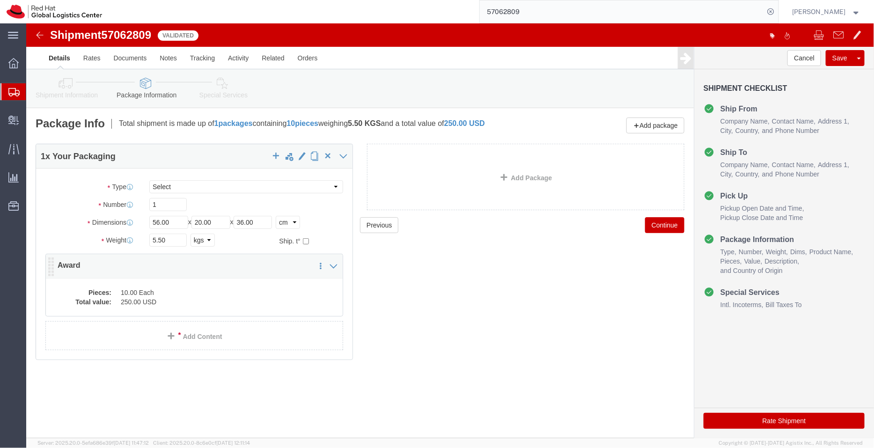
click div "Pieces: 10.00 Each Total value: 250.00 USD"
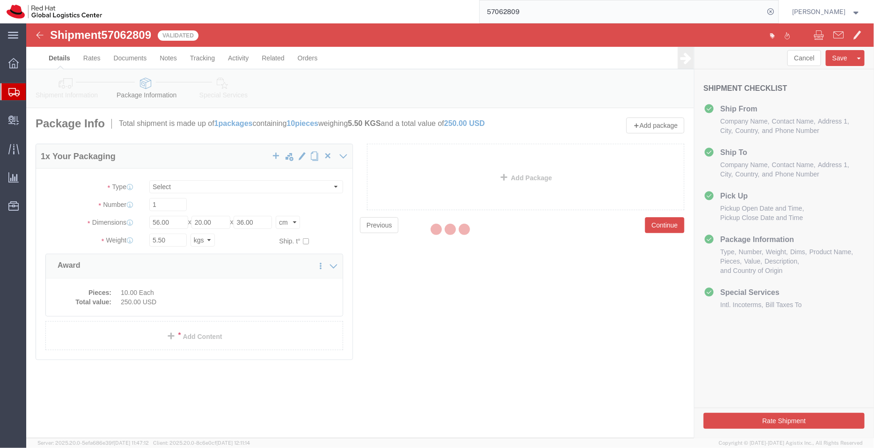
click at [233, 305] on div at bounding box center [450, 230] width 848 height 415
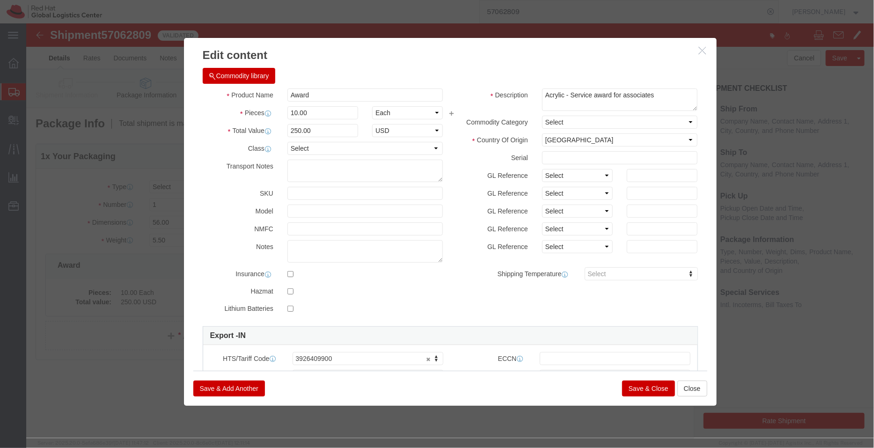
click button "Save & Close"
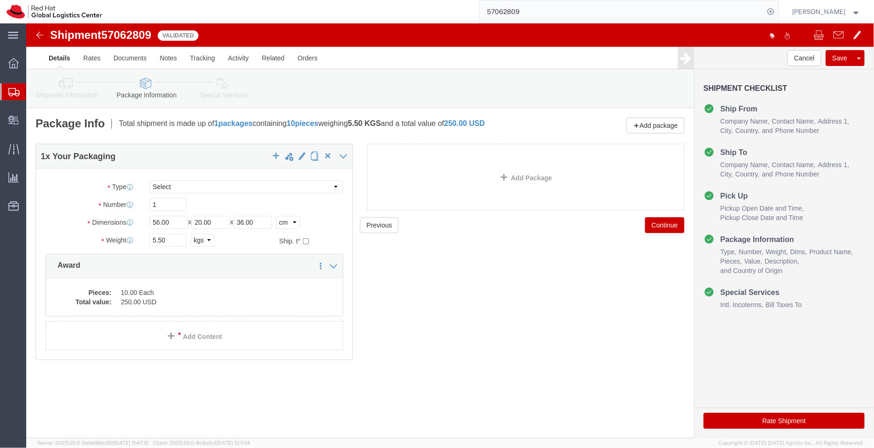
click icon
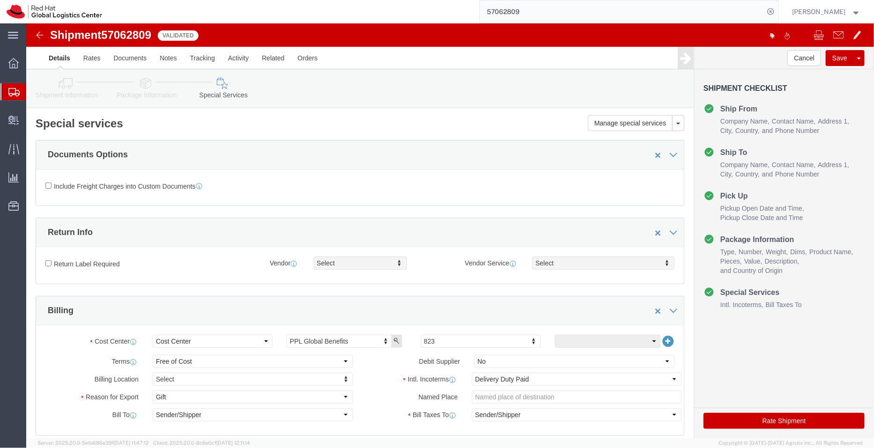
click div "Documents Options"
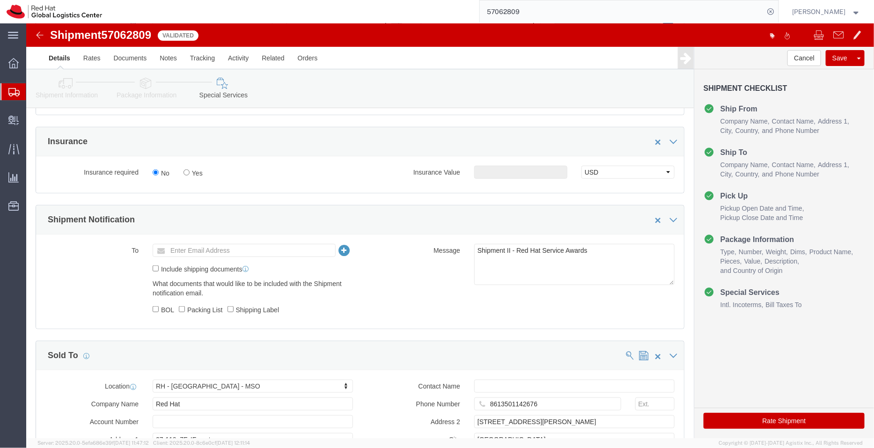
scroll to position [445, 0]
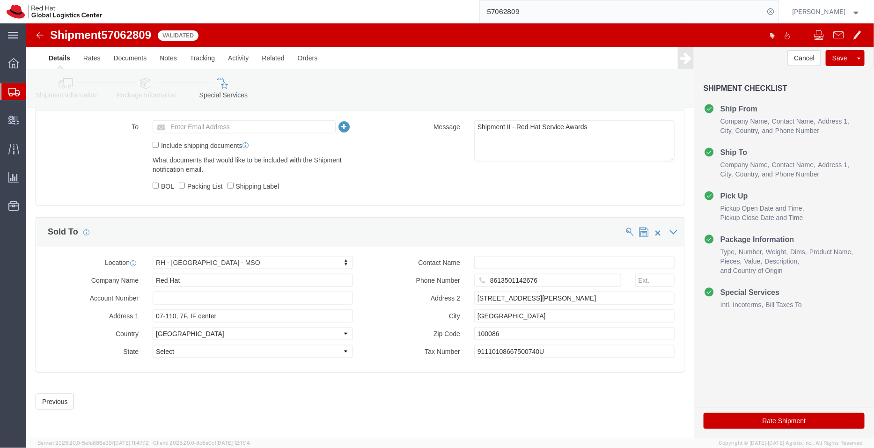
click button "Rate Shipment"
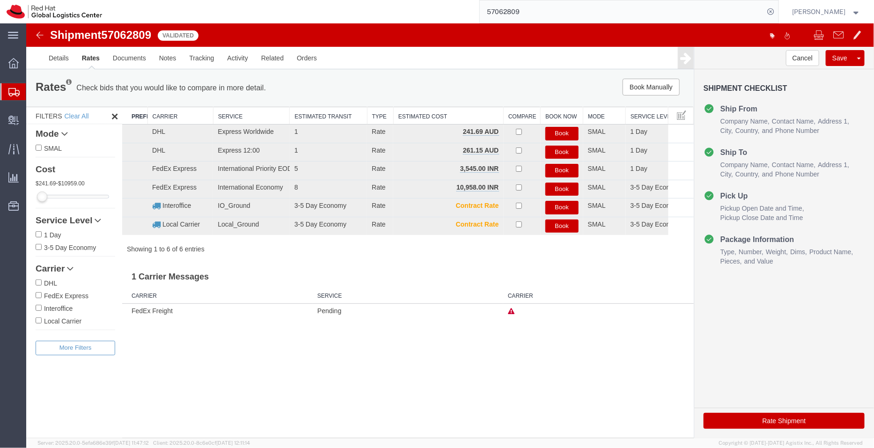
scroll to position [0, 0]
click at [564, 170] on button "Book" at bounding box center [561, 170] width 33 height 14
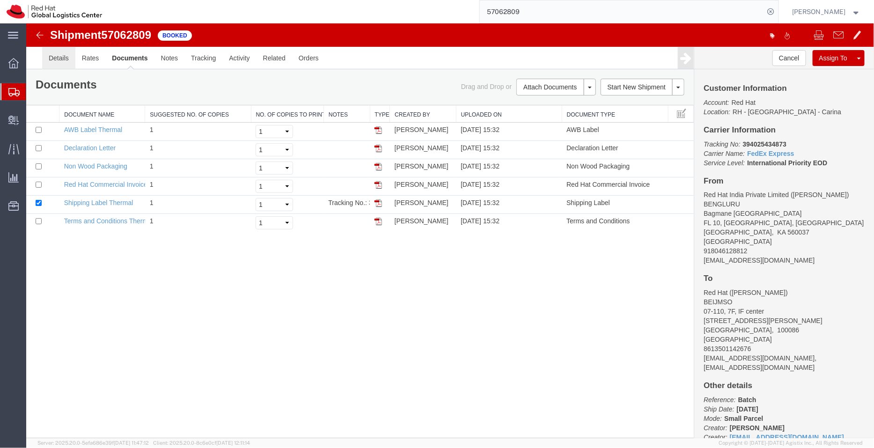
click at [64, 59] on link "Details" at bounding box center [58, 57] width 33 height 22
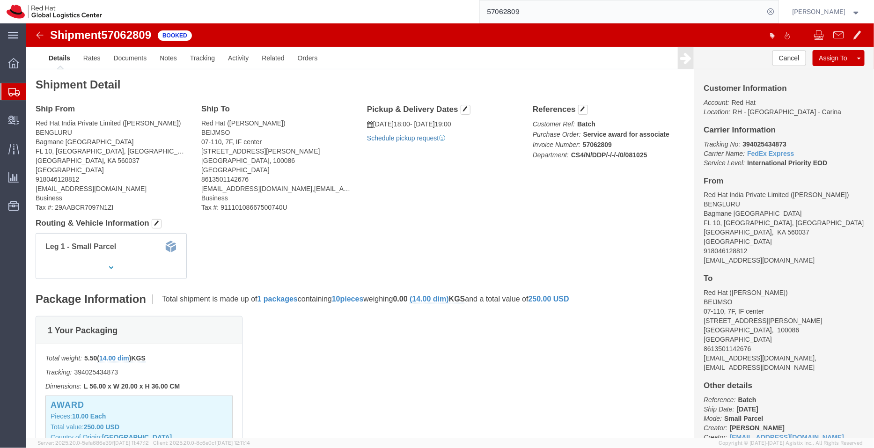
click link "Schedule pickup request"
click div "Leg 1 - Small Parcel"
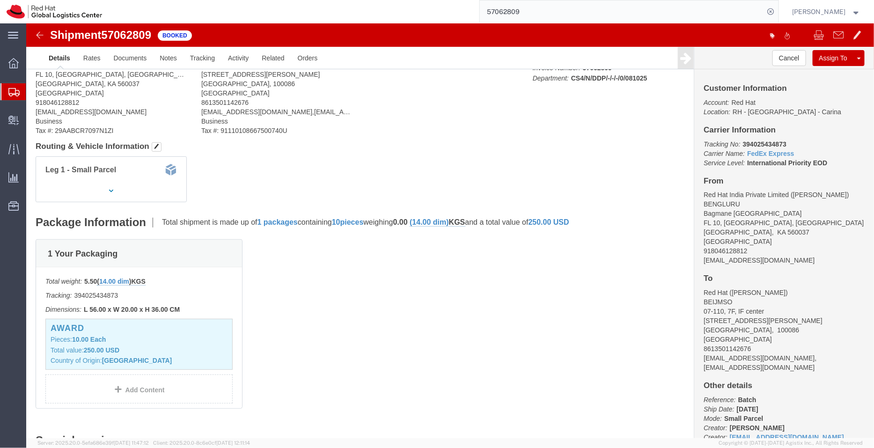
scroll to position [68, 0]
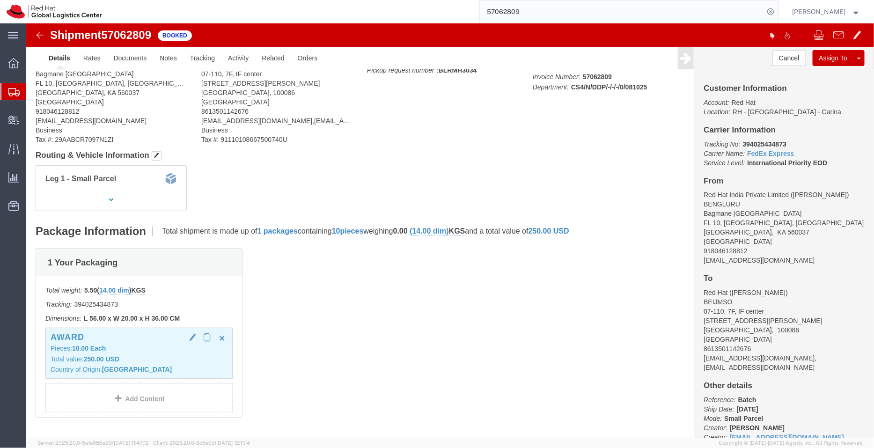
click h3 "Award"
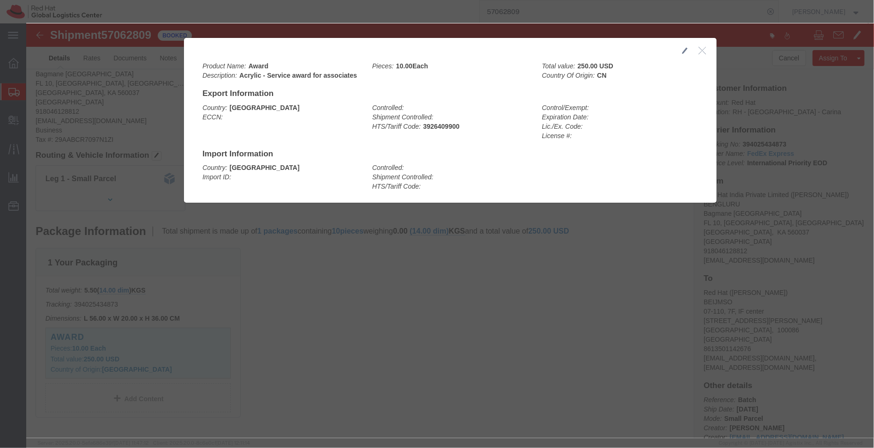
click div
click icon "button"
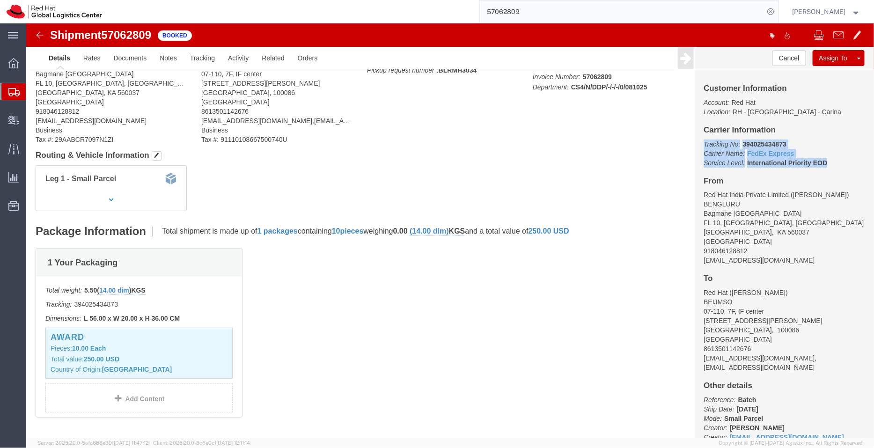
drag, startPoint x: 805, startPoint y: 139, endPoint x: 672, endPoint y: 120, distance: 133.9
click p "Tracking No: 394025434873 Carrier Name: FedEx Express FedEx Express Service Lev…"
drag, startPoint x: 744, startPoint y: 237, endPoint x: 674, endPoint y: 240, distance: 70.8
click address "Red Hat India Private Limited ([PERSON_NAME]) [GEOGRAPHIC_DATA][STREET_ADDRESS]…"
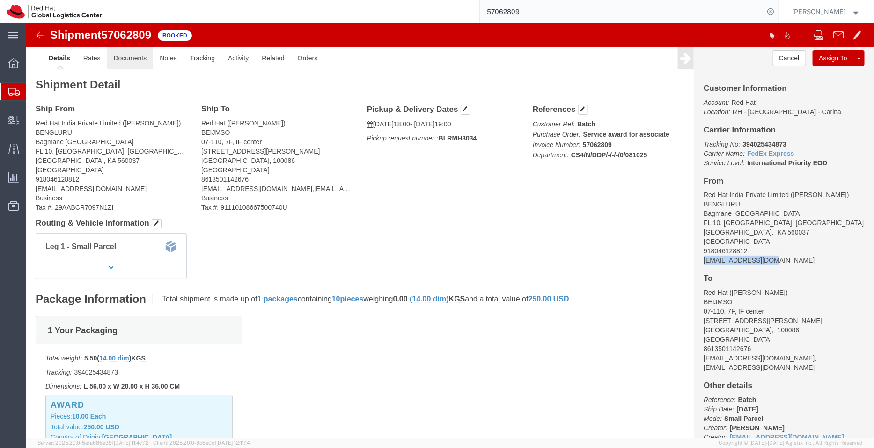
click link "Documents"
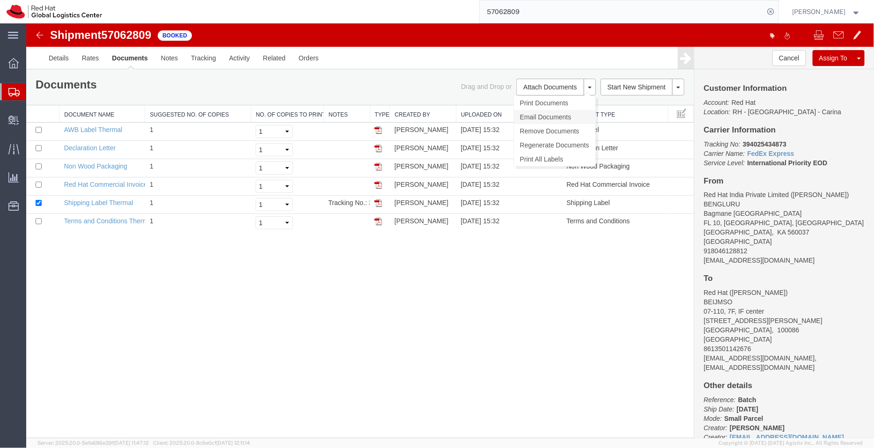
click at [531, 118] on link "Email Documents" at bounding box center [554, 117] width 81 height 14
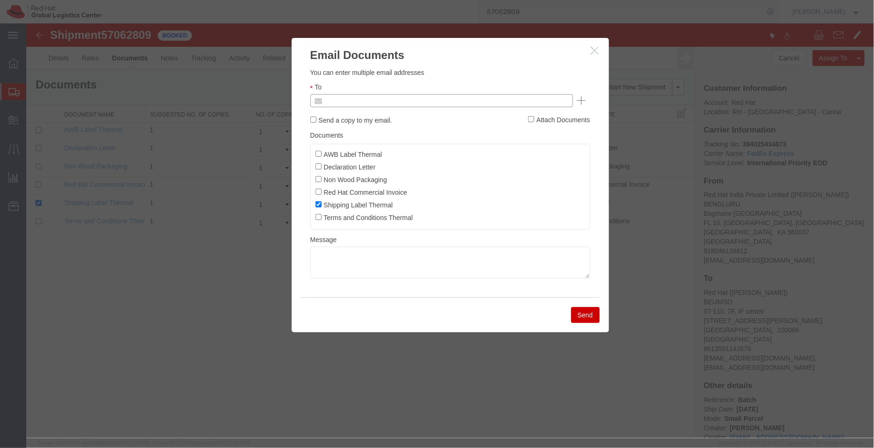
click at [414, 99] on input "text" at bounding box center [378, 100] width 110 height 12
paste input "[EMAIL_ADDRESS][DOMAIN_NAME]"
type input "[EMAIL_ADDRESS][DOMAIN_NAME]"
click at [319, 151] on input "AWB Label Thermal" at bounding box center [318, 153] width 6 height 6
checkbox input "true"
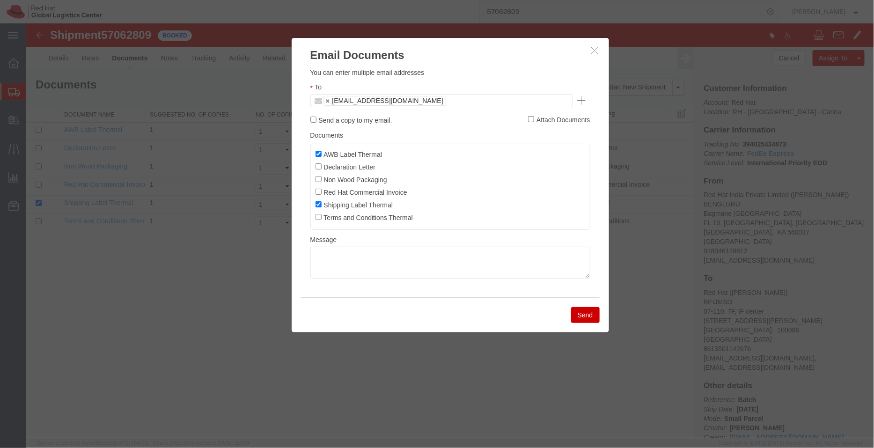
click at [319, 163] on label "Declaration Letter" at bounding box center [345, 166] width 60 height 10
click at [319, 163] on input "Declaration Letter" at bounding box center [318, 166] width 6 height 6
checkbox input "true"
click at [321, 181] on label "Non Wood Packaging" at bounding box center [351, 179] width 72 height 10
click at [321, 181] on input "Non Wood Packaging" at bounding box center [318, 179] width 6 height 6
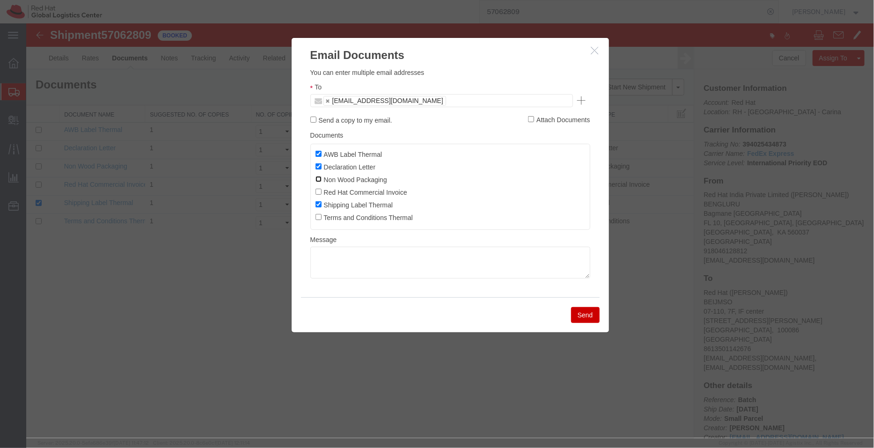
checkbox input "true"
click at [320, 194] on input "Red Hat Commercial Invoice" at bounding box center [318, 191] width 6 height 6
checkbox input "true"
click at [580, 318] on button "Send" at bounding box center [585, 315] width 29 height 16
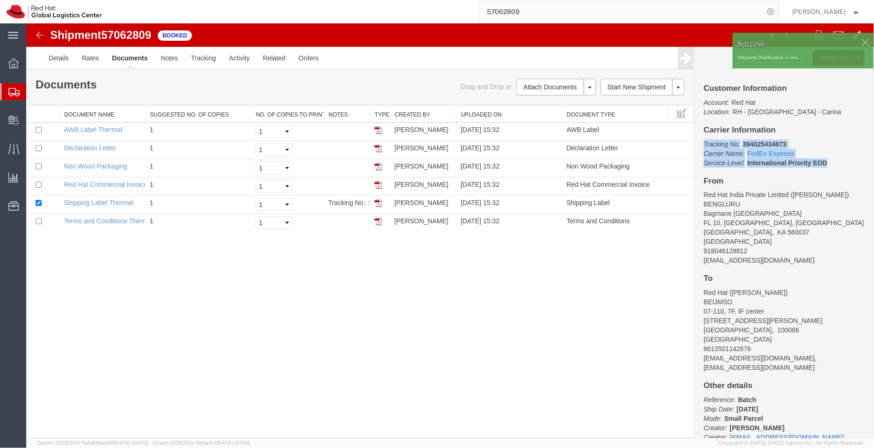
drag, startPoint x: 838, startPoint y: 164, endPoint x: 699, endPoint y: 141, distance: 141.5
click at [699, 141] on div "Customer Information Account: Red Hat Location: [GEOGRAPHIC_DATA] - [GEOGRAPHIC…" at bounding box center [784, 253] width 180 height 369
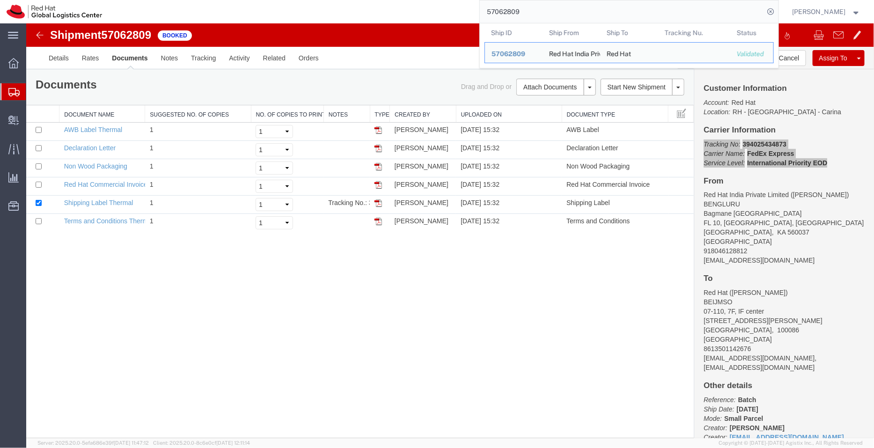
drag, startPoint x: 531, startPoint y: 7, endPoint x: 499, endPoint y: 13, distance: 31.8
click at [499, 13] on input "57062809" at bounding box center [622, 11] width 285 height 22
click at [544, 9] on input "57062809" at bounding box center [622, 11] width 285 height 22
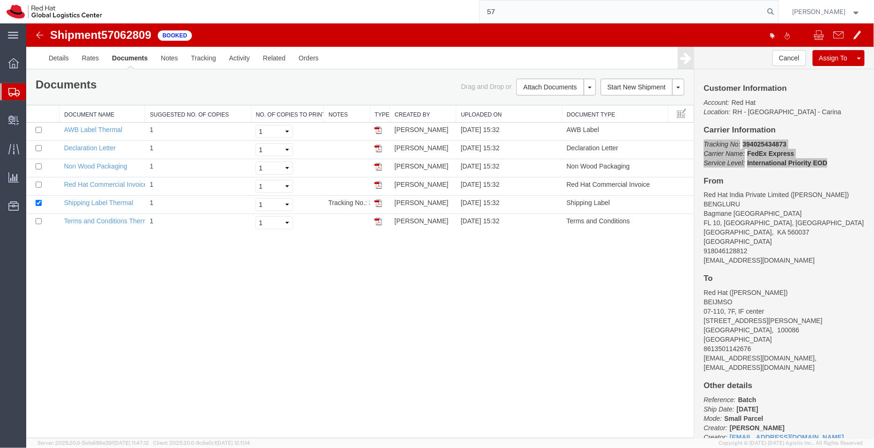
type input "5"
paste input "57062887"
type input "57062887"
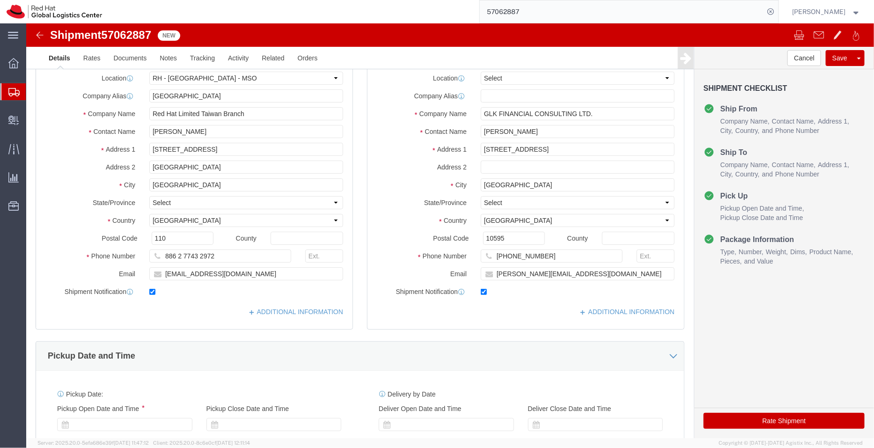
select select "38032"
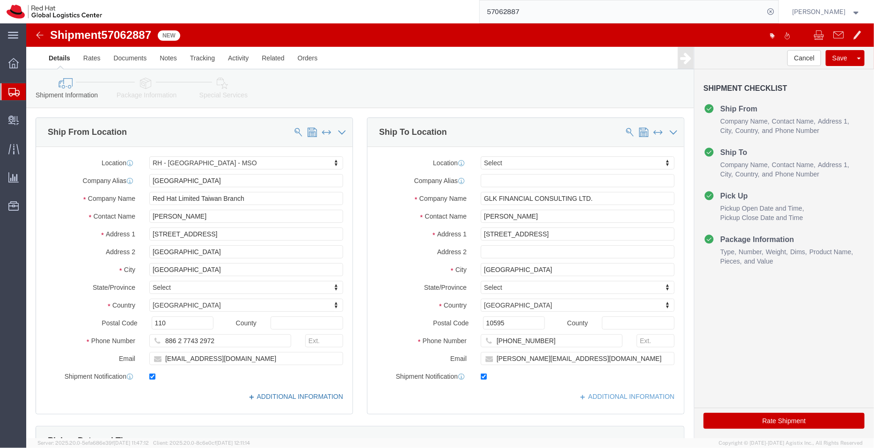
click link "ADDITIONAL INFORMATION"
drag, startPoint x: 512, startPoint y: 209, endPoint x: 497, endPoint y: 209, distance: 15.5
click input "[STREET_ADDRESS]"
type input "11F, 1, Sec. 4,"
click input "text"
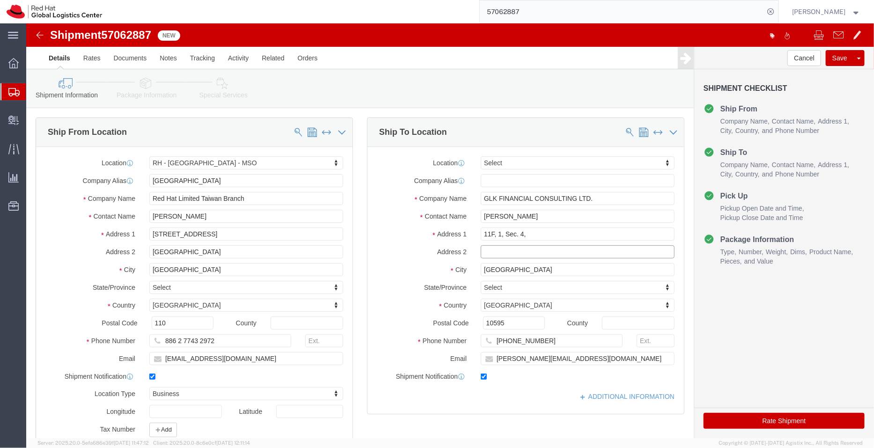
paste input "Nanjing E. Rd.,"
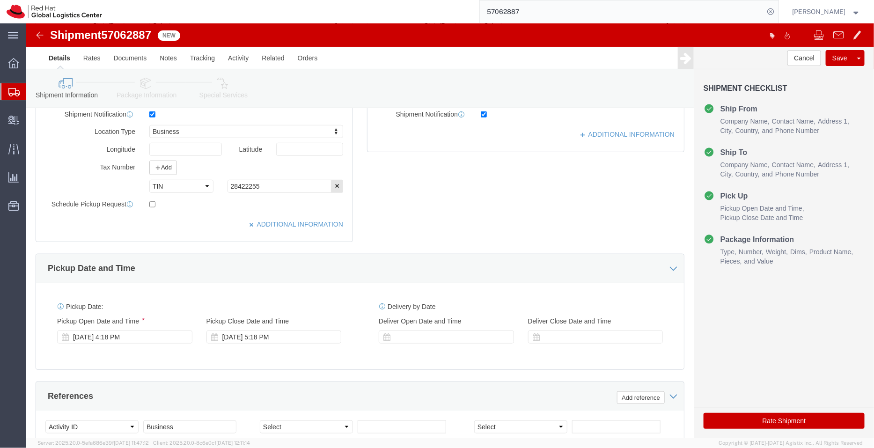
scroll to position [378, 0]
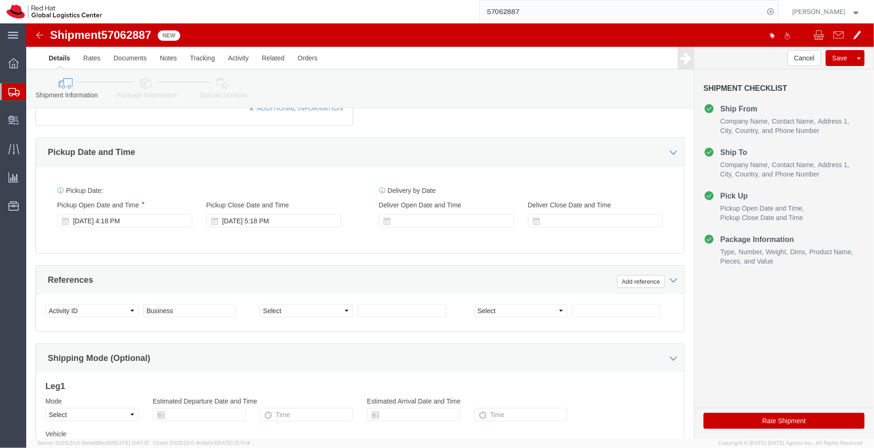
type input "Nanjing E. Rd.,"
click icon
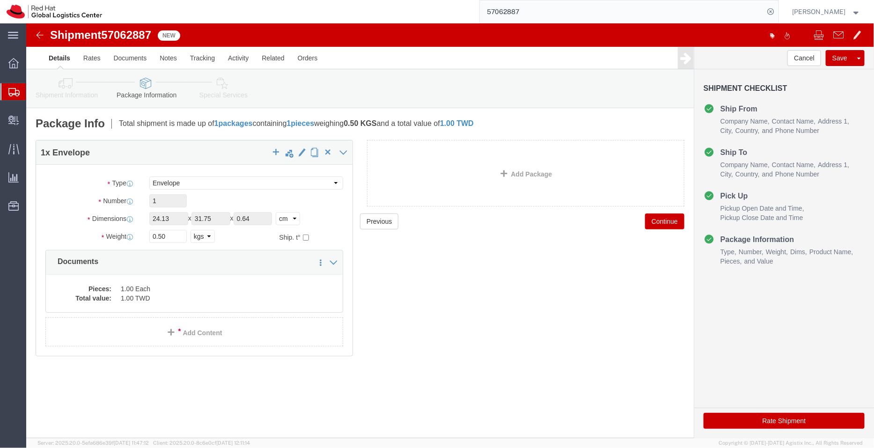
click icon
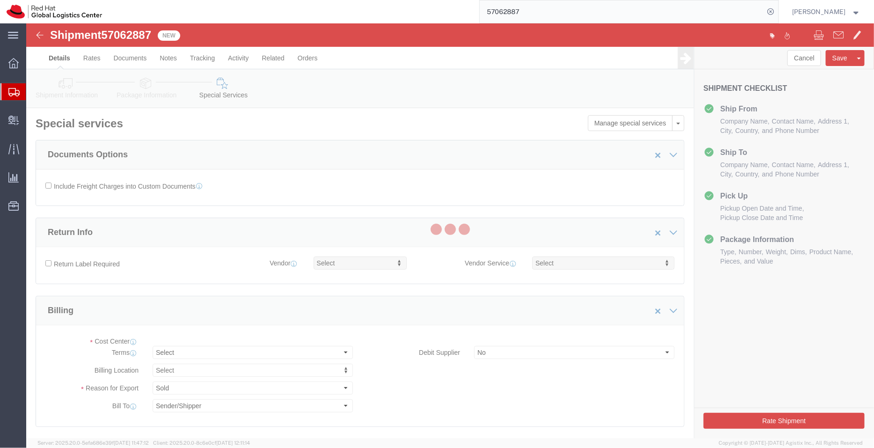
select select "COSTCENTER"
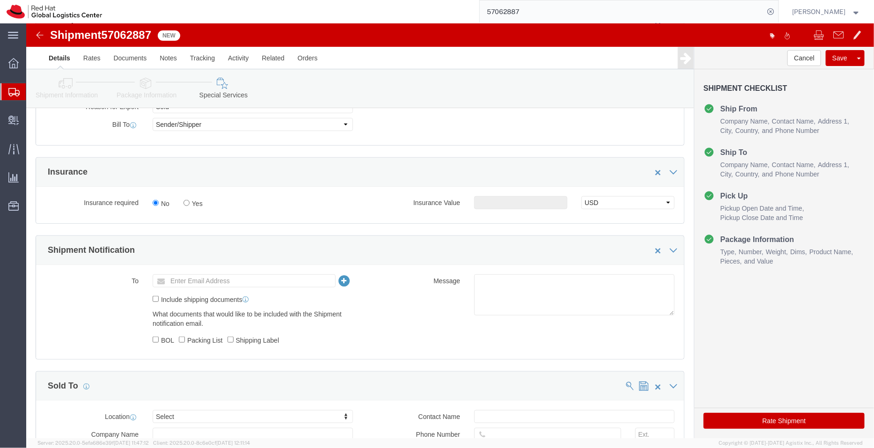
scroll to position [291, 0]
click input "text"
type input "[EMAIL_ADDRESS][DOMAIN_NAME]"
click textarea
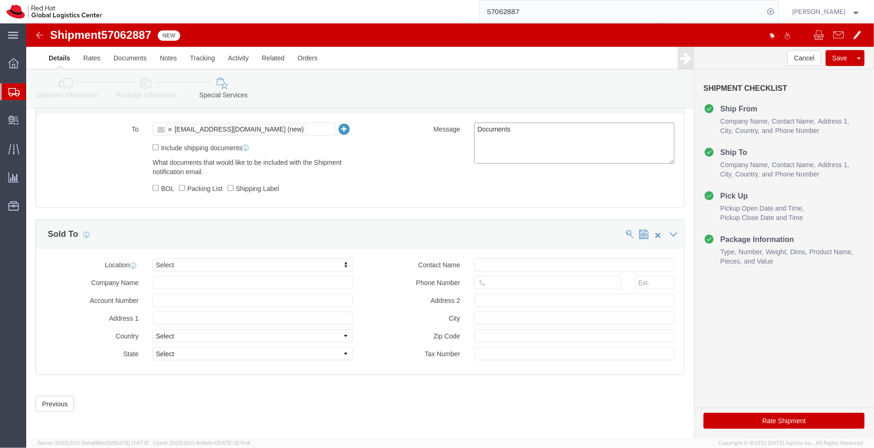
scroll to position [445, 0]
type textarea "Documents"
click button "Rate Shipment"
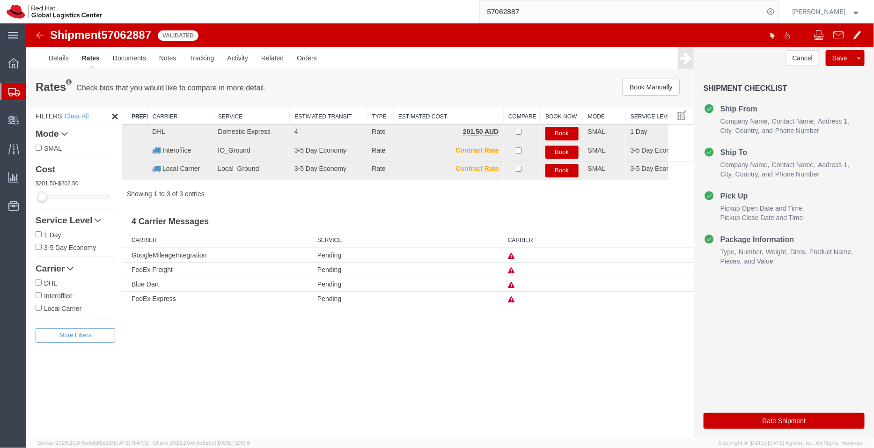
scroll to position [0, 0]
click at [60, 57] on link "Details" at bounding box center [58, 57] width 33 height 22
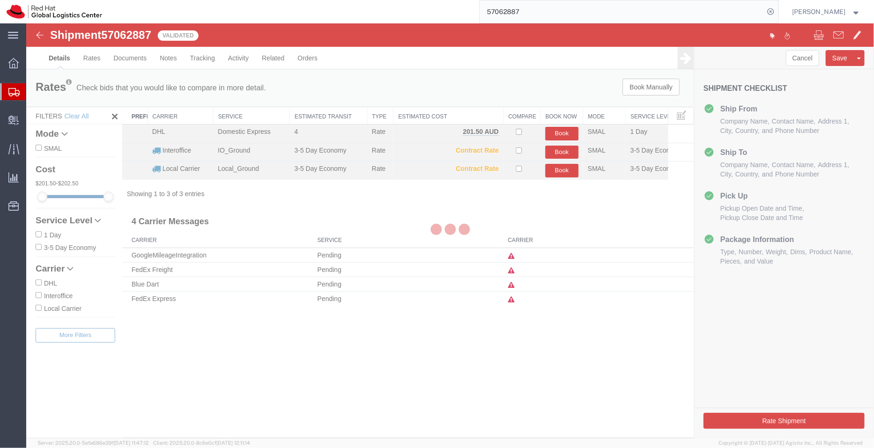
select select "38032"
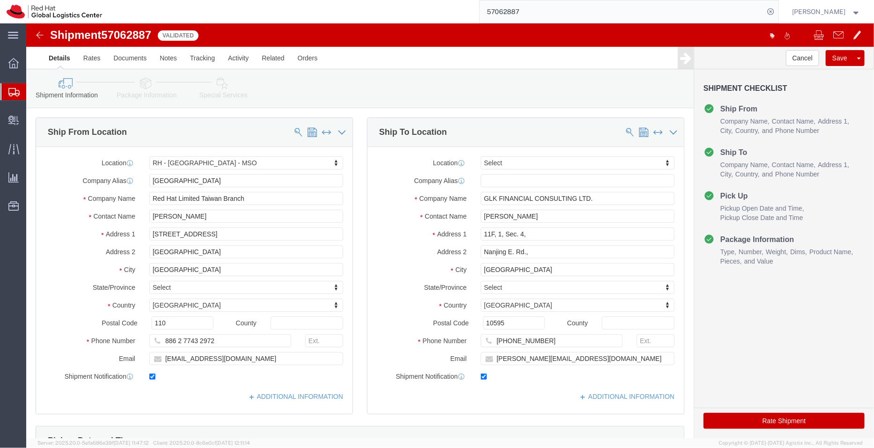
click icon
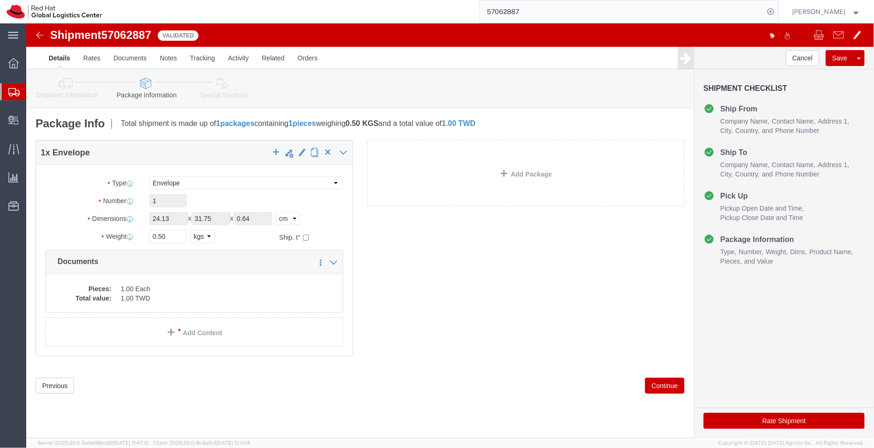
click icon
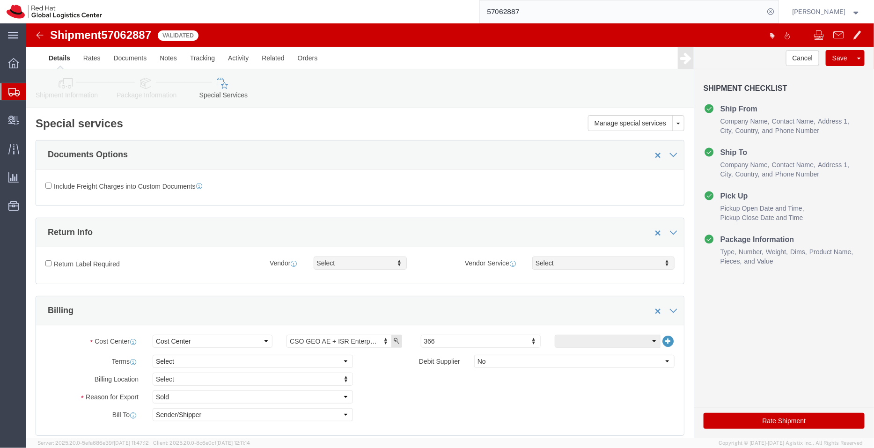
click button "Rate Shipment"
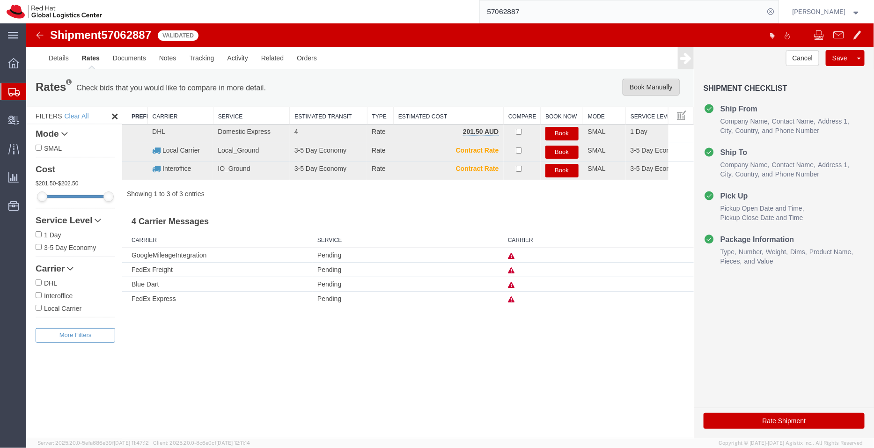
click at [639, 88] on button "Book Manually" at bounding box center [650, 86] width 57 height 17
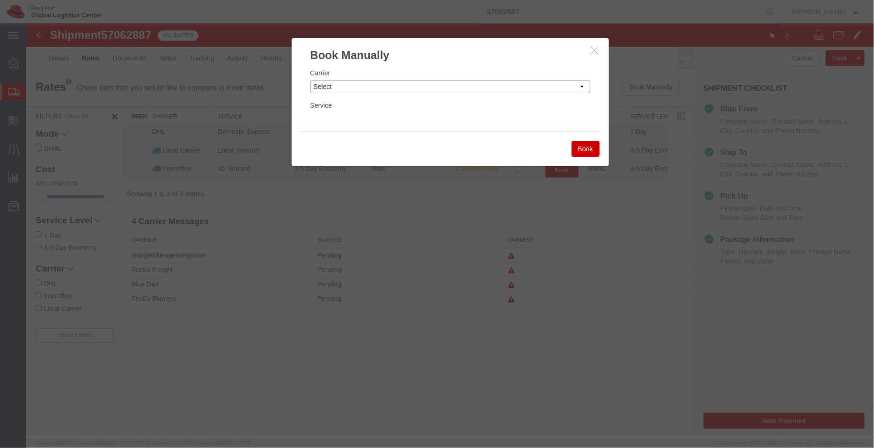
click at [460, 81] on select "Select Add New Carrier (and default service) Blue Dart DHL FedEx Express FedEx …" at bounding box center [450, 86] width 280 height 13
select select "20953"
click at [310, 80] on select "Select Add New Carrier (and default service) Blue Dart DHL FedEx Express FedEx …" at bounding box center [450, 86] width 280 height 13
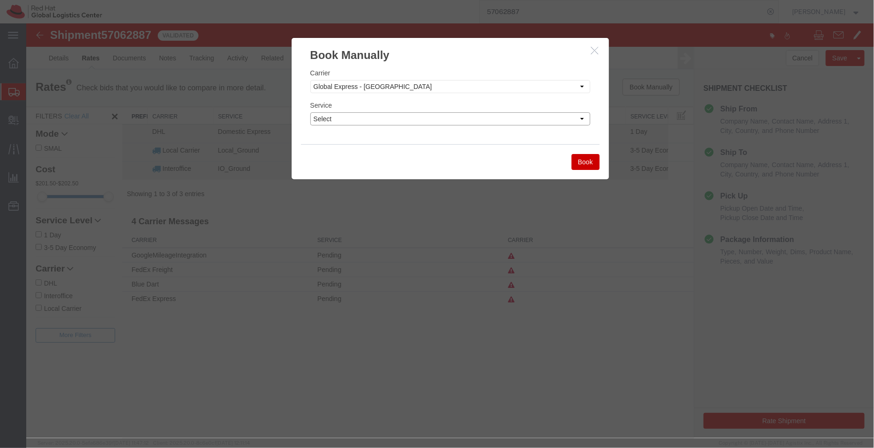
click at [507, 113] on select "Select Ground" at bounding box center [450, 118] width 280 height 13
select select "40182"
click at [310, 112] on select "Select Ground" at bounding box center [450, 118] width 280 height 13
click at [586, 161] on button "Book" at bounding box center [585, 162] width 28 height 16
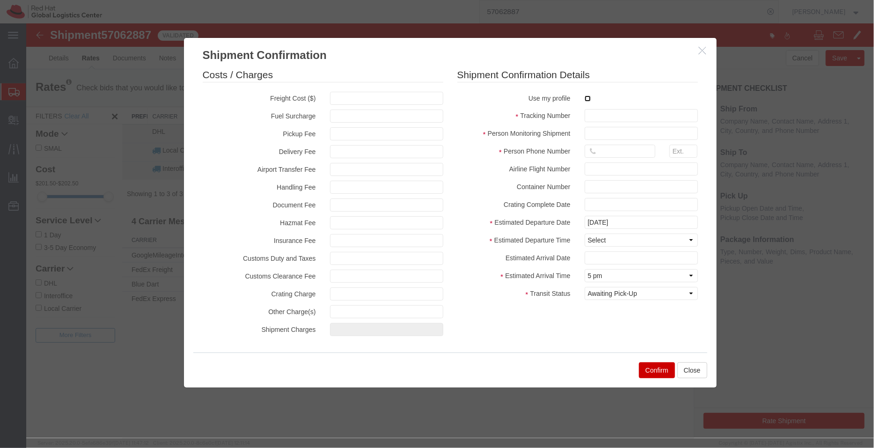
click at [586, 98] on input "checkbox" at bounding box center [588, 98] width 6 height 6
checkbox input "true"
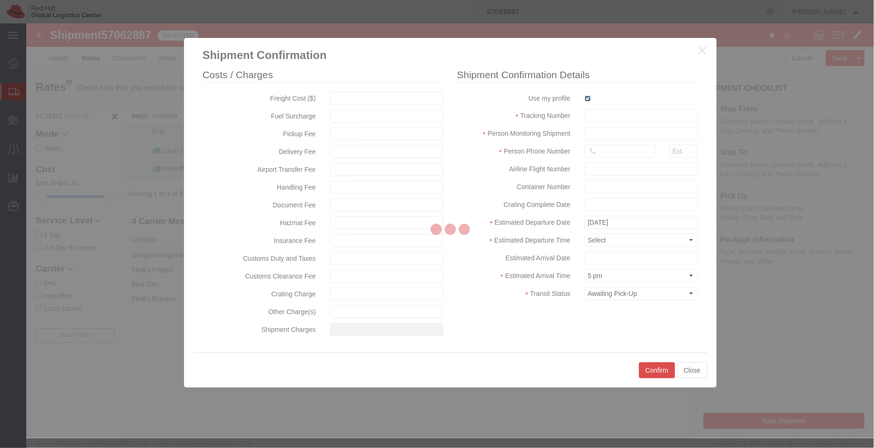
type input "[PERSON_NAME]"
type input "912066817076"
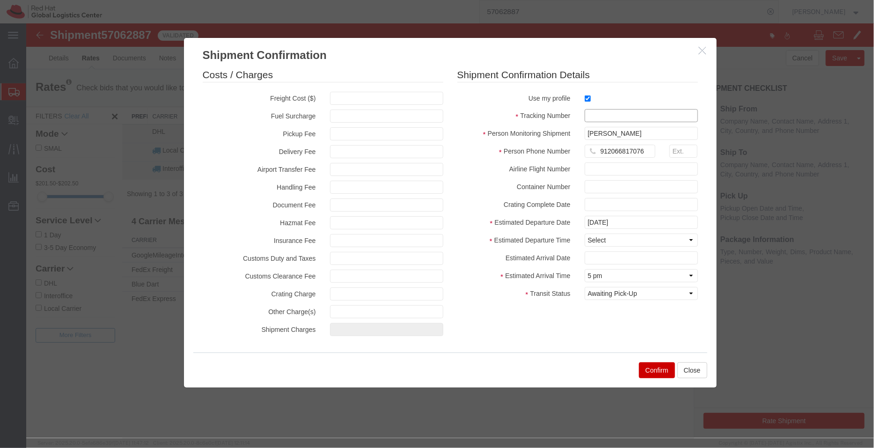
click at [599, 116] on input "text" at bounding box center [641, 115] width 113 height 13
paste input "3016189082"
type input "3016189082"
click at [596, 241] on select "Select Midnight 1 am 2 am 3 am 4 am 5 am 6 am 7 am 8 am 9 am 10 am 11 am 12 Noo…" at bounding box center [641, 239] width 113 height 13
select select "1700"
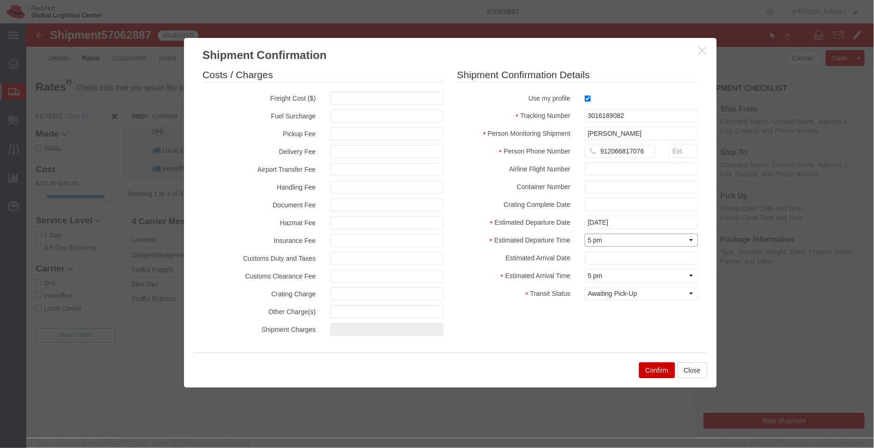
click at [585, 233] on select "Select Midnight 1 am 2 am 3 am 4 am 5 am 6 am 7 am 8 am 9 am 10 am 11 am 12 Noo…" at bounding box center [641, 239] width 113 height 13
click at [648, 366] on button "Confirm" at bounding box center [657, 370] width 36 height 16
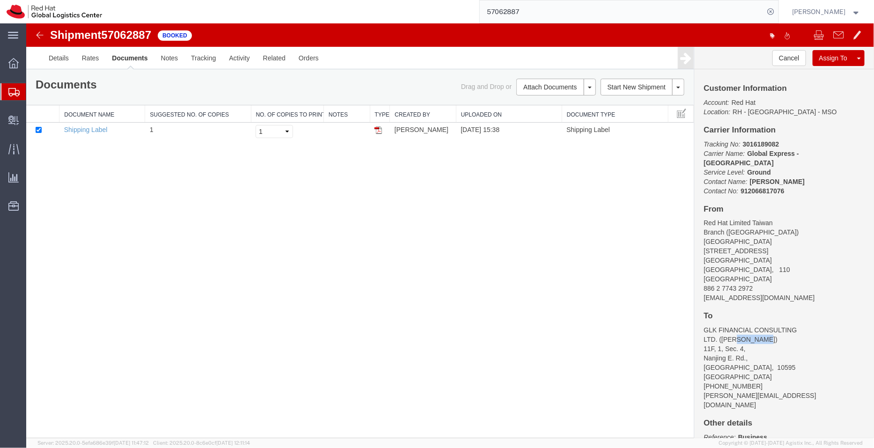
drag, startPoint x: 840, startPoint y: 311, endPoint x: 710, endPoint y: 321, distance: 130.7
click at [710, 325] on address "GLK FINANCIAL CONSULTING LTD. ([PERSON_NAME]) [STREET_ADDRESS] [PHONE_NUMBER] […" at bounding box center [784, 367] width 161 height 84
click at [536, 118] on link "Email Documents" at bounding box center [554, 117] width 81 height 14
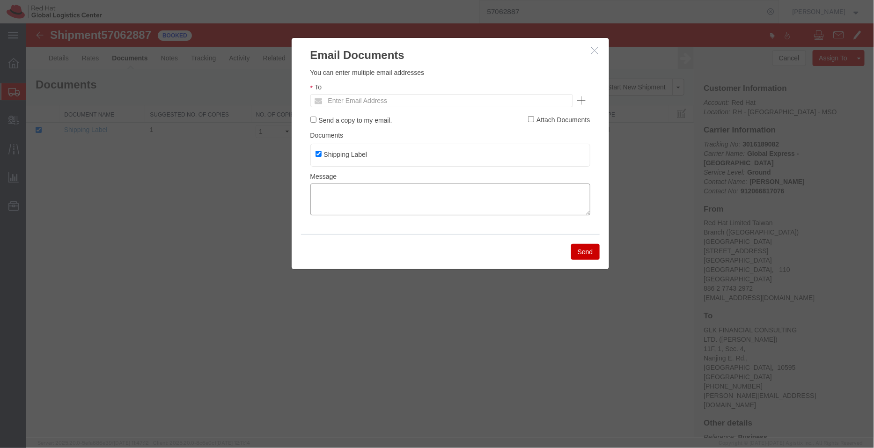
click at [367, 198] on textarea at bounding box center [450, 199] width 280 height 32
paste textarea "Hi [PERSON_NAME], please find attached shipping label for the shipment to [PERS…"
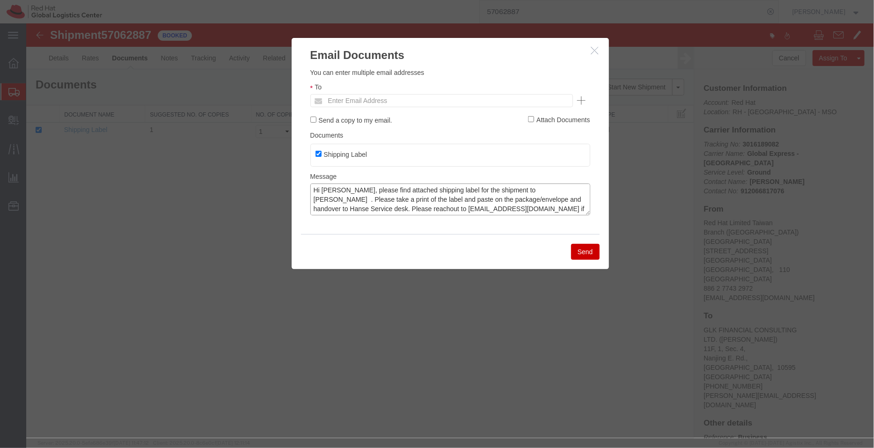
type textarea "Hi [PERSON_NAME], please find attached shipping label for the shipment to [PERS…"
click at [350, 101] on input "text" at bounding box center [378, 100] width 110 height 12
type input "sku@"
click at [583, 251] on button "Send" at bounding box center [585, 252] width 29 height 16
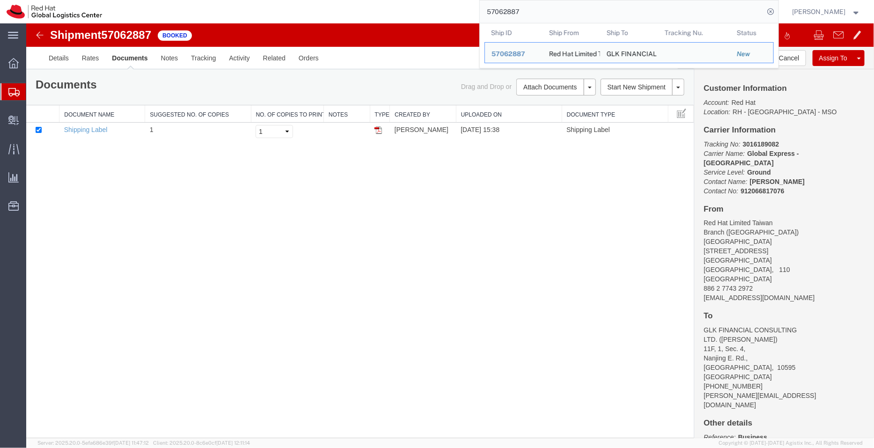
drag, startPoint x: 537, startPoint y: 10, endPoint x: 427, endPoint y: 4, distance: 110.3
click at [427, 4] on div "57062887 Ship ID Ship From Ship To Tracking Nu. Status Ship ID 57062887 Ship Fr…" at bounding box center [444, 11] width 670 height 23
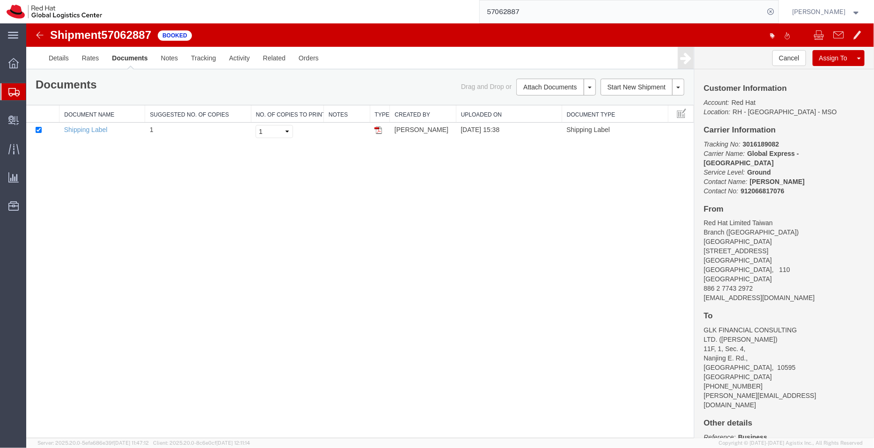
paste input "3014966000"
type input "3014966000"
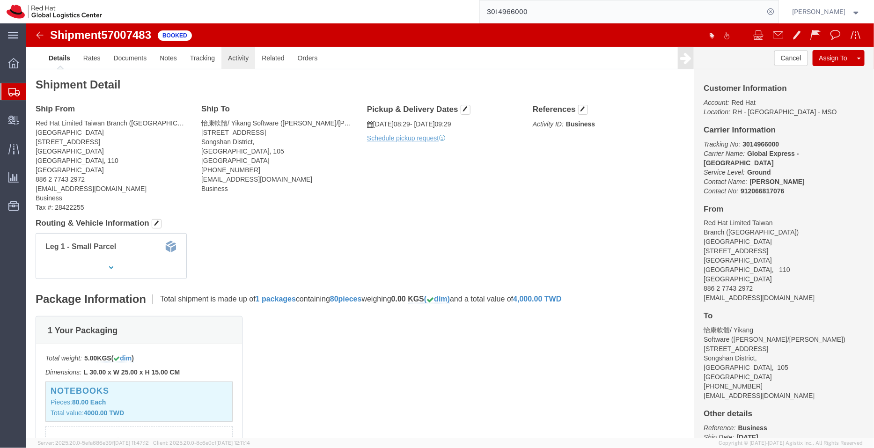
click link "Activity"
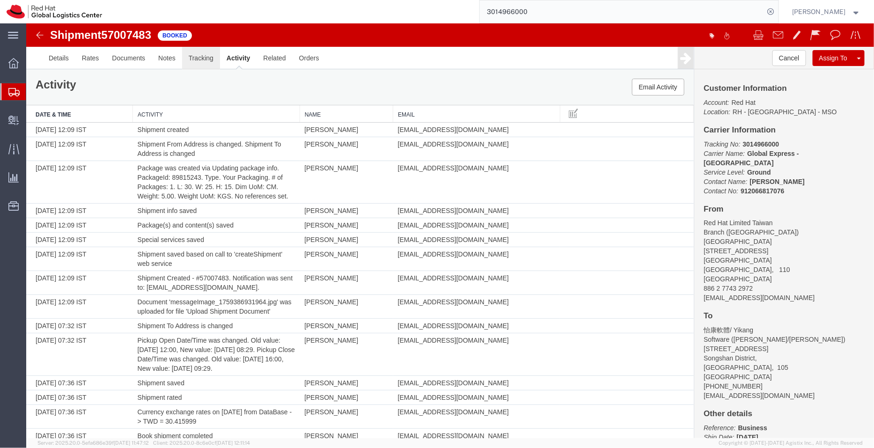
click at [206, 53] on link "Tracking" at bounding box center [201, 57] width 38 height 22
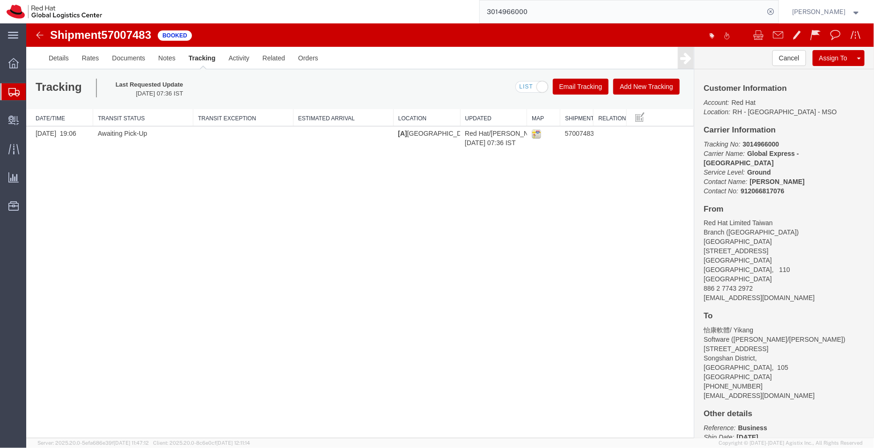
click at [642, 83] on button "Add New Tracking" at bounding box center [646, 86] width 67 height 16
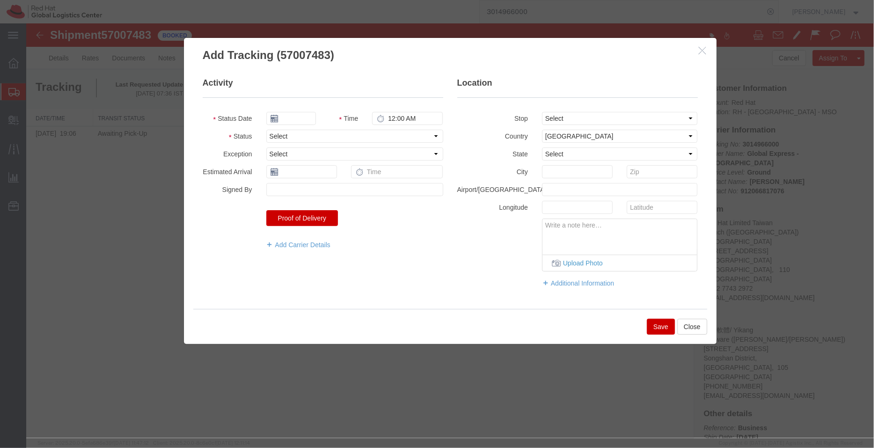
type input "[DATE]"
type input "4:00 PM"
click at [557, 133] on select "Select [GEOGRAPHIC_DATA] [GEOGRAPHIC_DATA] [GEOGRAPHIC_DATA] [GEOGRAPHIC_DATA] …" at bounding box center [620, 135] width 156 height 13
select select "TW"
click at [557, 134] on select "Select [GEOGRAPHIC_DATA] [GEOGRAPHIC_DATA] [GEOGRAPHIC_DATA] [GEOGRAPHIC_DATA] …" at bounding box center [620, 135] width 156 height 13
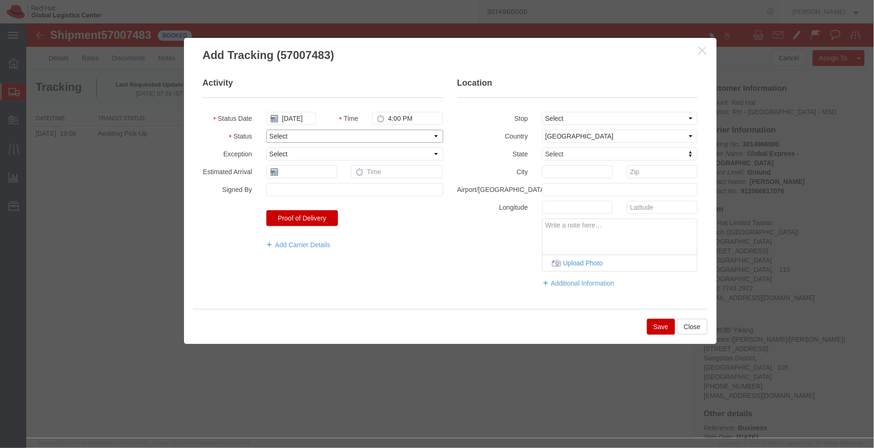
click at [297, 141] on select "Select Arrival Notice Available Arrival Notice Imported Arrive at Delivery Loca…" at bounding box center [354, 135] width 177 height 13
select select "DELIVRED"
click at [266, 129] on select "Select Arrival Notice Available Arrival Notice Imported Arrive at Delivery Loca…" at bounding box center [354, 135] width 177 height 13
click at [292, 114] on input "[DATE]" at bounding box center [291, 117] width 50 height 13
click at [342, 161] on td "3" at bounding box center [343, 163] width 14 height 14
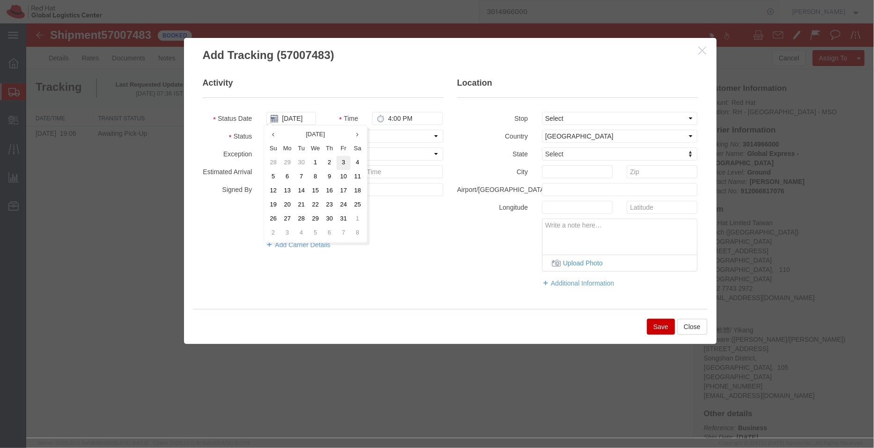
type input "[DATE]"
click at [400, 119] on input "4:00 PM" at bounding box center [407, 117] width 71 height 13
type input "6:00 PM"
click at [656, 326] on button "Save" at bounding box center [661, 327] width 28 height 16
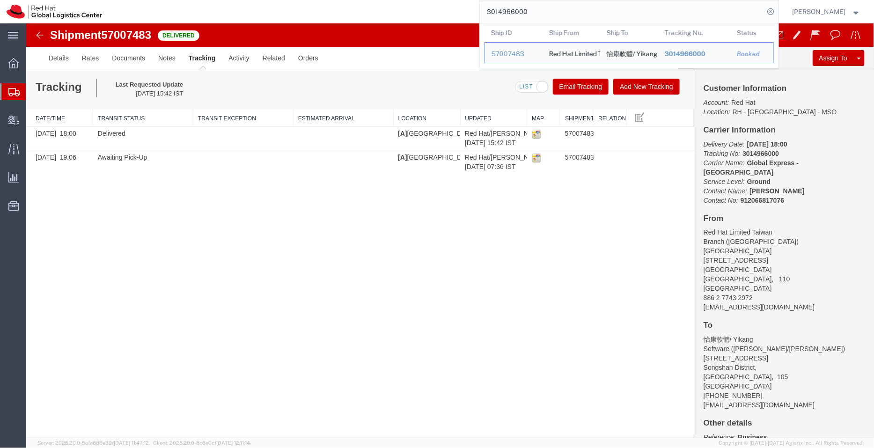
drag, startPoint x: 537, startPoint y: 12, endPoint x: 405, endPoint y: 5, distance: 132.3
click at [405, 5] on div "3014966000 Ship ID Ship From Ship To Tracking Nu. Status Ship ID 57007483 Ship …" at bounding box center [444, 11] width 670 height 23
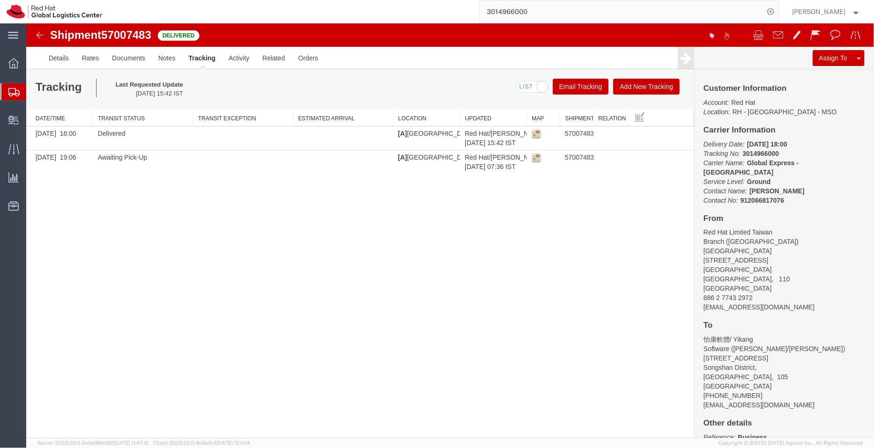
paste input "93736711355"
type input "393736711355"
click at [771, 10] on icon at bounding box center [771, 11] width 13 height 13
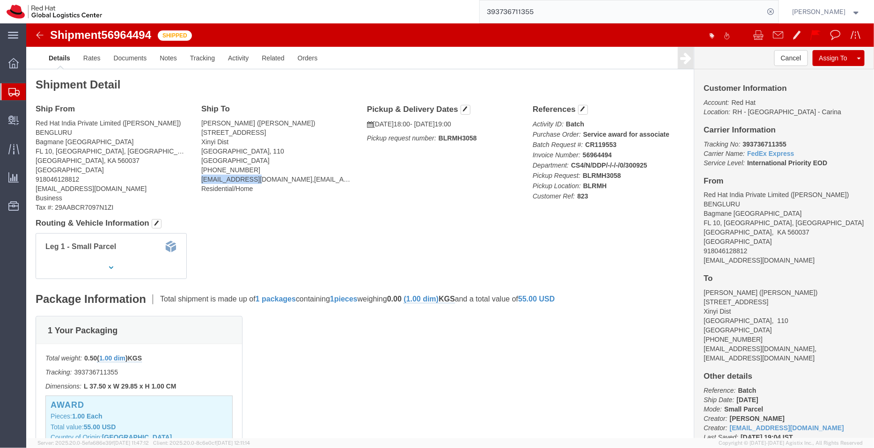
drag, startPoint x: 229, startPoint y: 157, endPoint x: 173, endPoint y: 159, distance: 55.8
click address "[PERSON_NAME] ([PERSON_NAME]) [STREET_ADDRESS] [PHONE_NUMBER] [EMAIL_ADDRESS][D…"
